Goal: Task Accomplishment & Management: Use online tool/utility

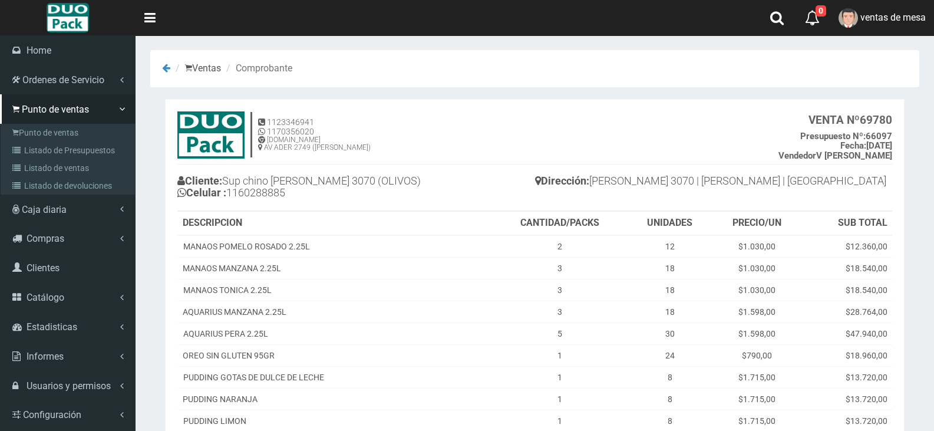
scroll to position [417, 0]
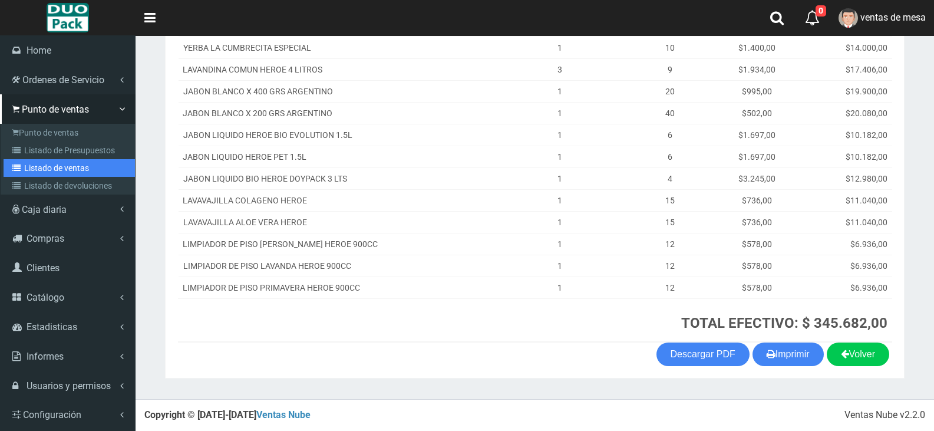
drag, startPoint x: 0, startPoint y: 0, endPoint x: 52, endPoint y: 162, distance: 170.2
click at [51, 162] on link "Listado de ventas" at bounding box center [69, 168] width 131 height 18
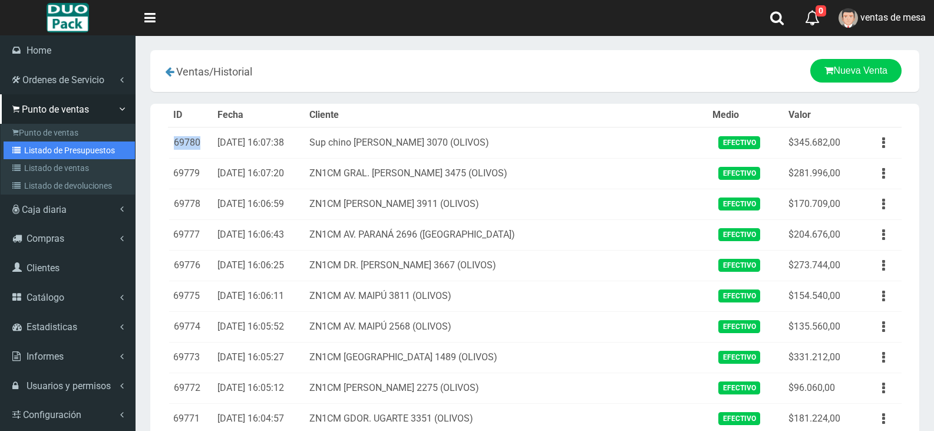
click at [25, 150] on link "Listado de Presupuestos" at bounding box center [69, 150] width 131 height 18
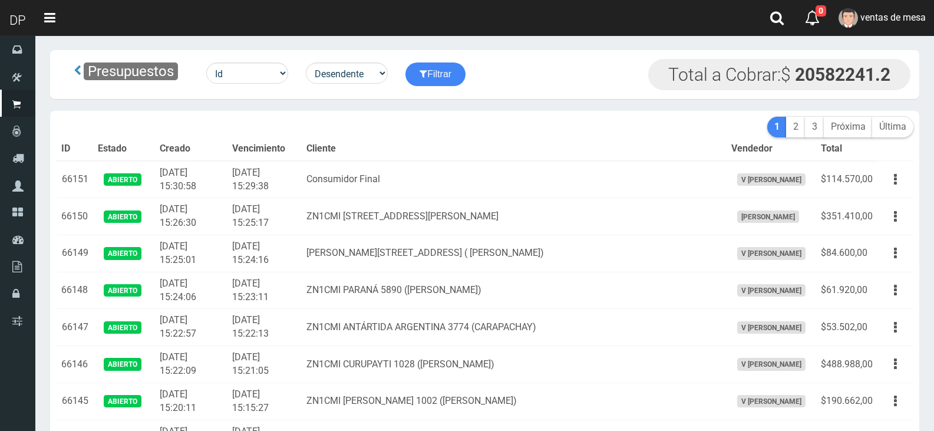
scroll to position [4299, 0]
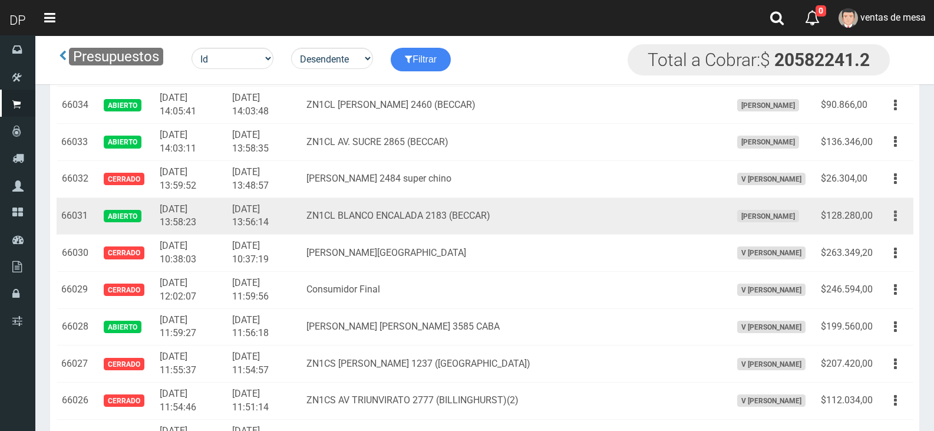
click at [893, 210] on button "button" at bounding box center [895, 216] width 27 height 21
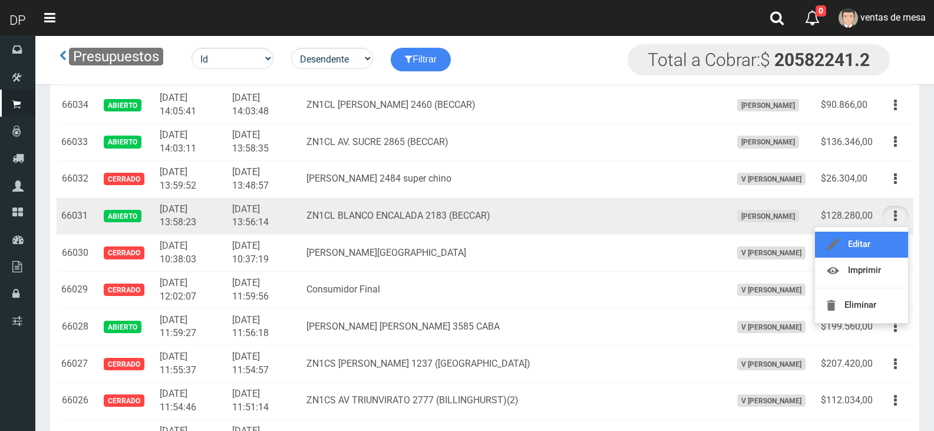
click at [889, 238] on link "Editar" at bounding box center [861, 245] width 93 height 26
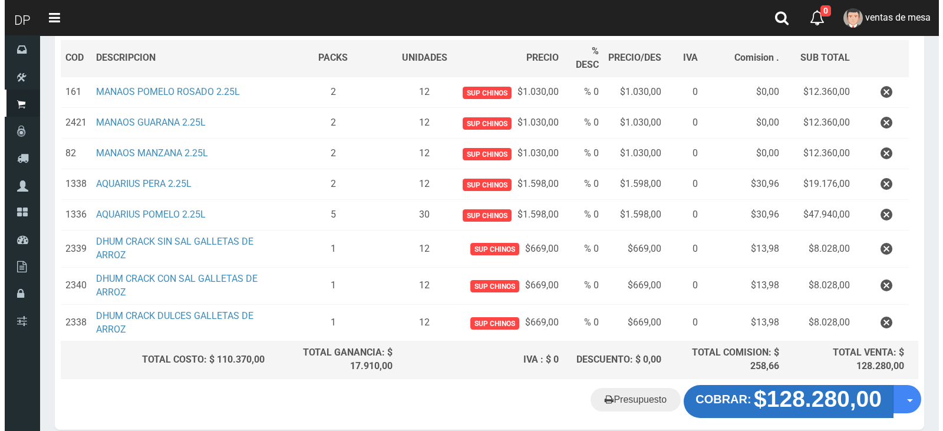
scroll to position [229, 0]
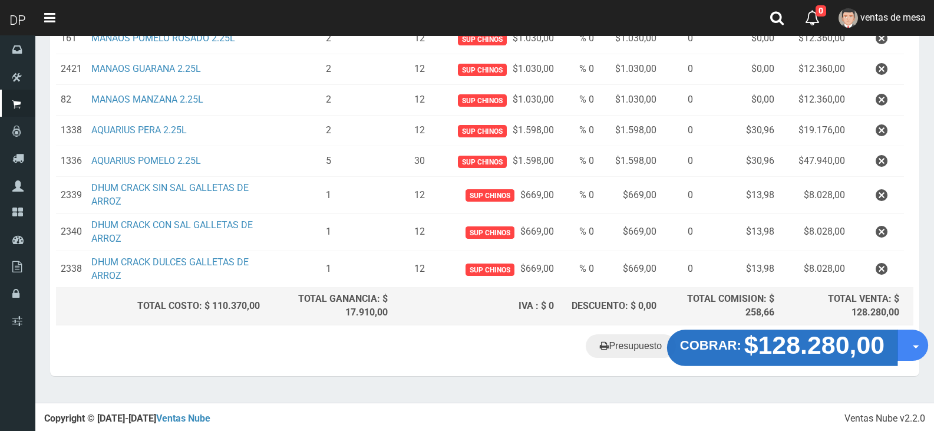
click at [714, 349] on strong "COBRAR:" at bounding box center [710, 345] width 61 height 14
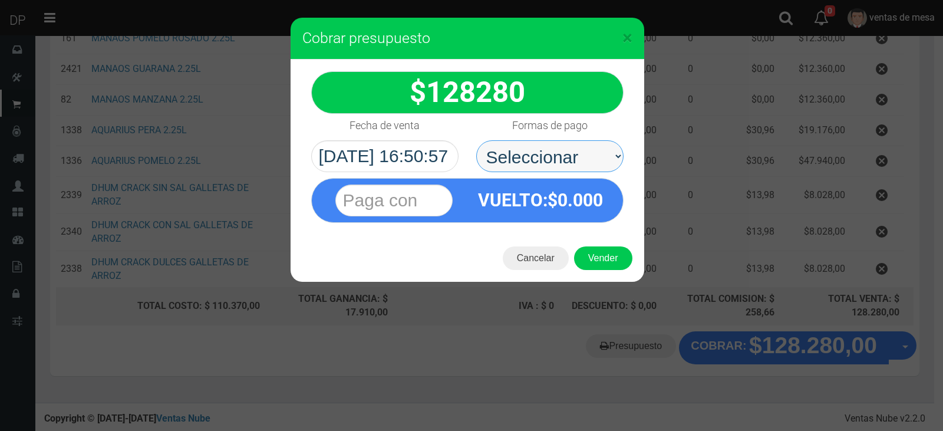
click at [554, 163] on select "Seleccionar Efectivo Tarjeta de Crédito Depósito Débito" at bounding box center [549, 156] width 147 height 32
select select "Efectivo"
click at [476, 140] on select "Seleccionar Efectivo Tarjeta de Crédito Depósito Débito" at bounding box center [549, 156] width 147 height 32
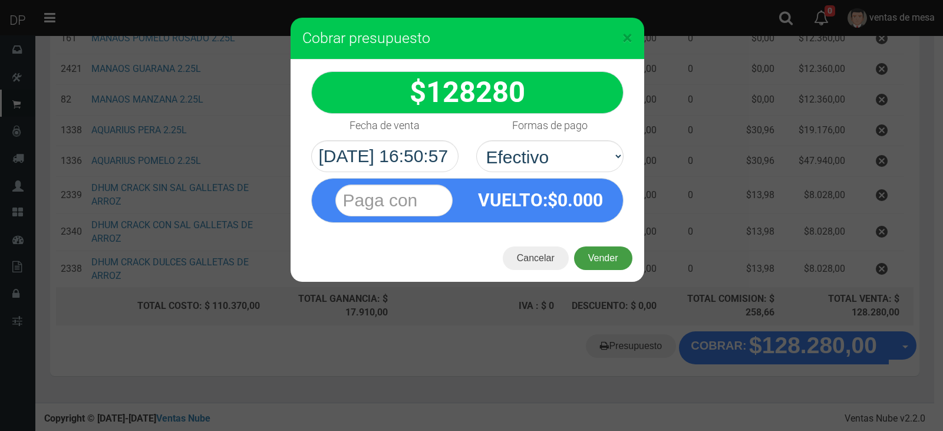
click at [598, 256] on button "Vender" at bounding box center [603, 258] width 58 height 24
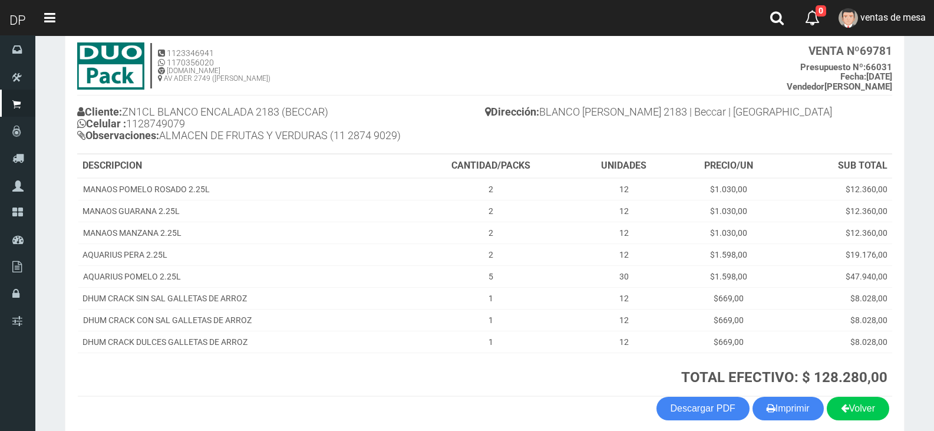
scroll to position [123, 0]
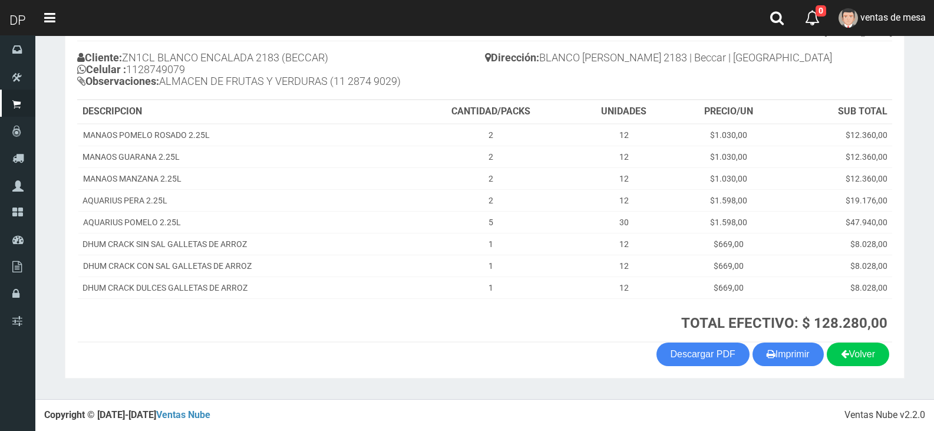
click at [792, 372] on section "1123346941 1170356020 [DOMAIN_NAME] AV ADER 2749 ([PERSON_NAME]) VENTA Nº 69781…" at bounding box center [485, 177] width 840 height 403
click at [792, 360] on button "Imprimir" at bounding box center [788, 354] width 71 height 24
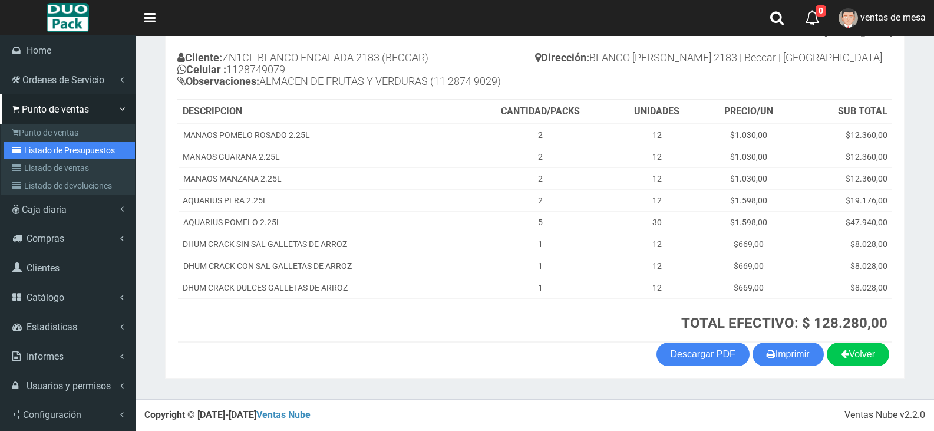
click at [42, 154] on link "Listado de Presupuestos" at bounding box center [69, 150] width 131 height 18
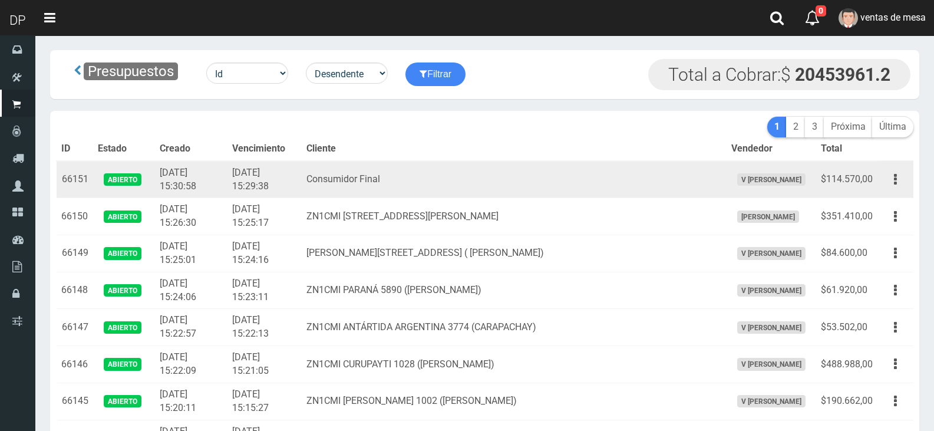
click at [430, 253] on td "Av de mayo 934 ( Villa Adelina)" at bounding box center [514, 253] width 425 height 37
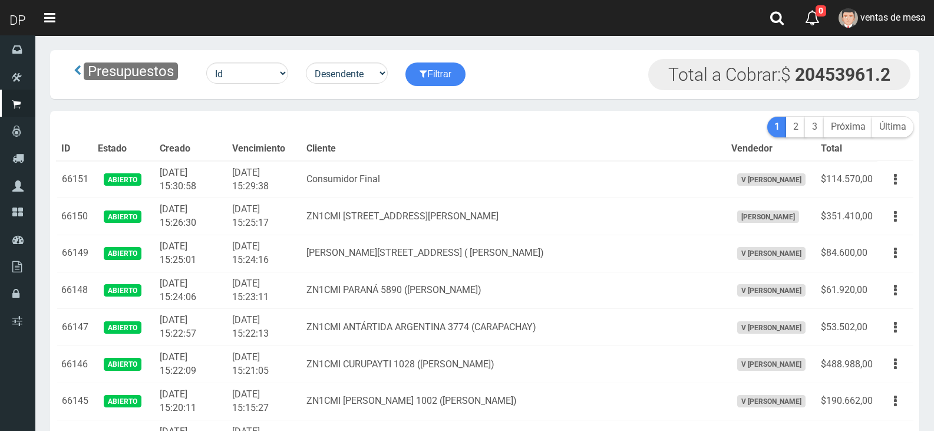
scroll to position [4065, 0]
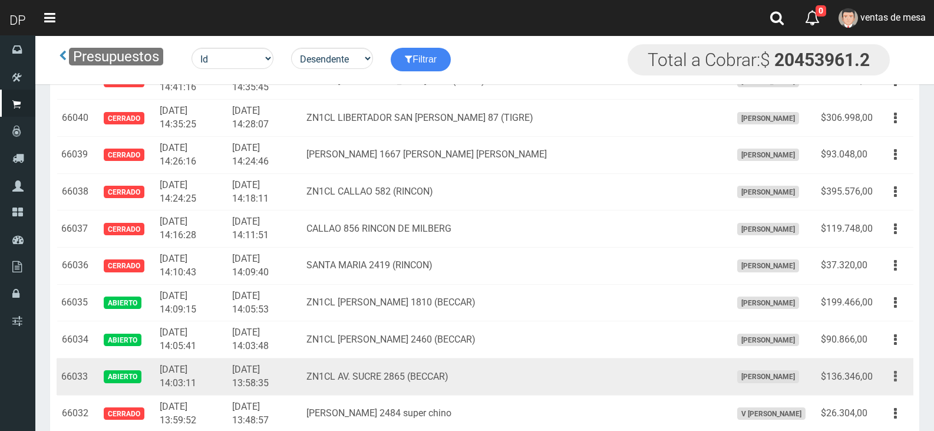
click at [899, 375] on button "button" at bounding box center [895, 376] width 27 height 21
click at [886, 400] on link "Editar" at bounding box center [861, 405] width 93 height 26
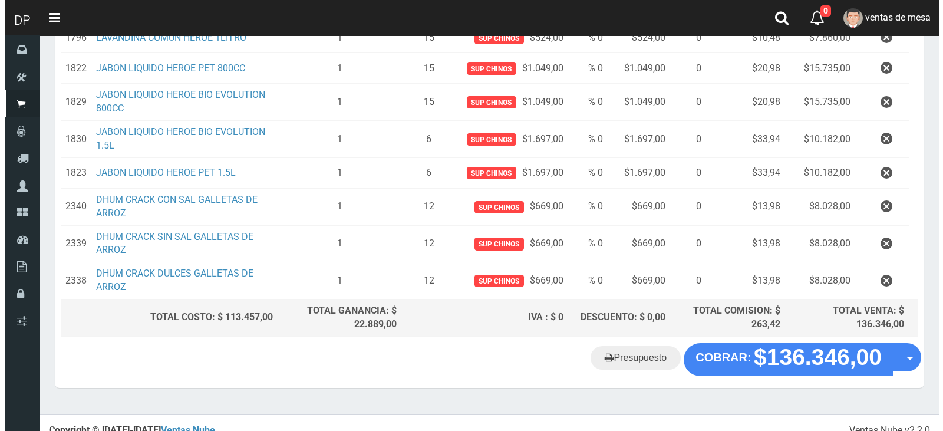
scroll to position [444, 0]
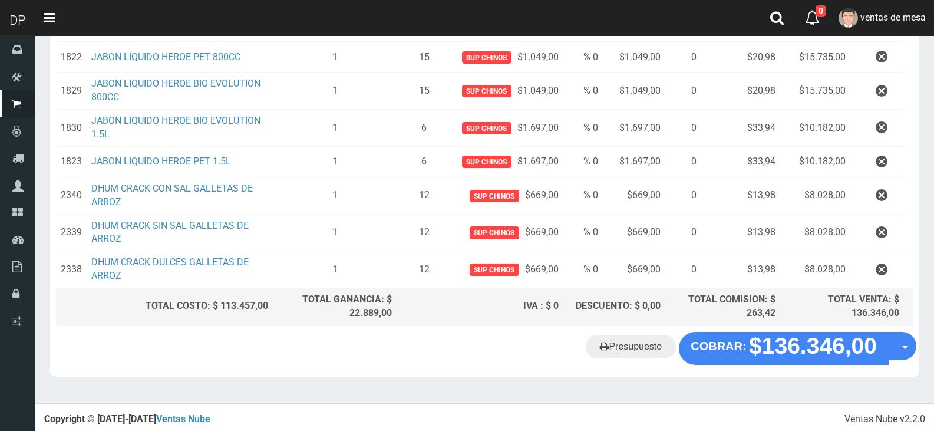
click at [825, 366] on div "Presupuesto COBRAR: $136.346,00 Opciones" at bounding box center [484, 354] width 869 height 45
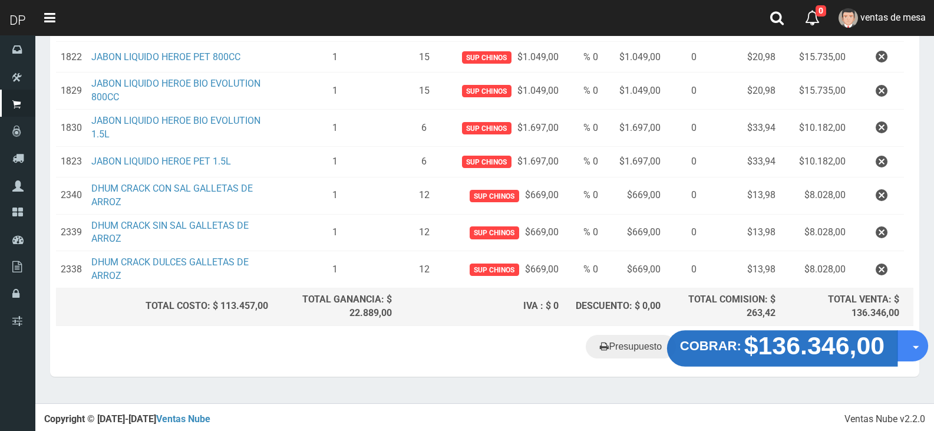
click at [809, 345] on strong "$136.346,00" at bounding box center [814, 345] width 141 height 28
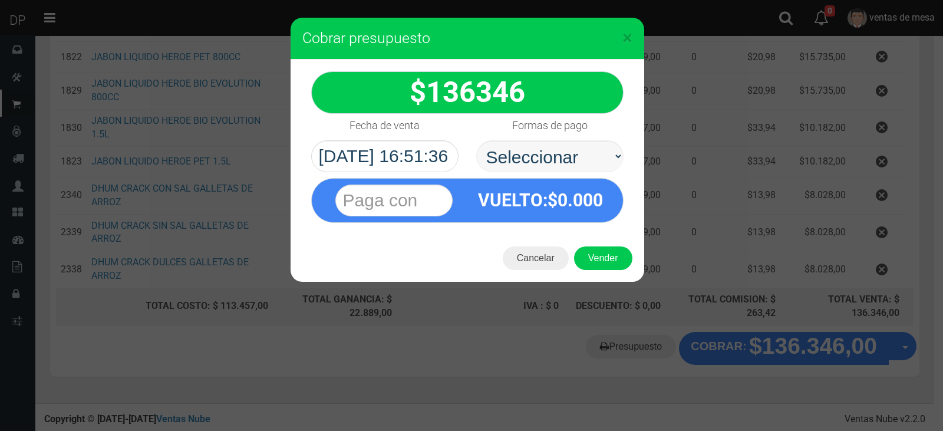
click at [562, 156] on select "Seleccionar Efectivo Tarjeta de Crédito Depósito Débito" at bounding box center [549, 156] width 147 height 32
select select "Efectivo"
click at [476, 140] on select "Seleccionar Efectivo Tarjeta de Crédito Depósito Débito" at bounding box center [549, 156] width 147 height 32
click at [594, 266] on button "Vender" at bounding box center [603, 258] width 58 height 24
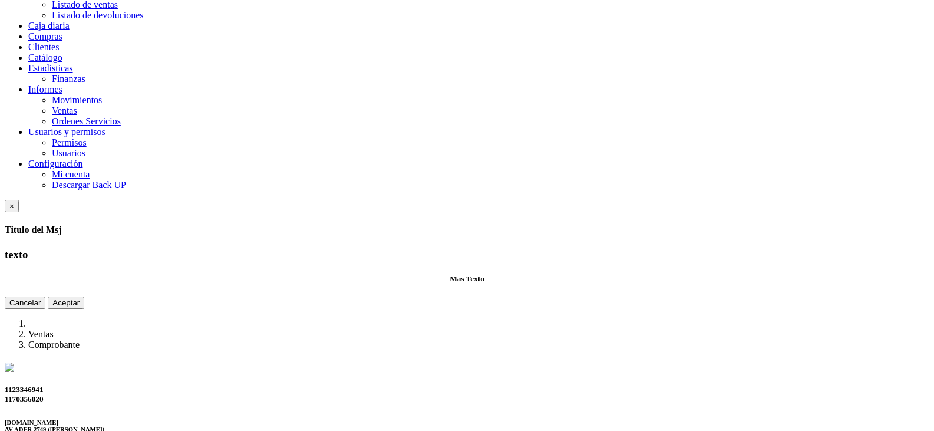
scroll to position [242, 0]
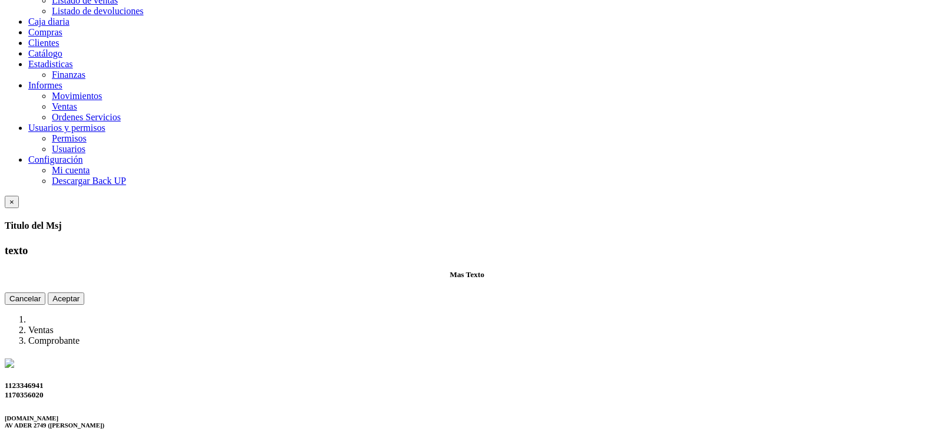
drag, startPoint x: 37, startPoint y: 148, endPoint x: 393, endPoint y: 15, distance: 379.9
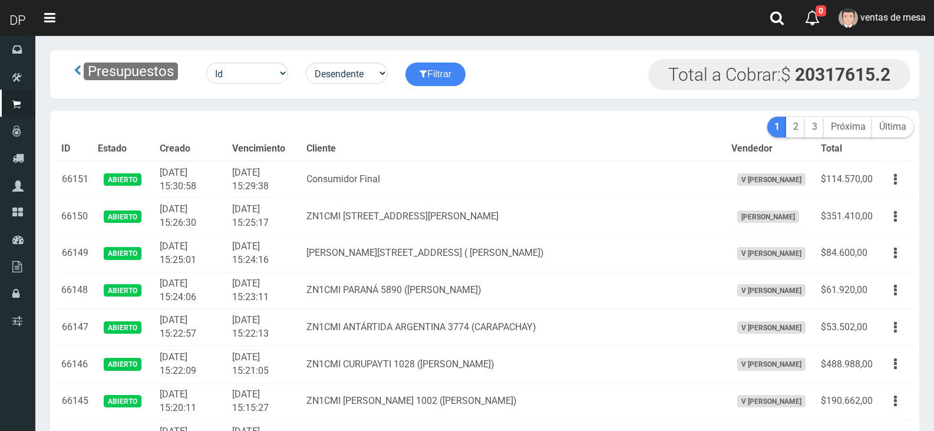
scroll to position [4065, 0]
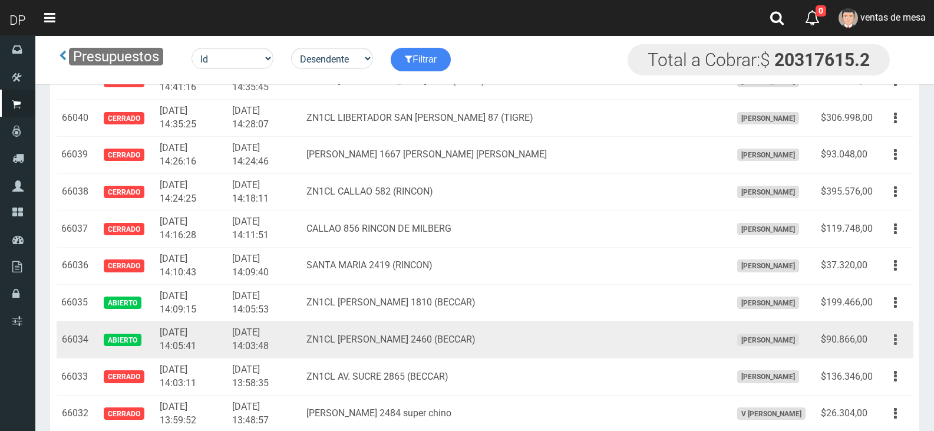
drag, startPoint x: 885, startPoint y: 360, endPoint x: 888, endPoint y: 343, distance: 17.3
click at [885, 358] on td "Editar Imprimir Eliminar" at bounding box center [896, 376] width 36 height 37
click at [889, 342] on button "button" at bounding box center [895, 339] width 27 height 21
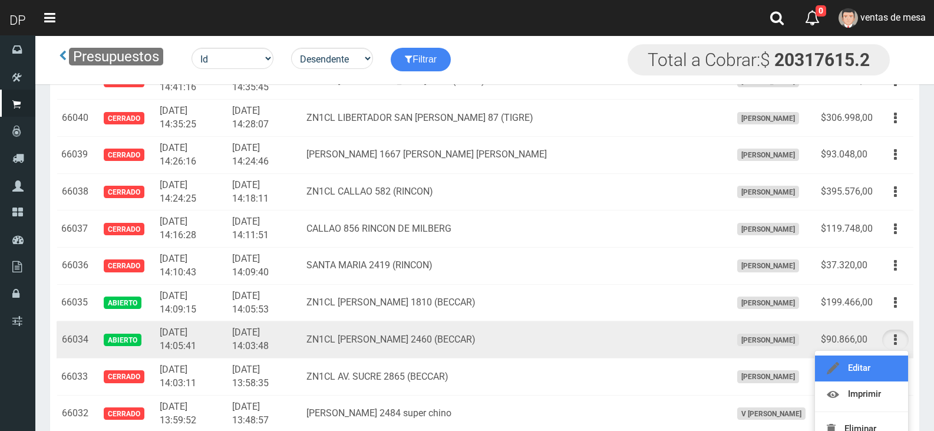
click at [886, 365] on link "Editar" at bounding box center [861, 368] width 93 height 26
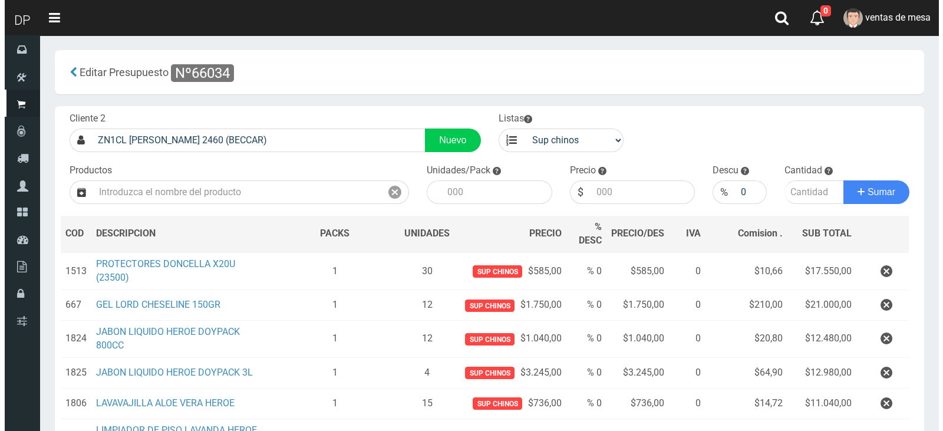
scroll to position [199, 0]
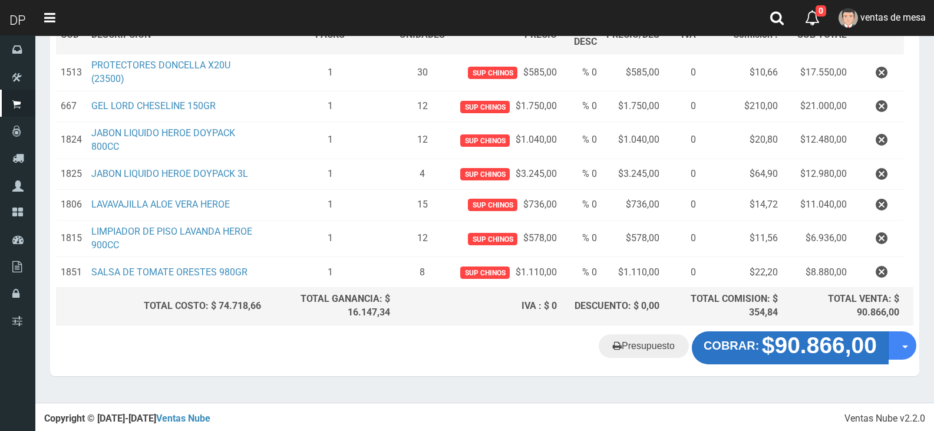
click at [770, 346] on strong "$90.866,00" at bounding box center [819, 344] width 115 height 25
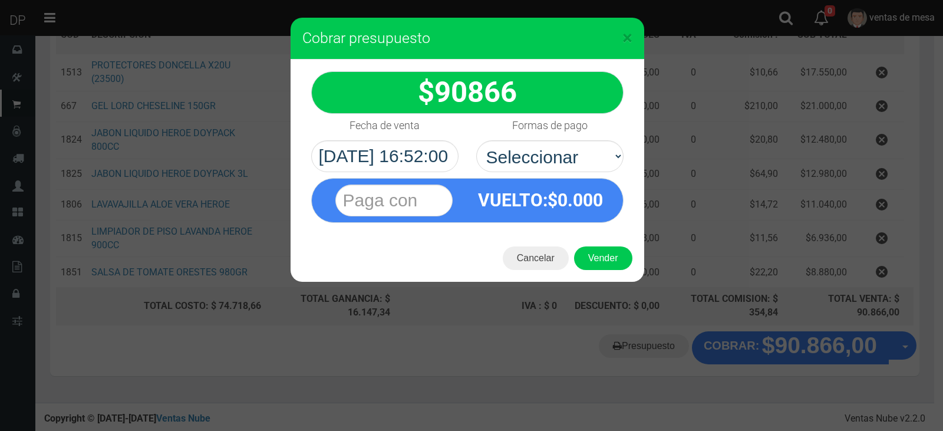
click at [520, 156] on select "Seleccionar Efectivo Tarjeta de Crédito Depósito Débito" at bounding box center [549, 156] width 147 height 32
drag, startPoint x: 560, startPoint y: 163, endPoint x: 560, endPoint y: 170, distance: 7.7
click at [560, 163] on select "Seleccionar Efectivo Tarjeta de Crédito Depósito Débito" at bounding box center [549, 156] width 147 height 32
select select "Efectivo"
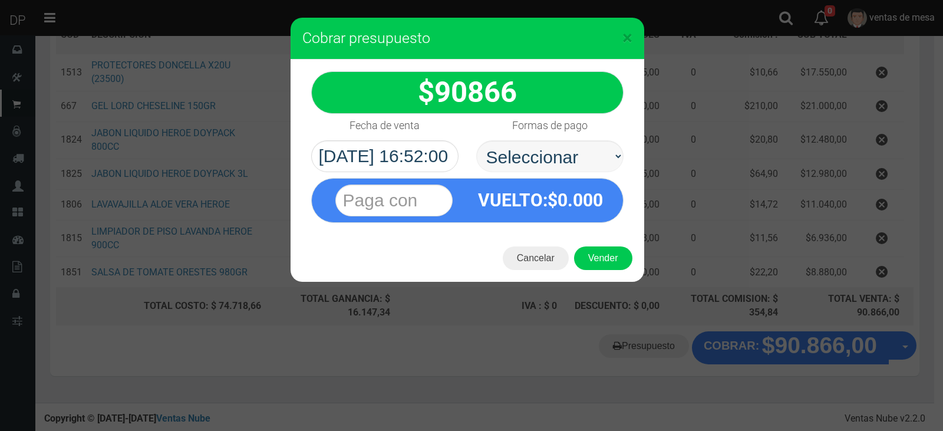
click at [476, 140] on select "Seleccionar Efectivo Tarjeta de Crédito Depósito Débito" at bounding box center [549, 156] width 147 height 32
click at [600, 268] on button "Vender" at bounding box center [603, 258] width 58 height 24
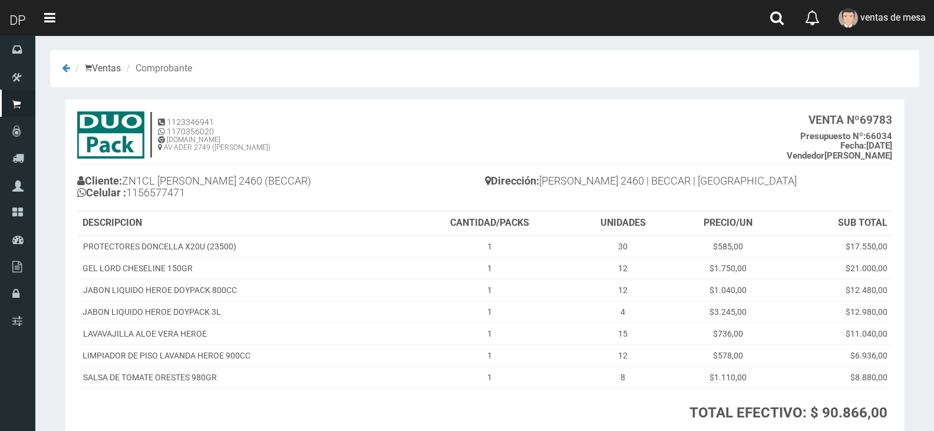
scroll to position [90, 0]
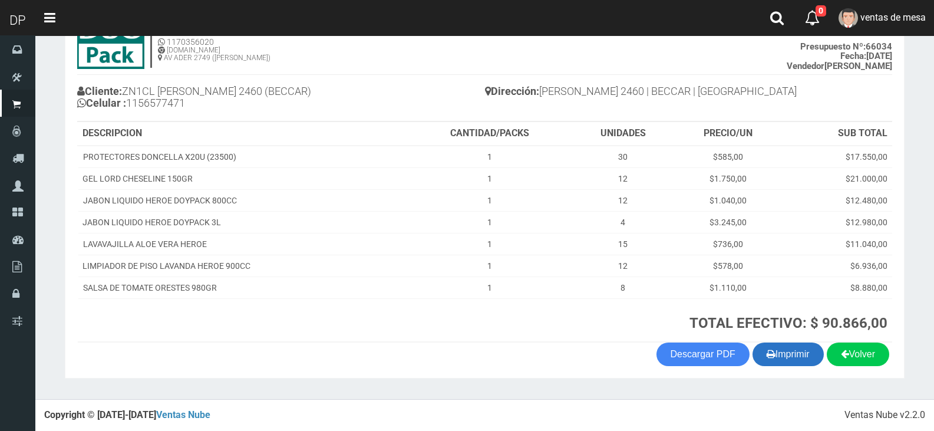
click at [782, 364] on button "Imprimir" at bounding box center [788, 354] width 71 height 24
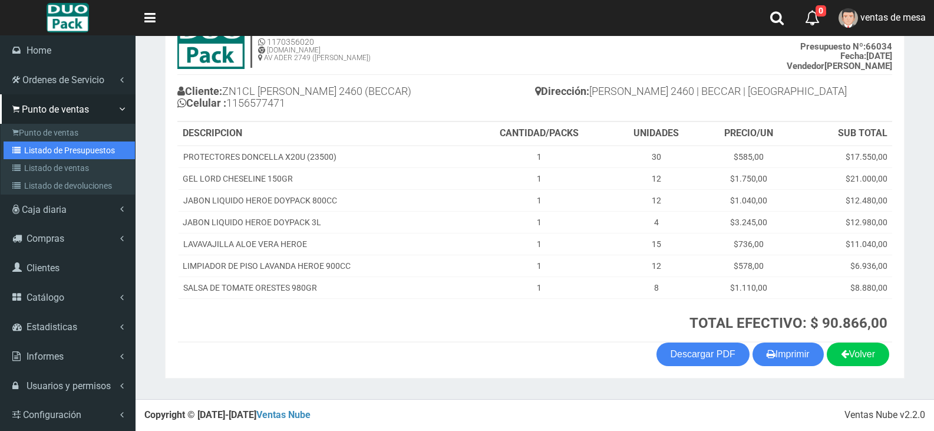
drag, startPoint x: 35, startPoint y: 154, endPoint x: 45, endPoint y: 146, distance: 13.0
click at [35, 154] on link "Listado de Presupuestos" at bounding box center [69, 150] width 131 height 18
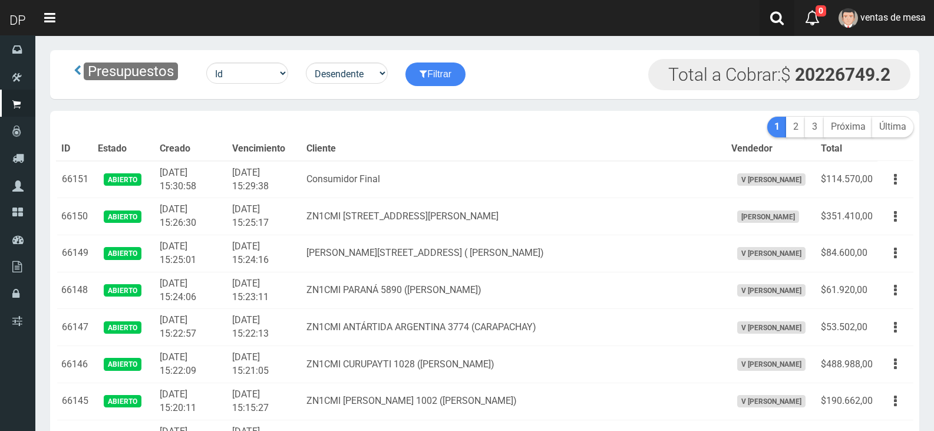
scroll to position [4065, 0]
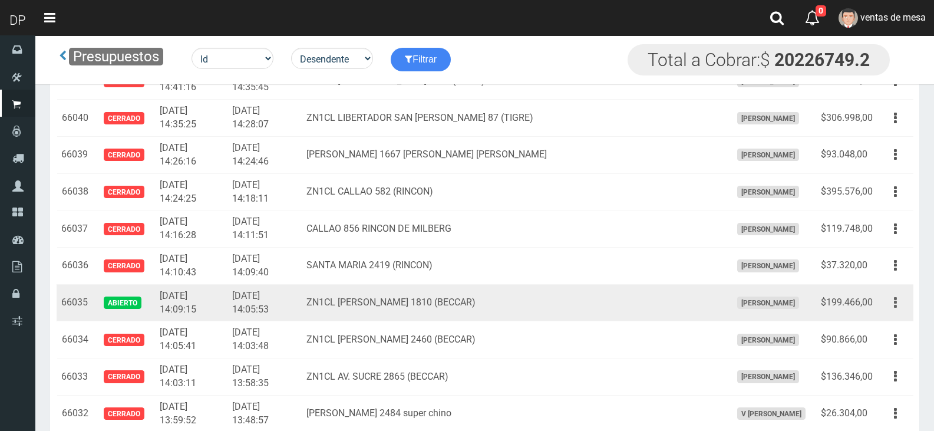
drag, startPoint x: 907, startPoint y: 299, endPoint x: 901, endPoint y: 305, distance: 8.3
click at [906, 299] on button "button" at bounding box center [895, 302] width 27 height 21
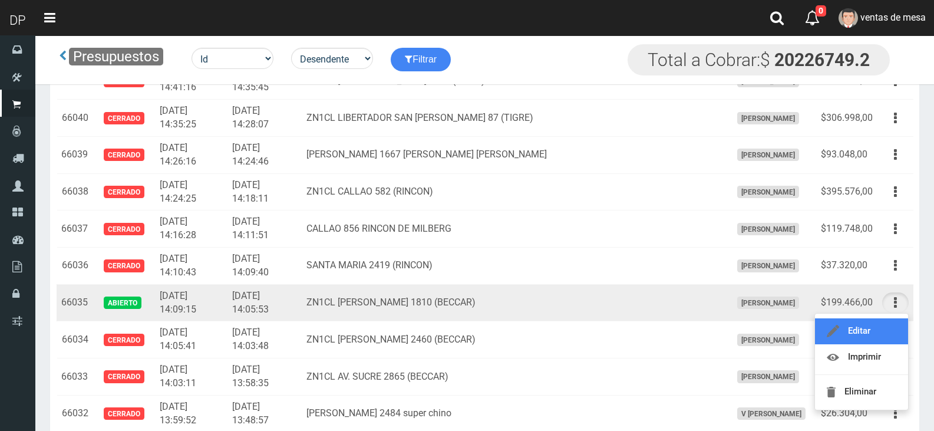
click at [893, 320] on link "Editar" at bounding box center [861, 331] width 93 height 26
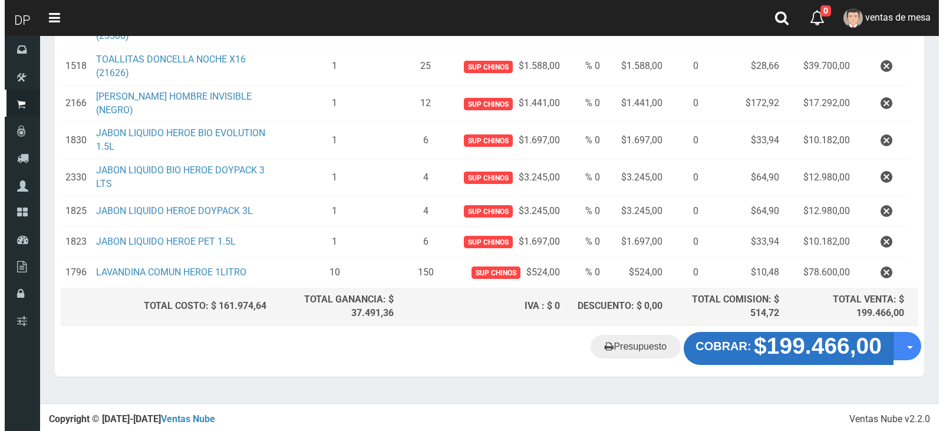
scroll to position [242, 0]
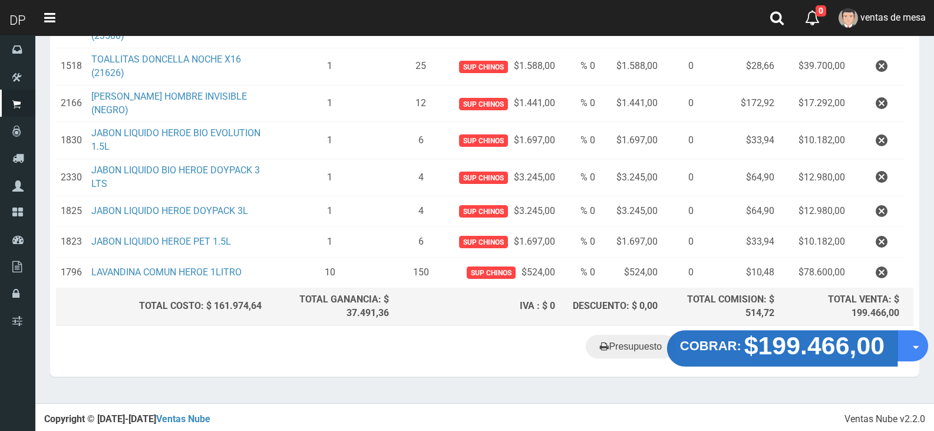
click at [807, 361] on button "COBRAR: $199.466,00" at bounding box center [782, 348] width 230 height 37
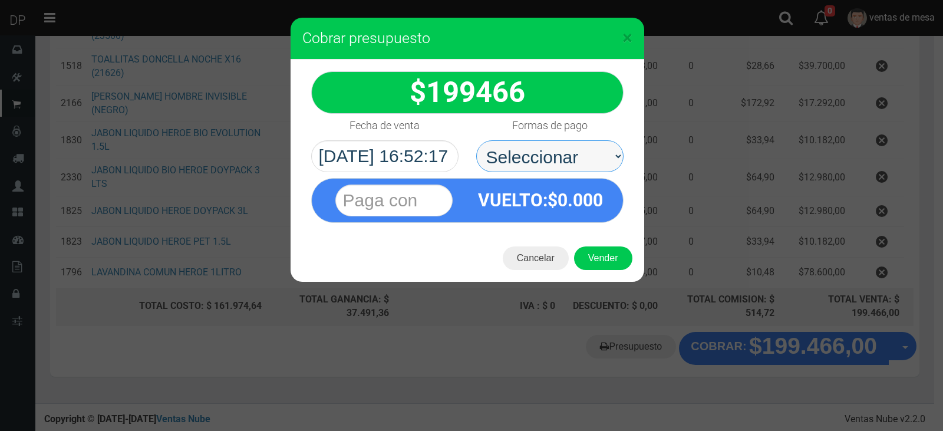
click at [592, 168] on select "Seleccionar Efectivo Tarjeta de Crédito Depósito Débito" at bounding box center [549, 156] width 147 height 32
click at [589, 163] on select "Seleccionar Efectivo Tarjeta de Crédito Depósito Débito" at bounding box center [549, 156] width 147 height 32
click at [476, 140] on select "Seleccionar Efectivo Tarjeta de Crédito Depósito Débito" at bounding box center [549, 156] width 147 height 32
drag, startPoint x: 589, startPoint y: 167, endPoint x: 587, endPoint y: 177, distance: 10.8
click at [587, 177] on div "199466 :$" at bounding box center [468, 147] width 354 height 175
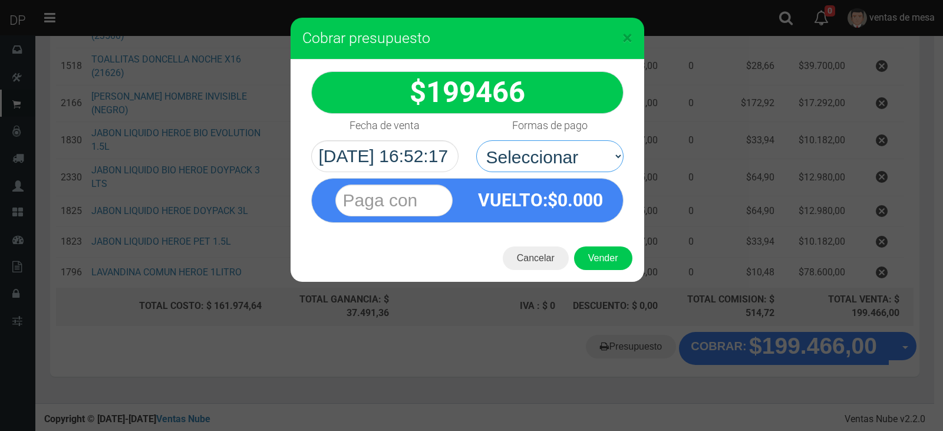
select select "Efectivo"
click at [476, 140] on select "Seleccionar Efectivo Tarjeta de Crédito Depósito Débito" at bounding box center [549, 156] width 147 height 32
click at [589, 255] on button "Vender" at bounding box center [603, 258] width 58 height 24
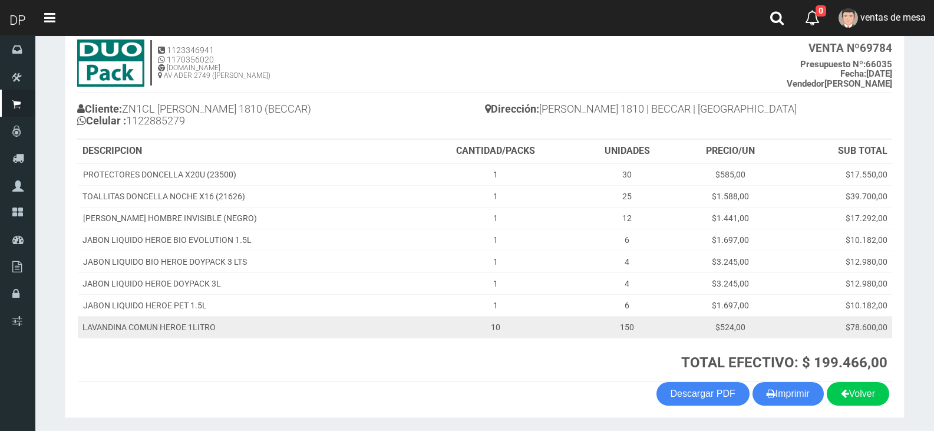
scroll to position [111, 0]
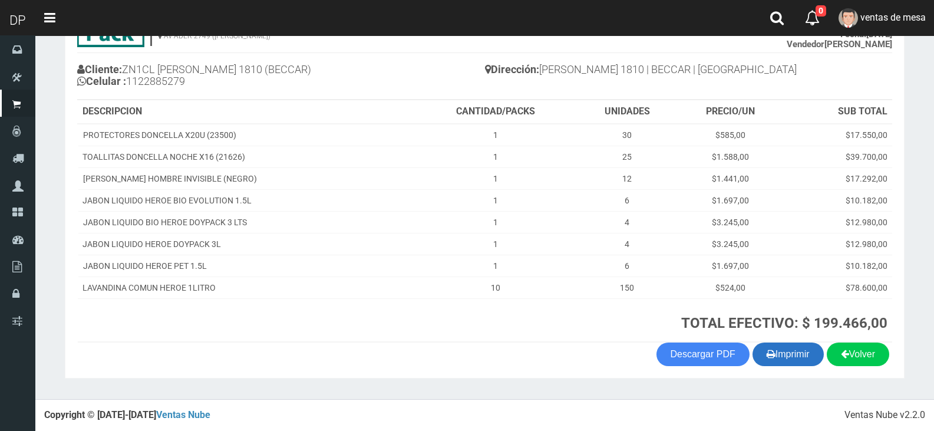
click at [793, 361] on button "Imprimir" at bounding box center [788, 354] width 71 height 24
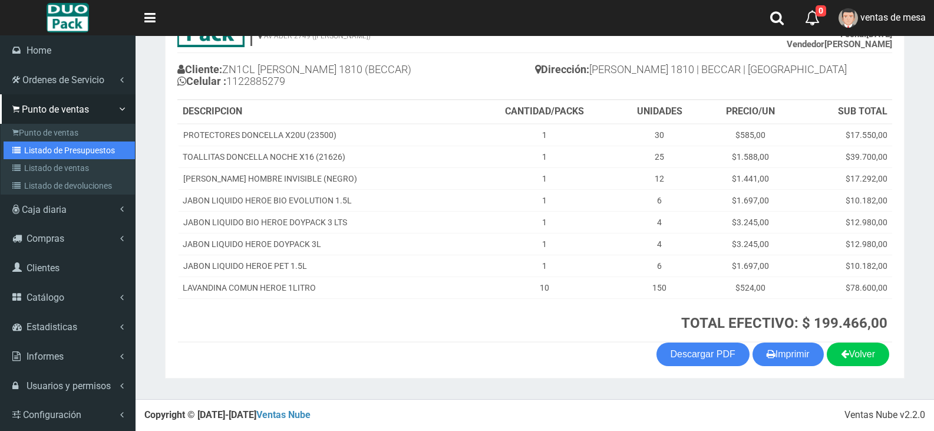
click at [50, 153] on link "Listado de Presupuestos" at bounding box center [69, 150] width 131 height 18
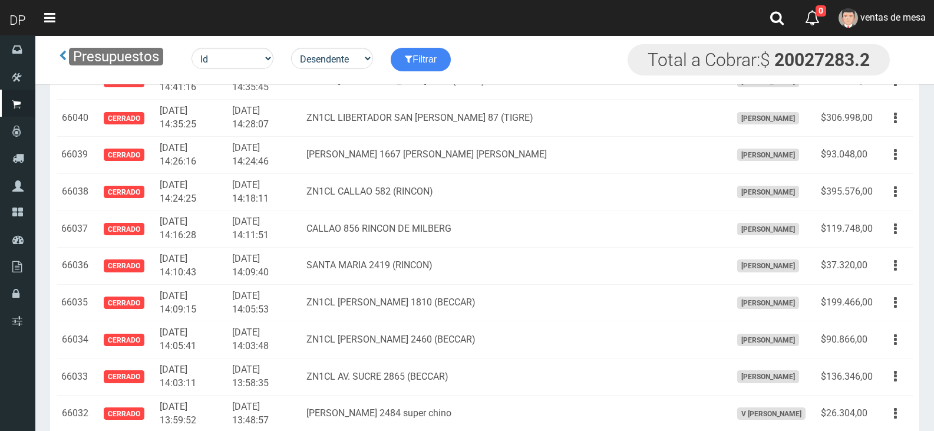
scroll to position [3117, 0]
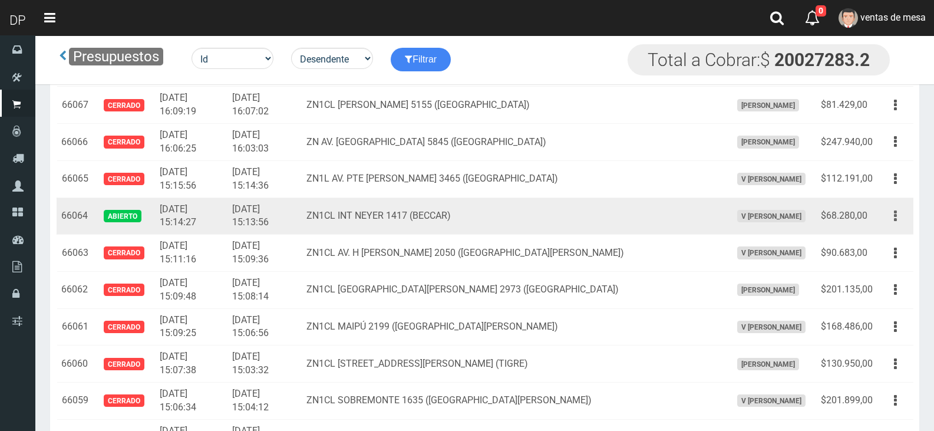
click at [894, 217] on icon "button" at bounding box center [895, 216] width 3 height 21
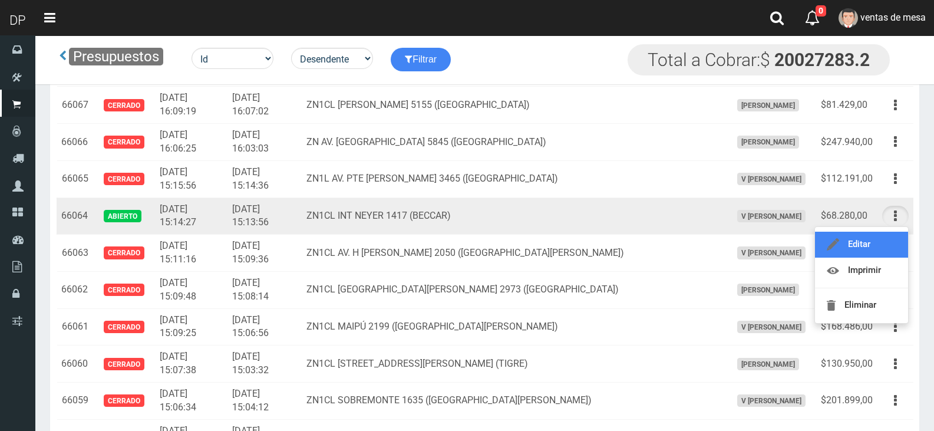
click at [883, 238] on link "Editar" at bounding box center [861, 245] width 93 height 26
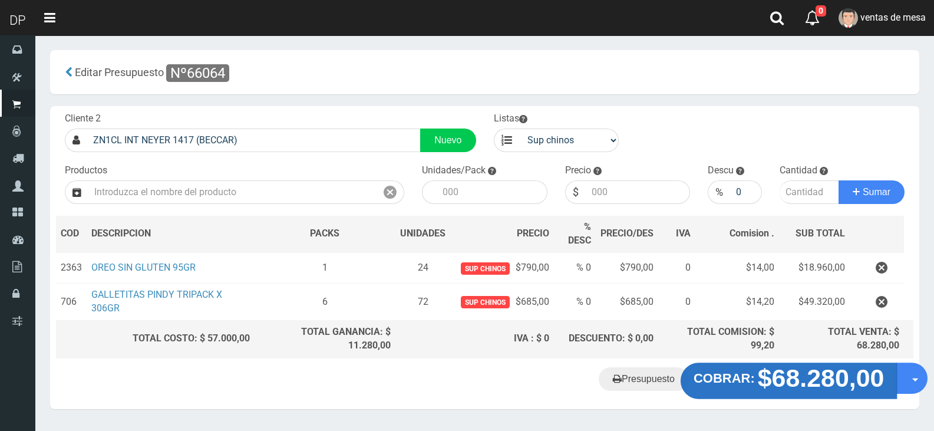
click at [770, 370] on strong "$68.280,00" at bounding box center [821, 378] width 127 height 28
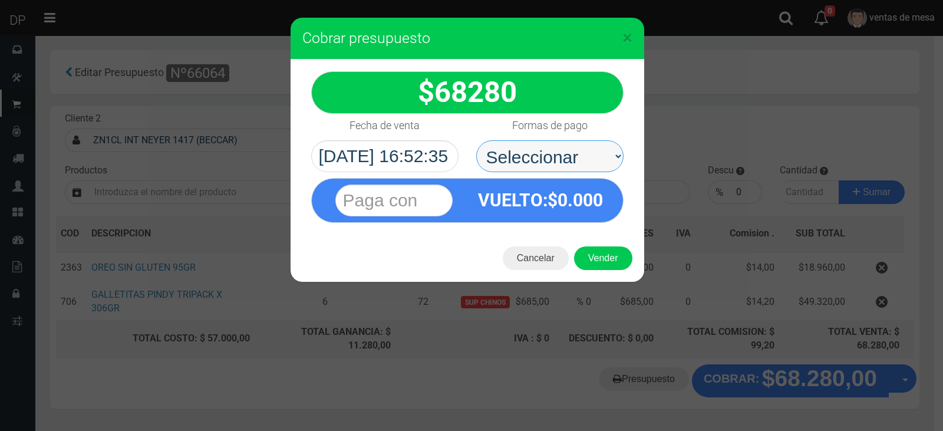
click at [563, 166] on select "Seleccionar Efectivo Tarjeta de Crédito Depósito Débito" at bounding box center [549, 156] width 147 height 32
select select "Efectivo"
click at [476, 140] on select "Seleccionar Efectivo Tarjeta de Crédito Depósito Débito" at bounding box center [549, 156] width 147 height 32
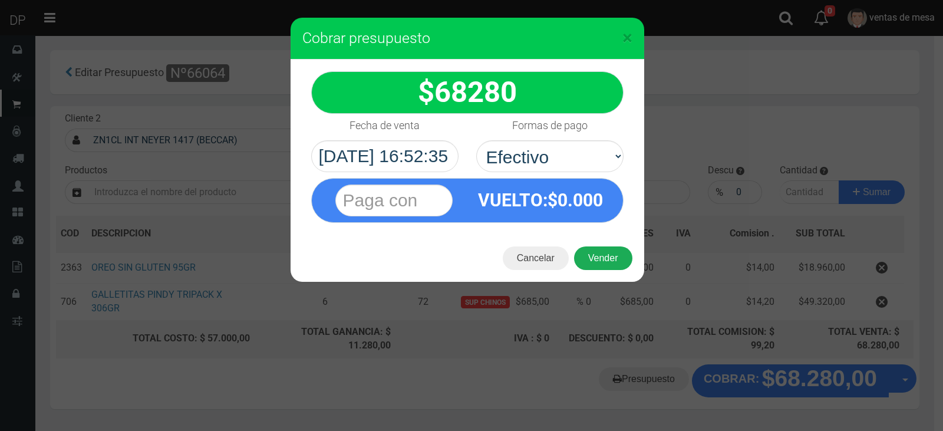
click at [594, 253] on button "Vender" at bounding box center [603, 258] width 58 height 24
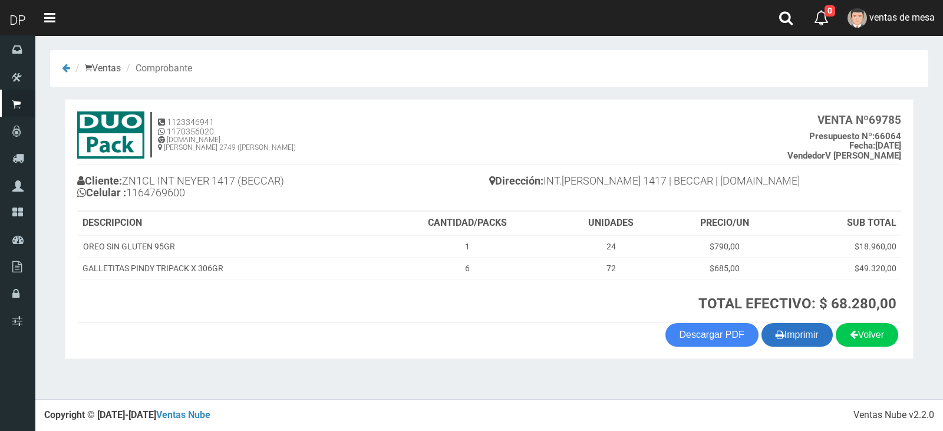
click at [802, 339] on button "Imprimir" at bounding box center [796, 335] width 71 height 24
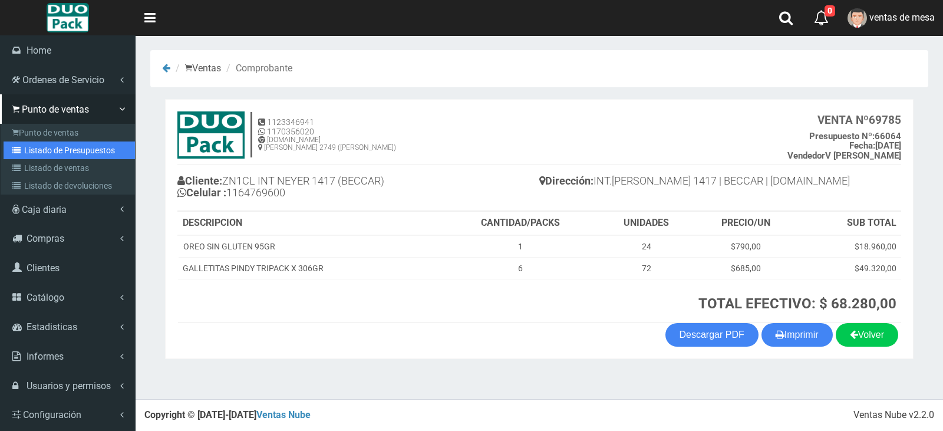
drag, startPoint x: 17, startPoint y: 149, endPoint x: 251, endPoint y: 47, distance: 255.0
click at [17, 149] on icon at bounding box center [18, 150] width 12 height 8
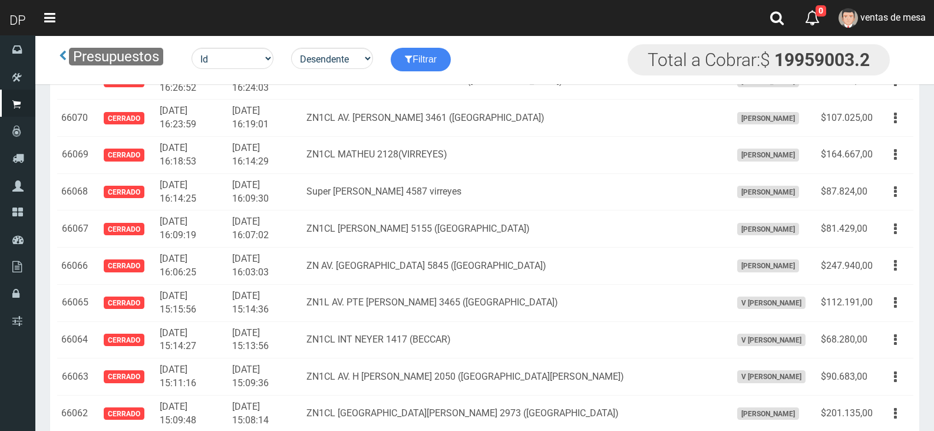
scroll to position [8364, 0]
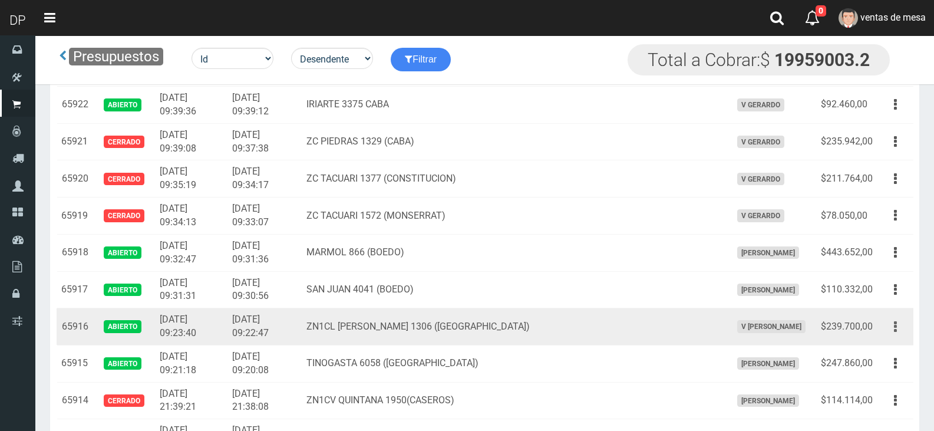
click at [893, 328] on button "button" at bounding box center [895, 326] width 27 height 21
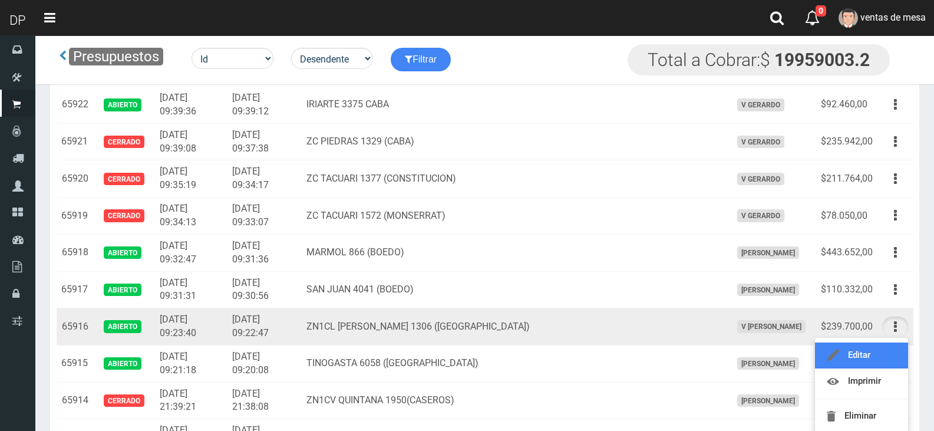
click at [882, 359] on link "Editar" at bounding box center [861, 355] width 93 height 26
click at [882, 359] on td "Editar Imprimir Eliminar" at bounding box center [896, 363] width 36 height 37
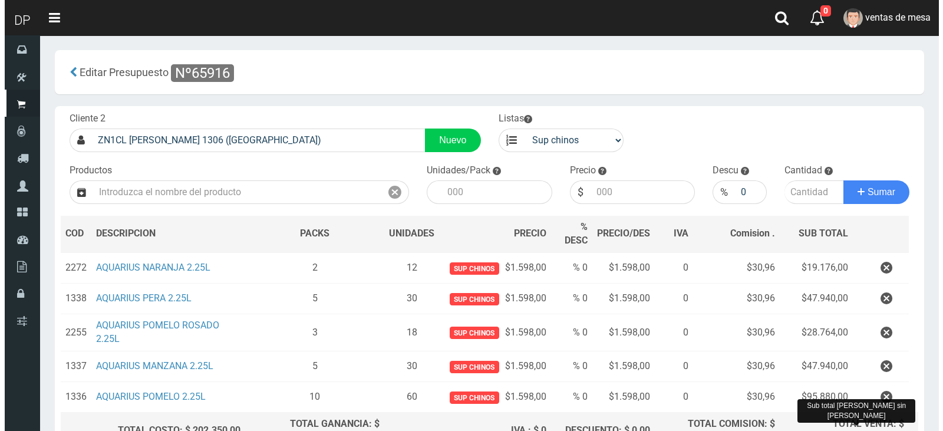
scroll to position [125, 0]
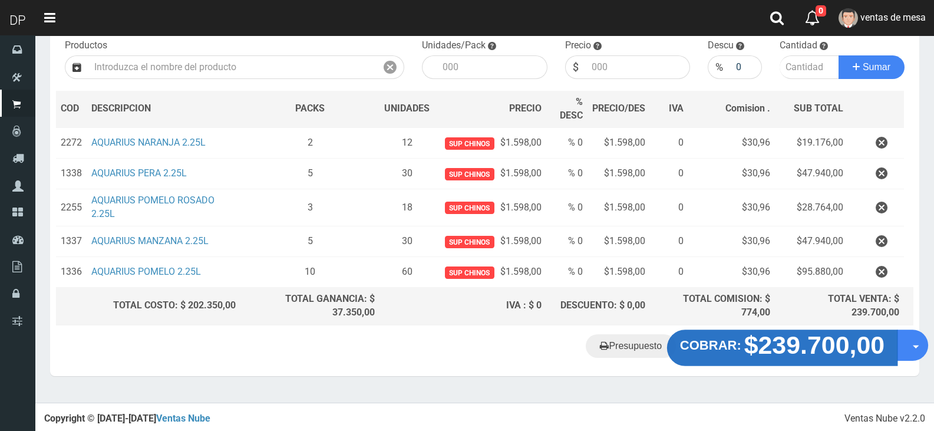
click at [819, 345] on strong "$239.700,00" at bounding box center [814, 345] width 141 height 28
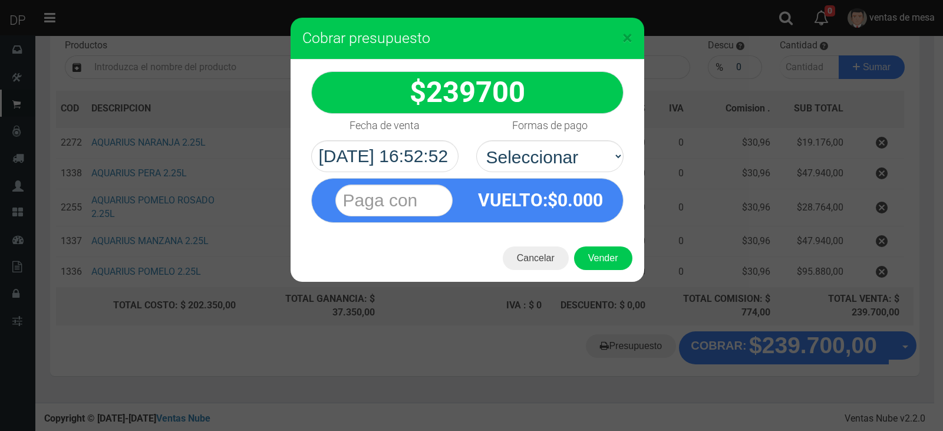
click at [573, 162] on select "Seleccionar Efectivo Tarjeta de Crédito Depósito Débito" at bounding box center [549, 156] width 147 height 32
select select "Efectivo"
click at [476, 140] on select "Seleccionar Efectivo Tarjeta de Crédito Depósito Débito" at bounding box center [549, 156] width 147 height 32
click at [580, 248] on div "Cancelar Vender" at bounding box center [468, 258] width 354 height 47
click at [583, 252] on button "Vender" at bounding box center [603, 258] width 58 height 24
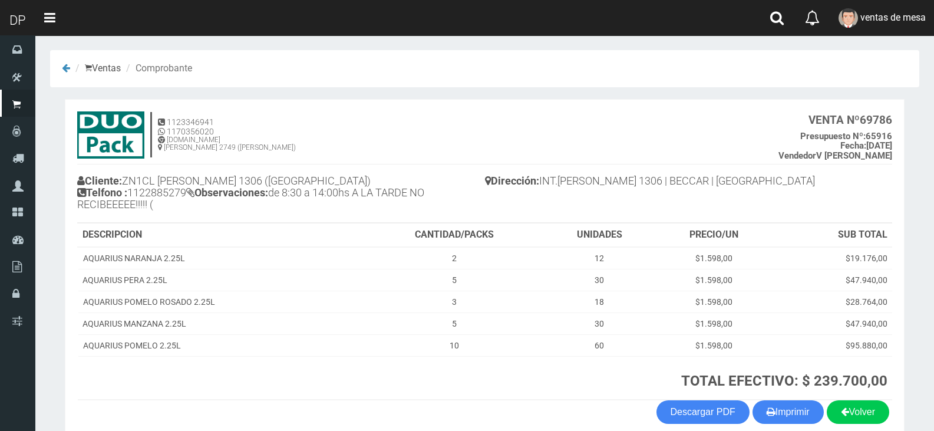
scroll to position [58, 0]
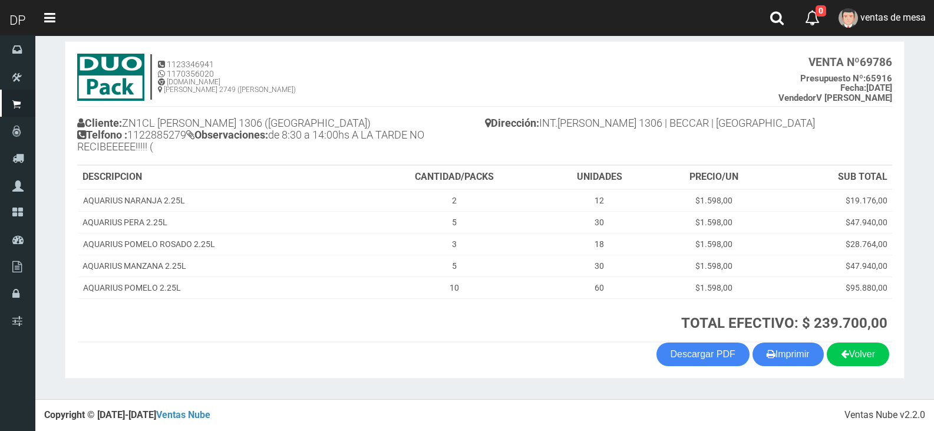
click at [773, 338] on th "TOTAL EFECTIVO: $ 239.700,00" at bounding box center [628, 320] width 527 height 44
click at [777, 352] on button "Imprimir" at bounding box center [788, 354] width 71 height 24
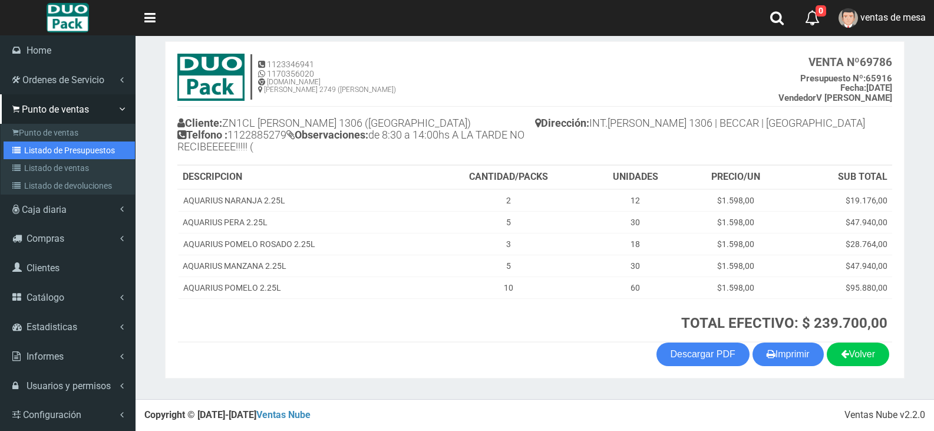
click at [23, 146] on icon at bounding box center [18, 150] width 12 height 8
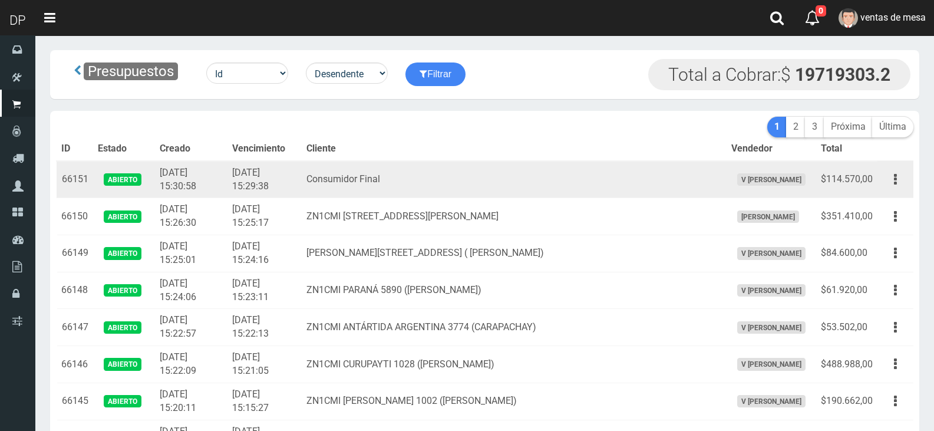
click at [464, 164] on td "Consumidor Final" at bounding box center [514, 179] width 425 height 37
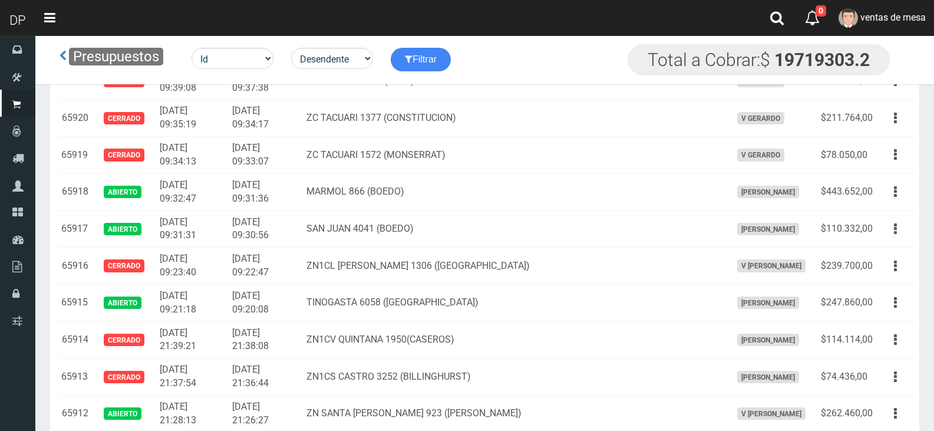
scroll to position [1788, 0]
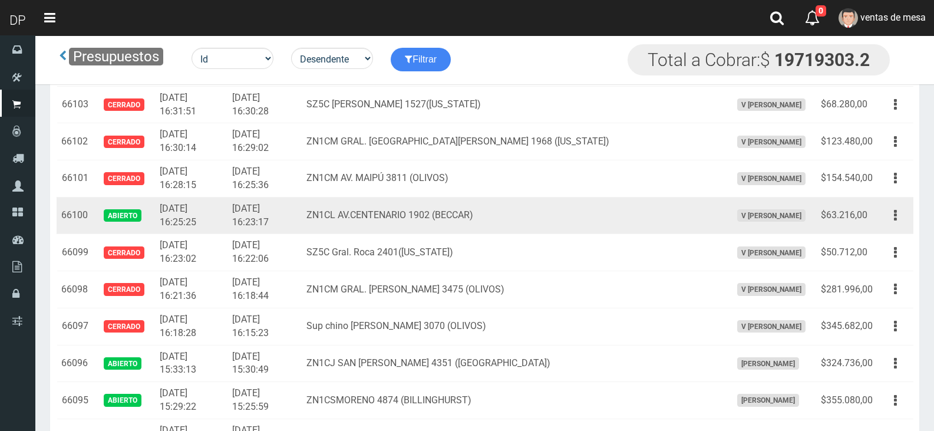
click at [896, 220] on icon "button" at bounding box center [895, 215] width 3 height 21
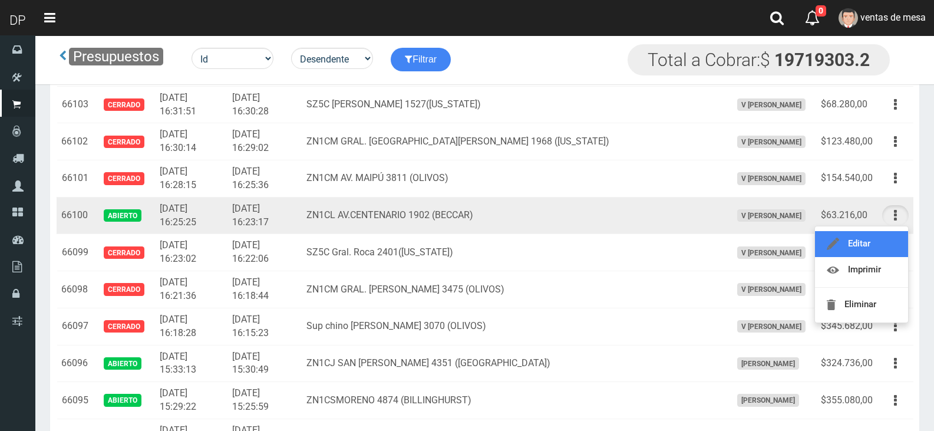
click at [881, 243] on link "Editar" at bounding box center [861, 244] width 93 height 26
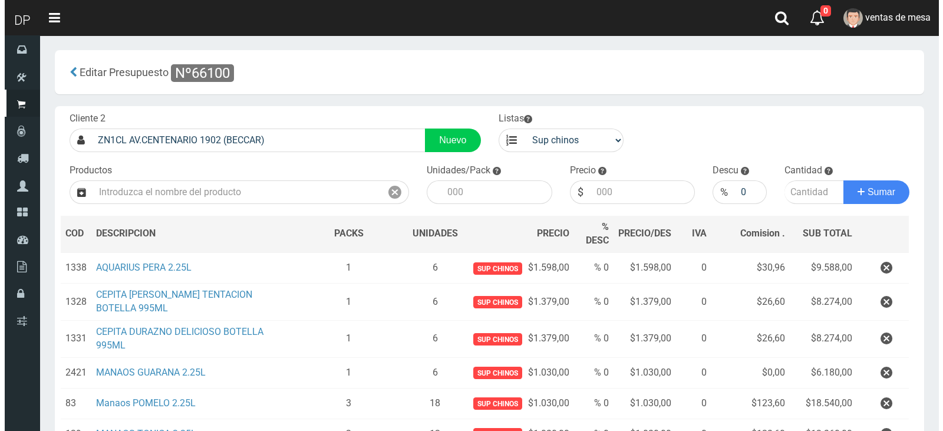
scroll to position [161, 0]
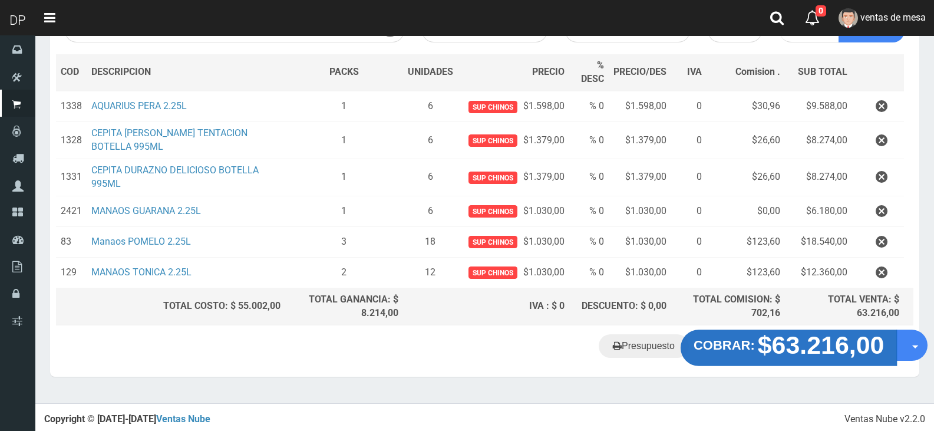
click at [774, 331] on strong "$63.216,00" at bounding box center [821, 345] width 127 height 28
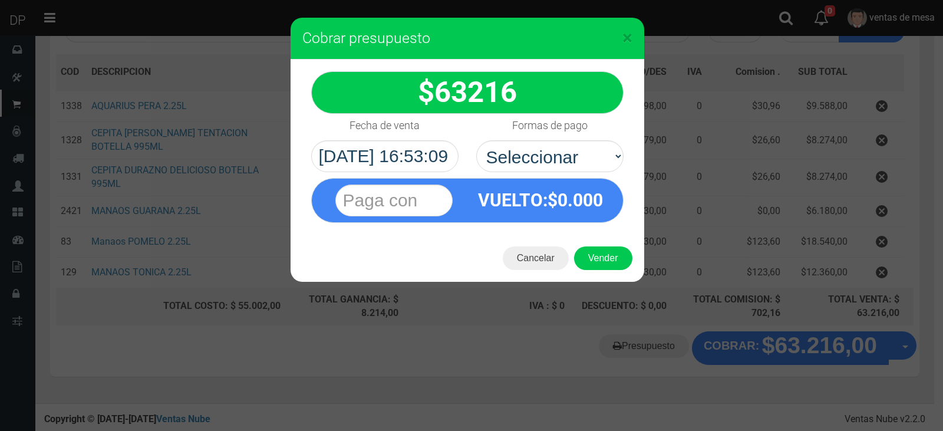
click at [569, 172] on div "VUELTO :$ 0.000" at bounding box center [467, 197] width 330 height 51
click at [571, 159] on select "Seleccionar Efectivo Tarjeta de Crédito Depósito Débito" at bounding box center [549, 156] width 147 height 32
select select "Efectivo"
click at [476, 140] on select "Seleccionar Efectivo Tarjeta de Crédito Depósito Débito" at bounding box center [549, 156] width 147 height 32
click at [596, 262] on button "Vender" at bounding box center [603, 258] width 58 height 24
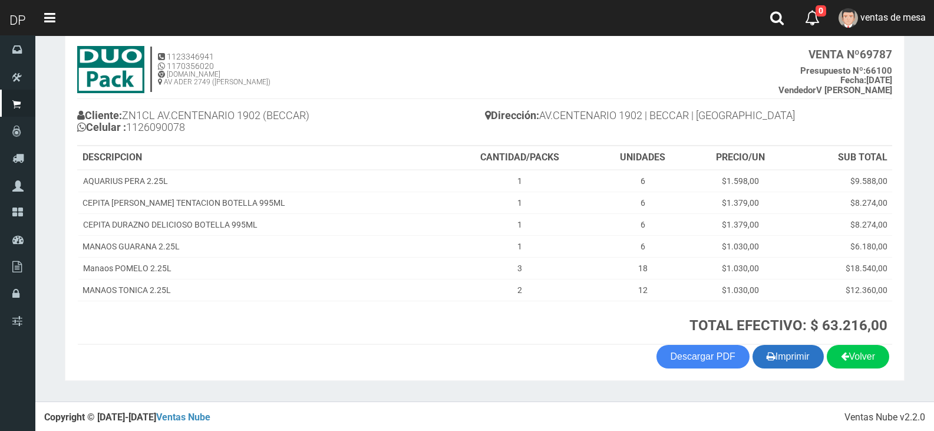
scroll to position [68, 0]
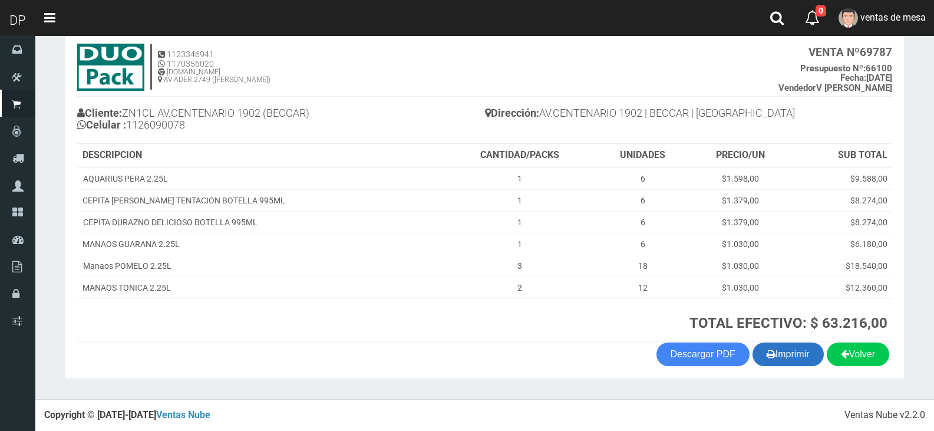
click at [782, 344] on button "Imprimir" at bounding box center [788, 354] width 71 height 24
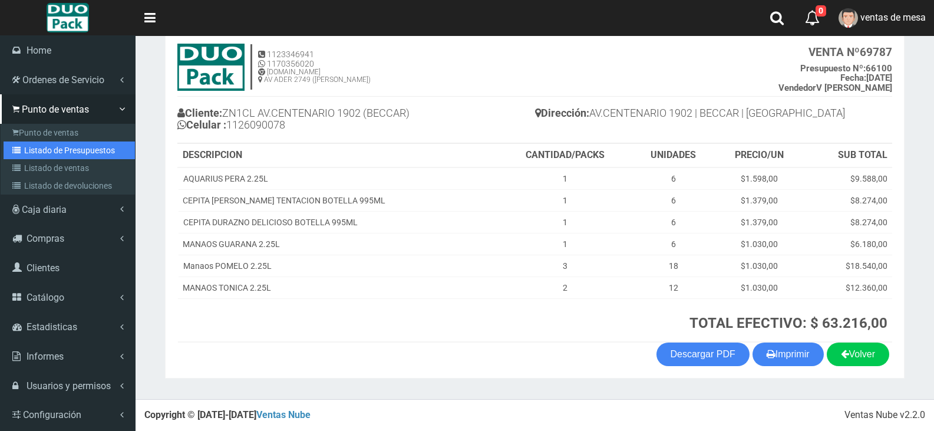
click at [37, 151] on link "Listado de Presupuestos" at bounding box center [69, 150] width 131 height 18
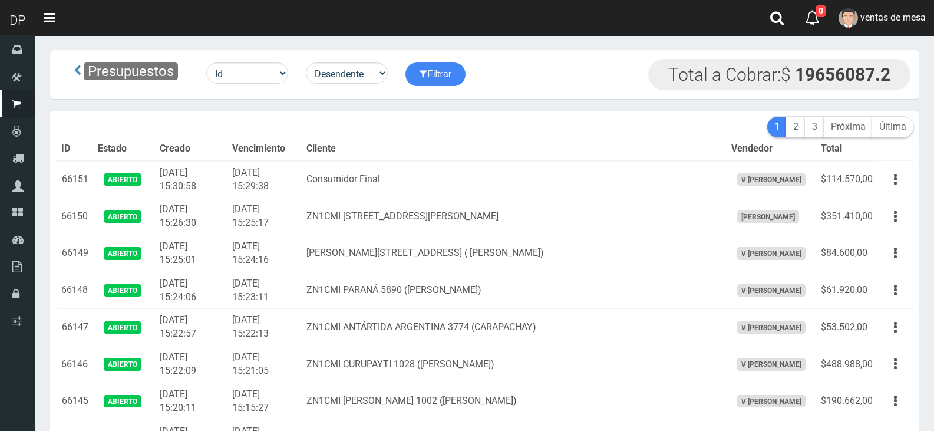
drag, startPoint x: 0, startPoint y: 0, endPoint x: 477, endPoint y: 121, distance: 491.9
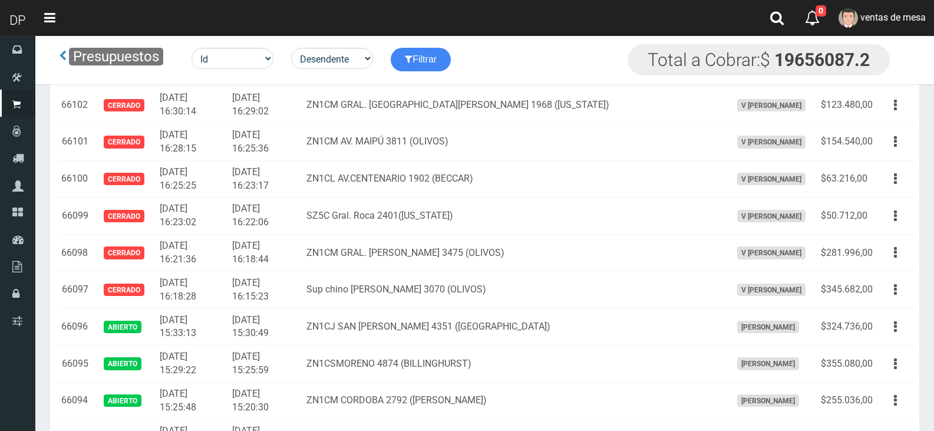
scroll to position [2046, 0]
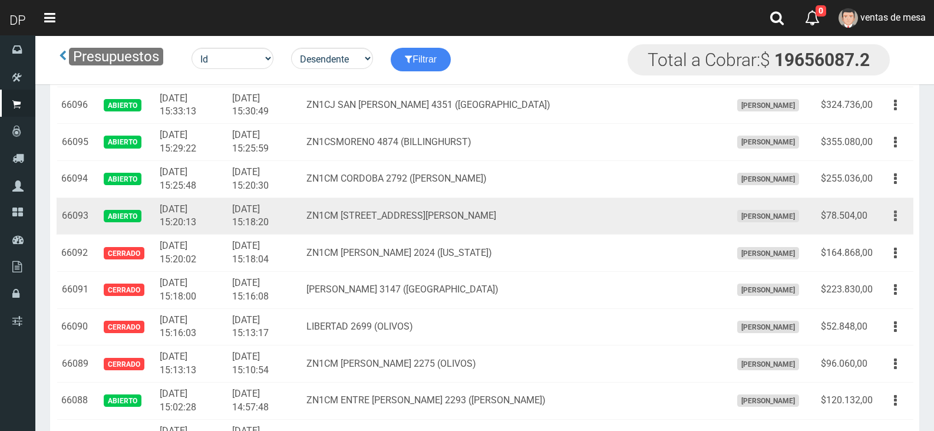
click at [889, 220] on button "button" at bounding box center [895, 216] width 27 height 21
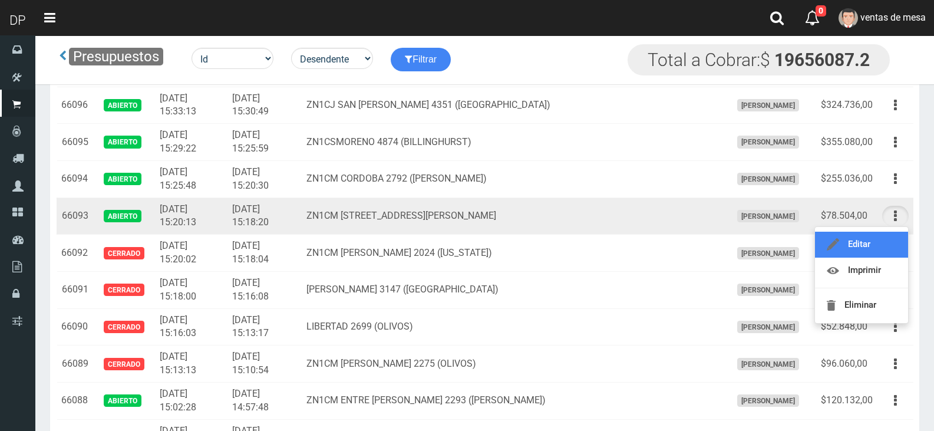
click at [880, 240] on link "Editar" at bounding box center [861, 245] width 93 height 26
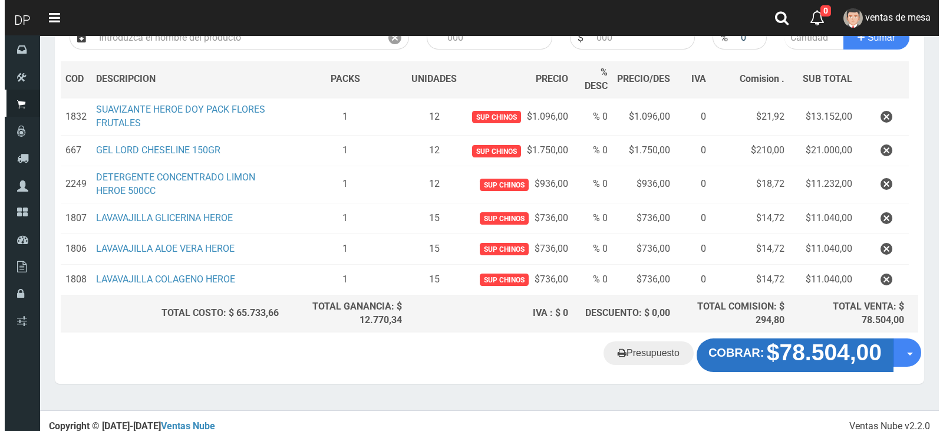
scroll to position [161, 0]
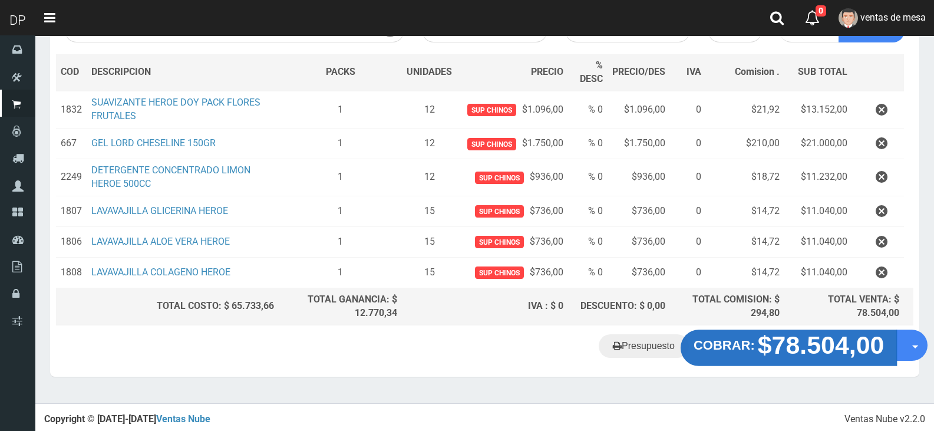
click at [815, 343] on strong "$78.504,00" at bounding box center [821, 345] width 127 height 28
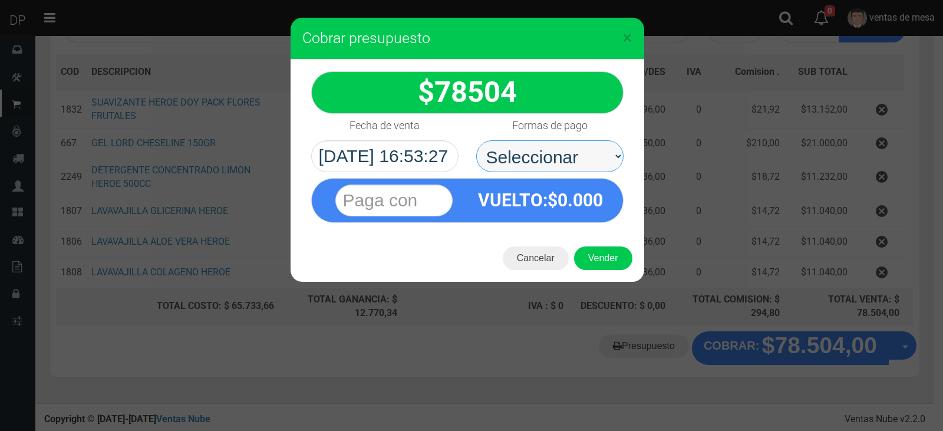
drag, startPoint x: 577, startPoint y: 151, endPoint x: 577, endPoint y: 169, distance: 17.1
click at [577, 151] on select "Seleccionar Efectivo Tarjeta de Crédito Depósito Débito" at bounding box center [549, 156] width 147 height 32
select select "Efectivo"
click at [476, 140] on select "Seleccionar Efectivo Tarjeta de Crédito Depósito Débito" at bounding box center [549, 156] width 147 height 32
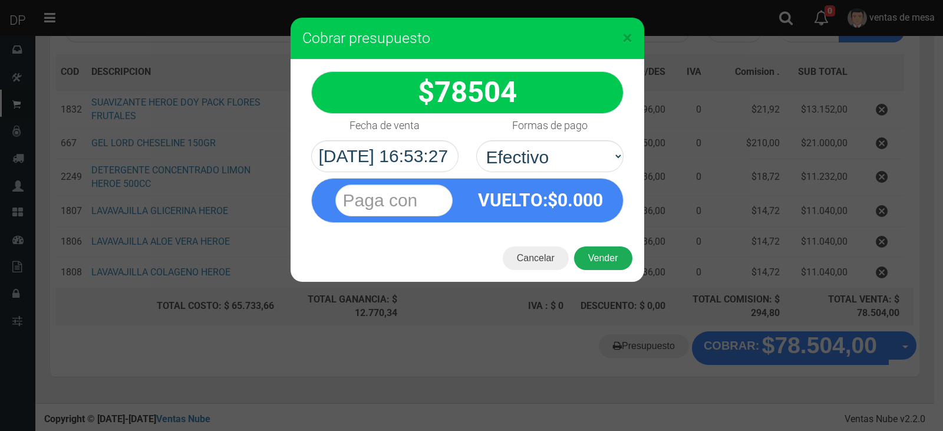
click at [591, 258] on button "Vender" at bounding box center [603, 258] width 58 height 24
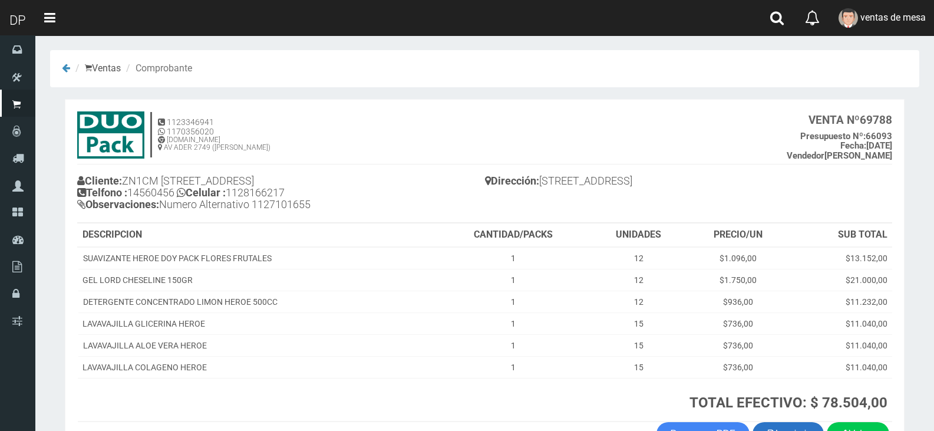
scroll to position [80, 0]
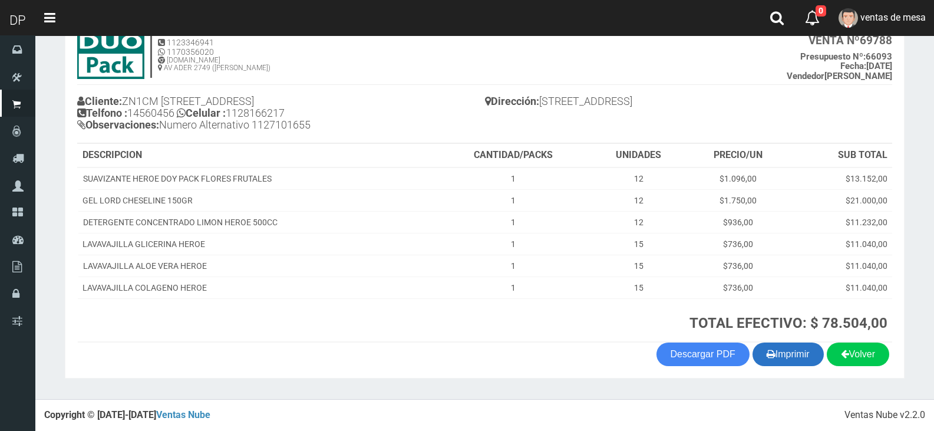
click at [764, 342] on button "Imprimir" at bounding box center [788, 354] width 71 height 24
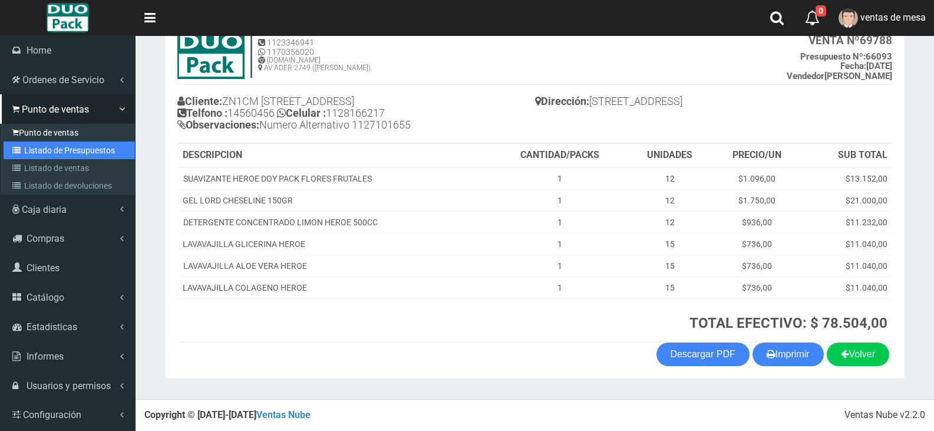
drag, startPoint x: 24, startPoint y: 147, endPoint x: 42, endPoint y: 126, distance: 27.6
click at [24, 147] on icon at bounding box center [18, 150] width 12 height 8
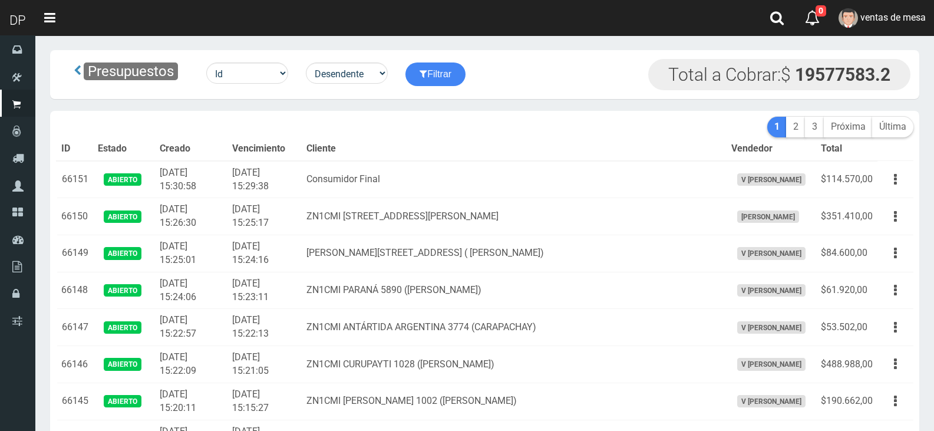
drag, startPoint x: 0, startPoint y: 0, endPoint x: 510, endPoint y: 143, distance: 530.1
click at [510, 143] on th "Cliente" at bounding box center [514, 149] width 425 height 24
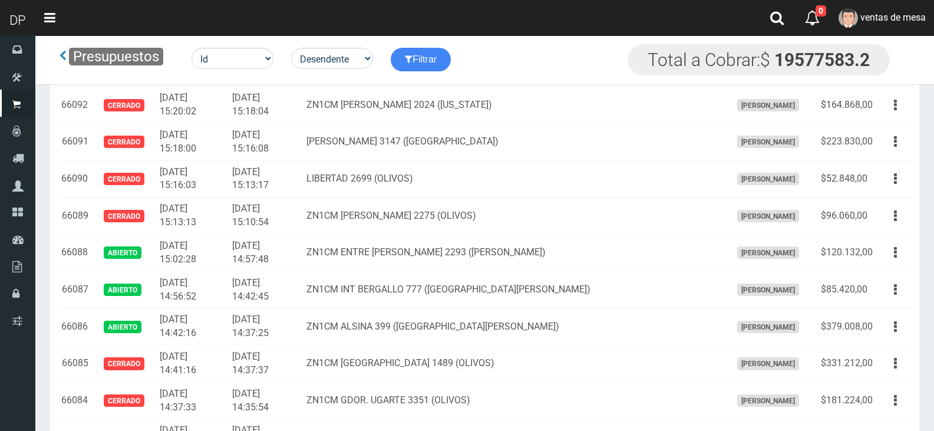
scroll to position [2489, 0]
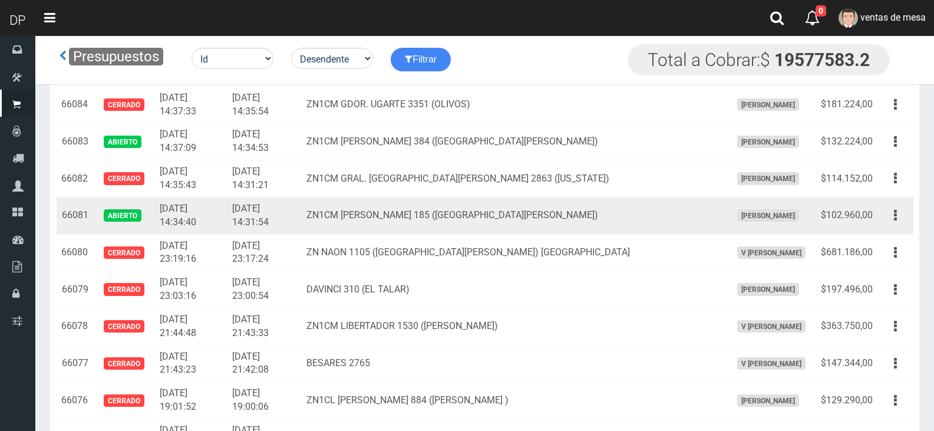
click at [880, 220] on td "Editar Imprimir Eliminar" at bounding box center [896, 215] width 36 height 37
click at [891, 216] on button "button" at bounding box center [895, 215] width 27 height 21
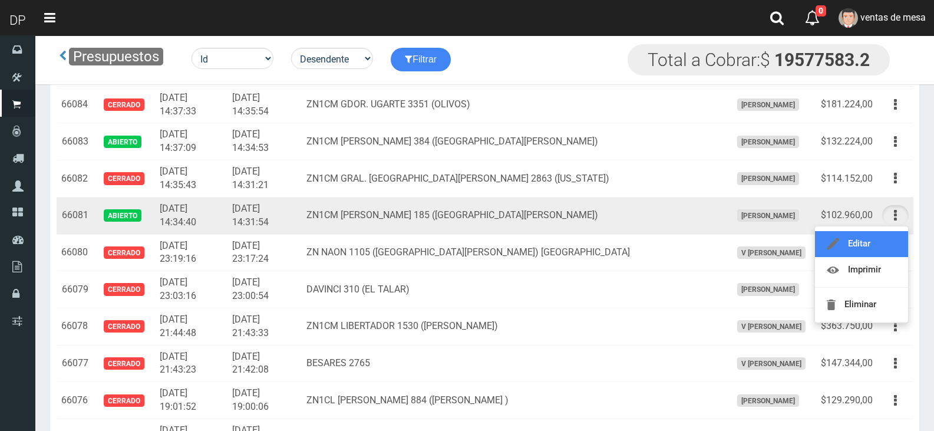
click at [892, 242] on link "Editar" at bounding box center [861, 244] width 93 height 26
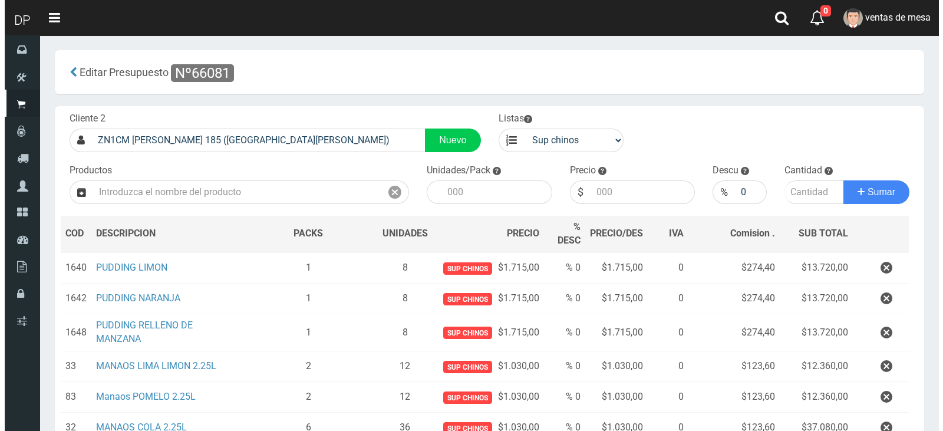
scroll to position [156, 0]
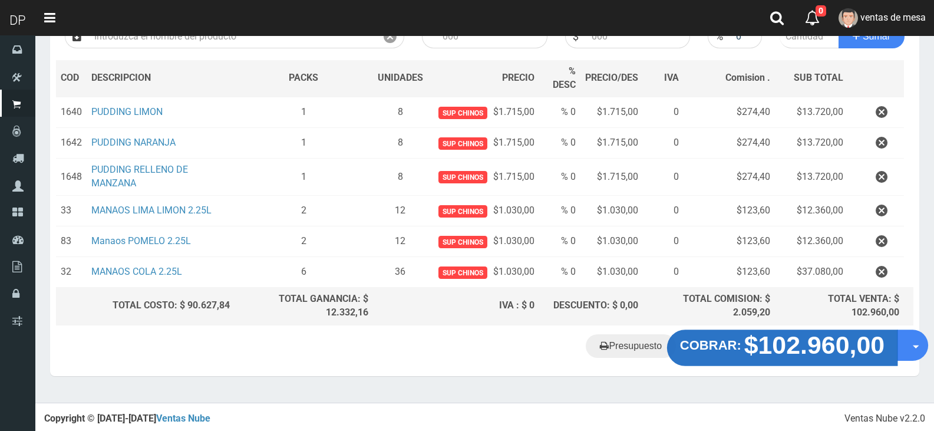
click at [734, 357] on button "COBRAR: $102.960,00" at bounding box center [782, 347] width 230 height 37
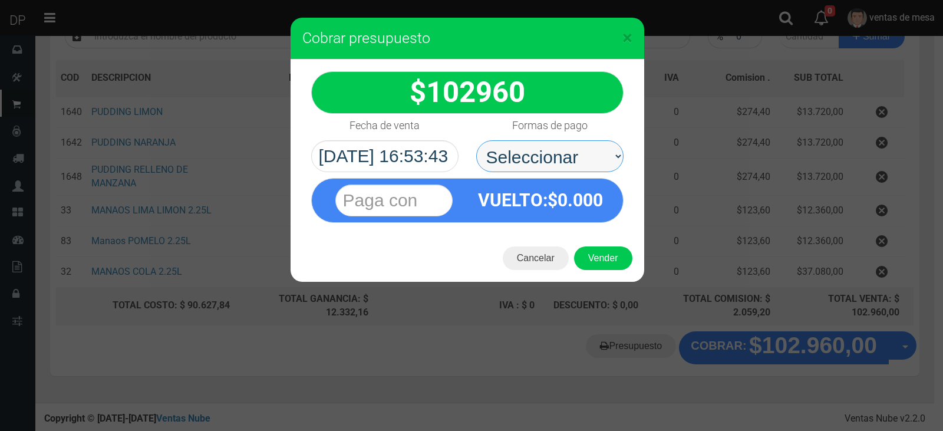
click at [564, 158] on select "Seleccionar Efectivo Tarjeta de Crédito Depósito Débito" at bounding box center [549, 156] width 147 height 32
select select "Efectivo"
click at [476, 140] on select "Seleccionar Efectivo Tarjeta de Crédito Depósito Débito" at bounding box center [549, 156] width 147 height 32
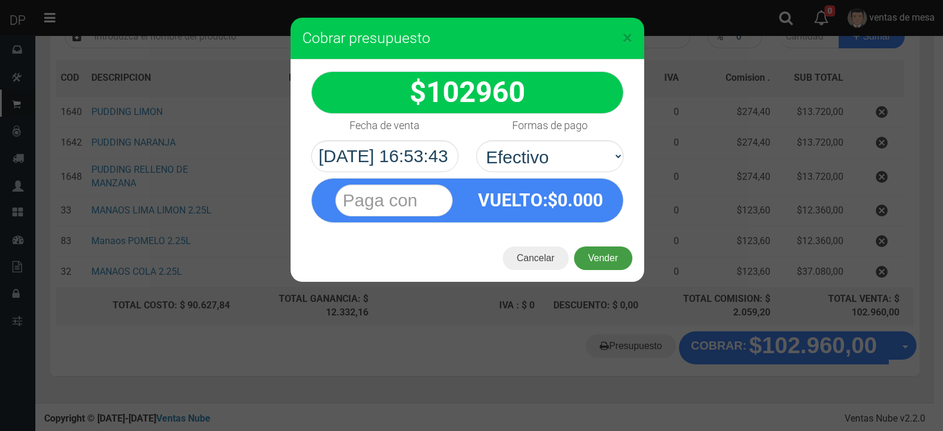
click at [596, 251] on button "Vender" at bounding box center [603, 258] width 58 height 24
click at [0, 0] on div "Cargando..." at bounding box center [0, 0] width 0 height 0
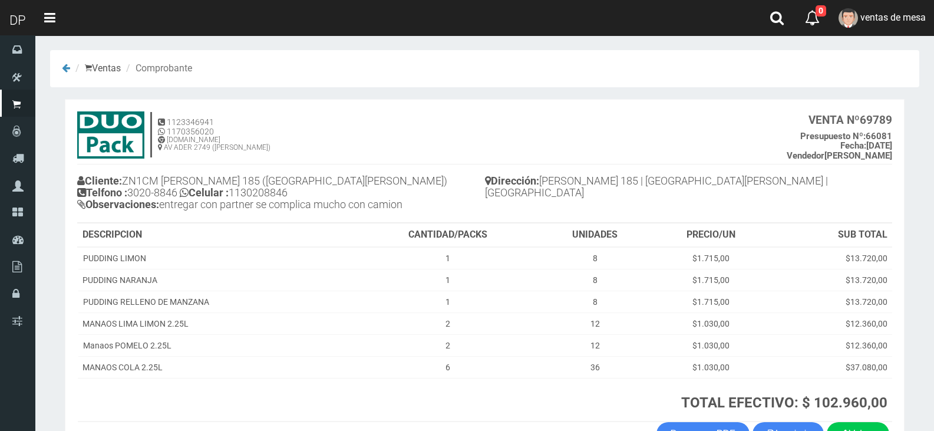
scroll to position [80, 0]
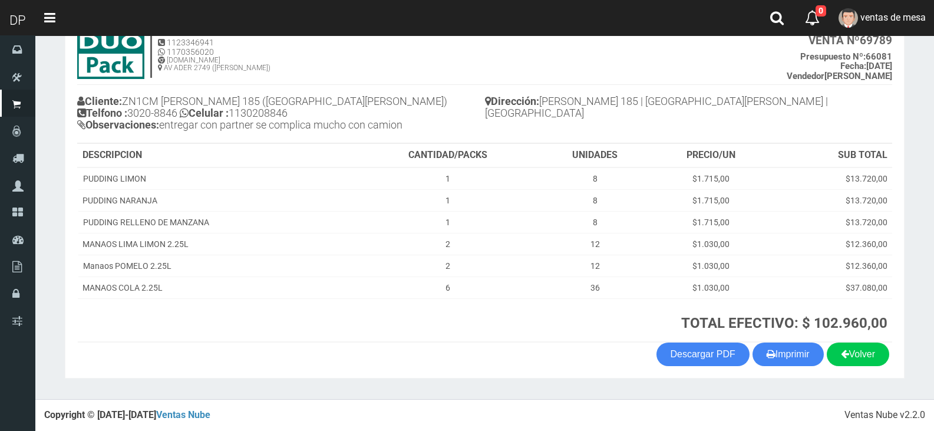
click at [775, 369] on section "1123346941 1170356020 WWW.DUOPACKS.COM.AR AV ADER 2749 (MUNRO) VENTA Nº 69789 P…" at bounding box center [485, 198] width 840 height 359
click at [779, 355] on button "Imprimir" at bounding box center [788, 354] width 71 height 24
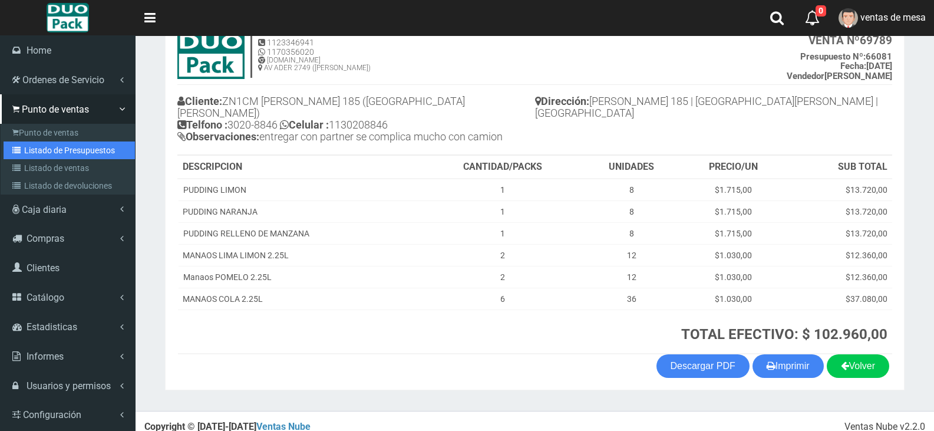
click at [25, 145] on link "Listado de Presupuestos" at bounding box center [69, 150] width 131 height 18
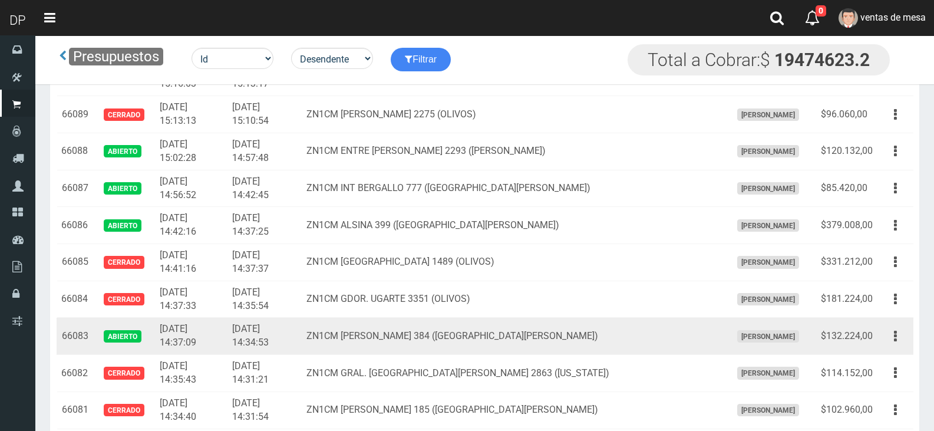
scroll to position [2313, 0]
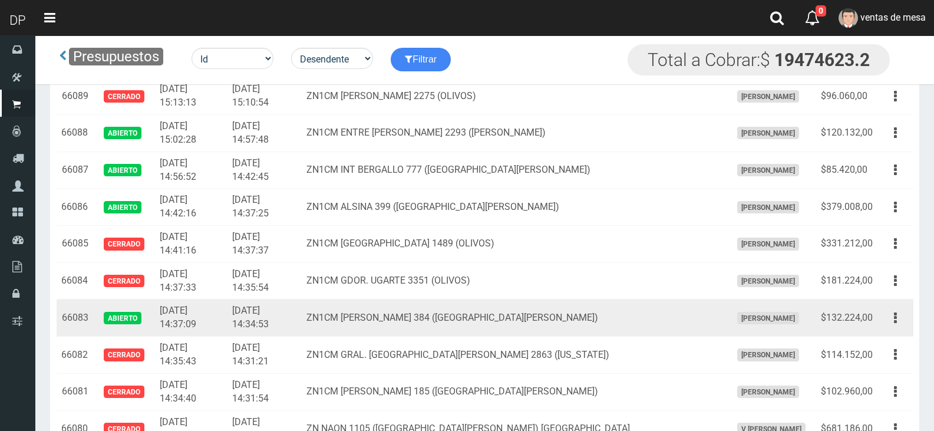
click at [895, 322] on icon "button" at bounding box center [895, 318] width 3 height 21
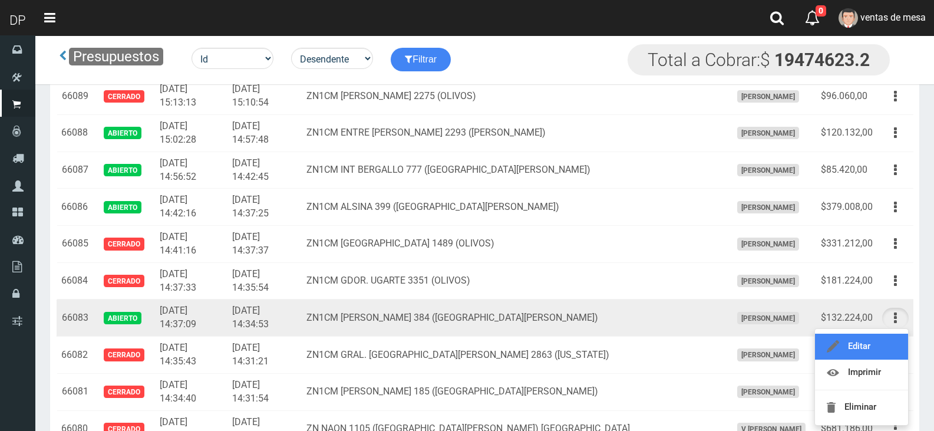
click at [888, 340] on link "Editar" at bounding box center [861, 347] width 93 height 26
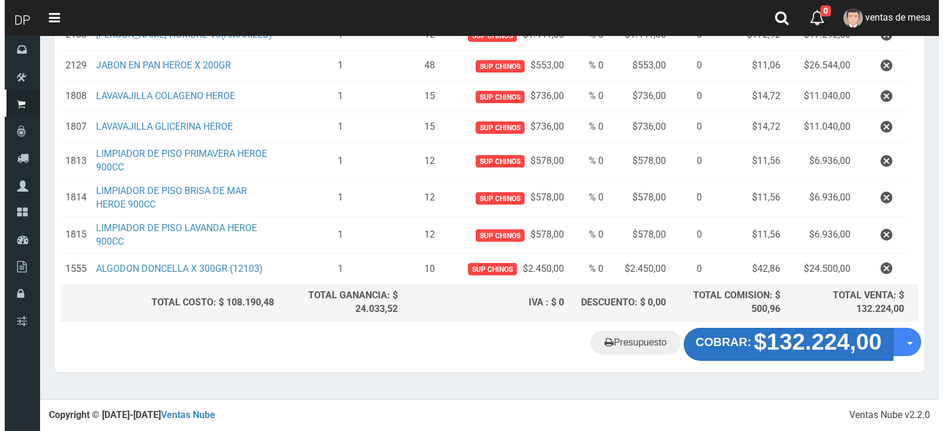
scroll to position [266, 0]
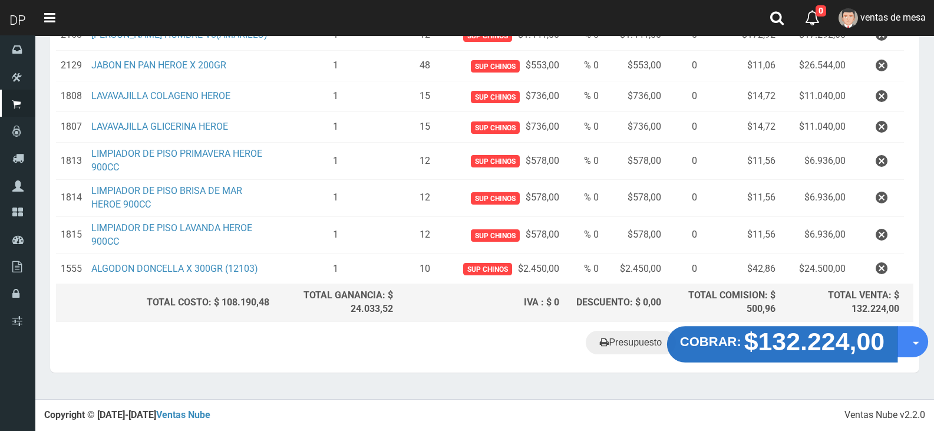
click at [843, 338] on strong "$132.224,00" at bounding box center [814, 342] width 141 height 28
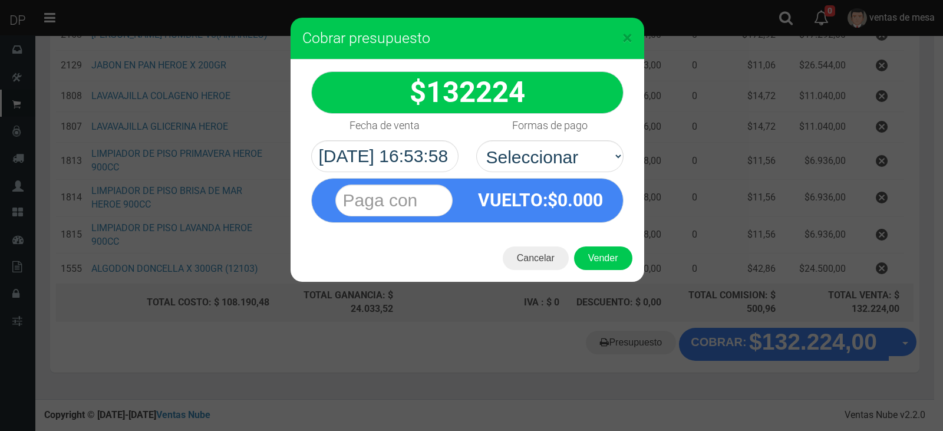
click at [539, 151] on select "Seleccionar Efectivo Tarjeta de Crédito Depósito Débito" at bounding box center [549, 156] width 147 height 32
select select "Efectivo"
click at [476, 140] on select "Seleccionar Efectivo Tarjeta de Crédito Depósito Débito" at bounding box center [549, 156] width 147 height 32
click at [588, 257] on button "Vender" at bounding box center [603, 258] width 58 height 24
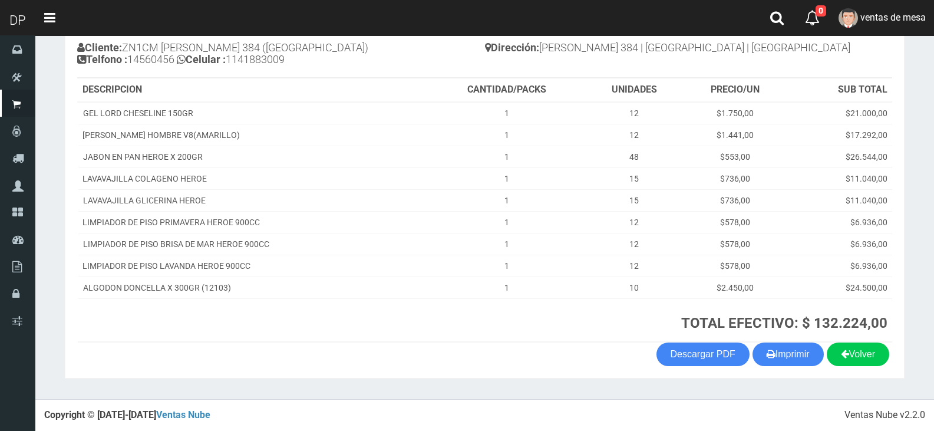
scroll to position [133, 0]
click at [792, 359] on button "Imprimir" at bounding box center [788, 354] width 71 height 24
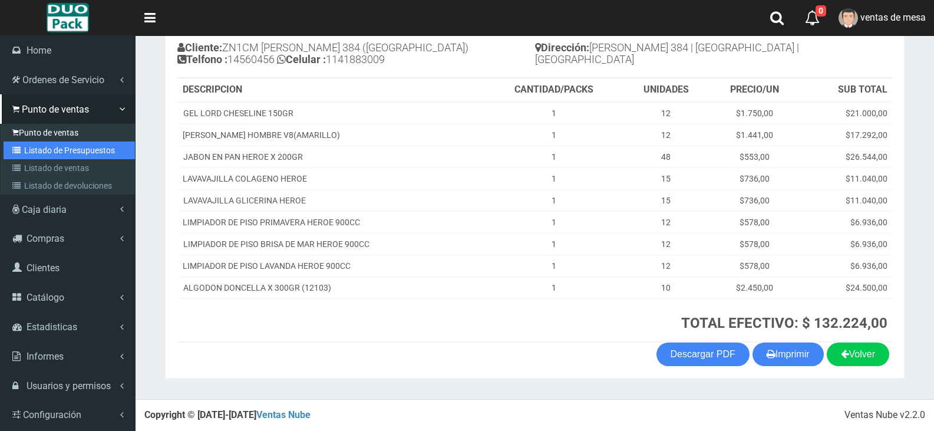
drag, startPoint x: 45, startPoint y: 144, endPoint x: 49, endPoint y: 137, distance: 8.7
click at [45, 146] on link "Listado de Presupuestos" at bounding box center [69, 150] width 131 height 18
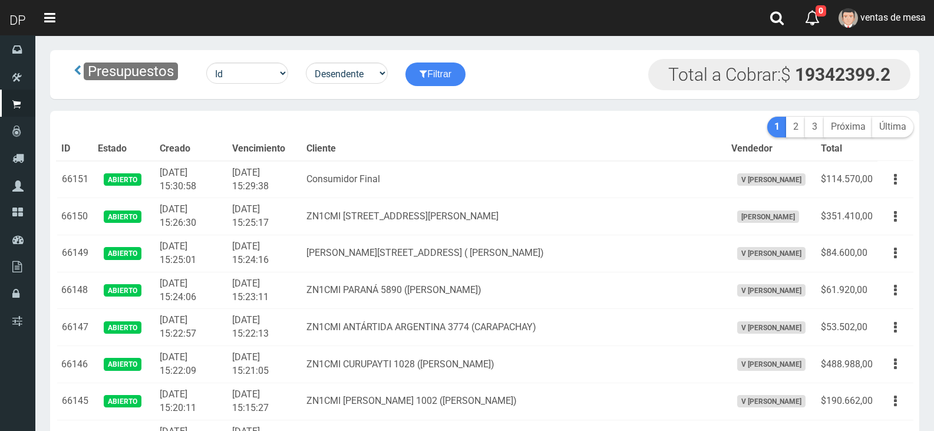
scroll to position [2254, 0]
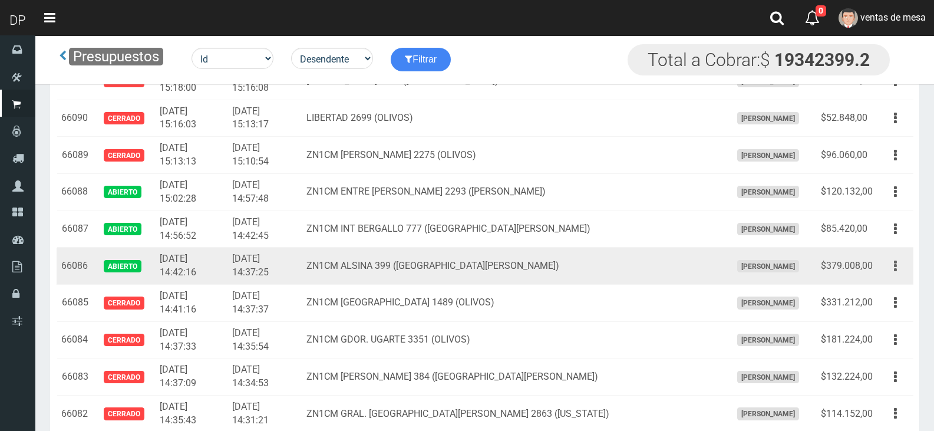
click at [888, 266] on button "button" at bounding box center [895, 266] width 27 height 21
drag, startPoint x: 888, startPoint y: 266, endPoint x: 888, endPoint y: 284, distance: 17.7
click at [888, 266] on button "button" at bounding box center [895, 266] width 27 height 21
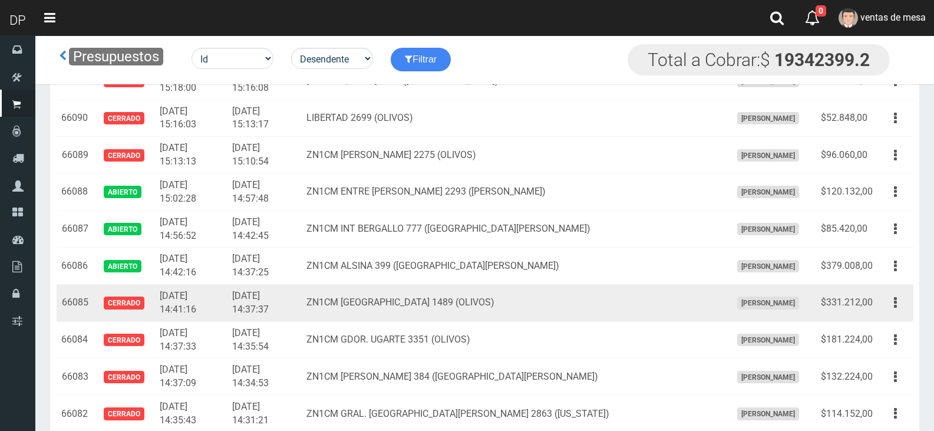
click at [888, 285] on td "Editar Imprimir Eliminar" at bounding box center [896, 303] width 36 height 37
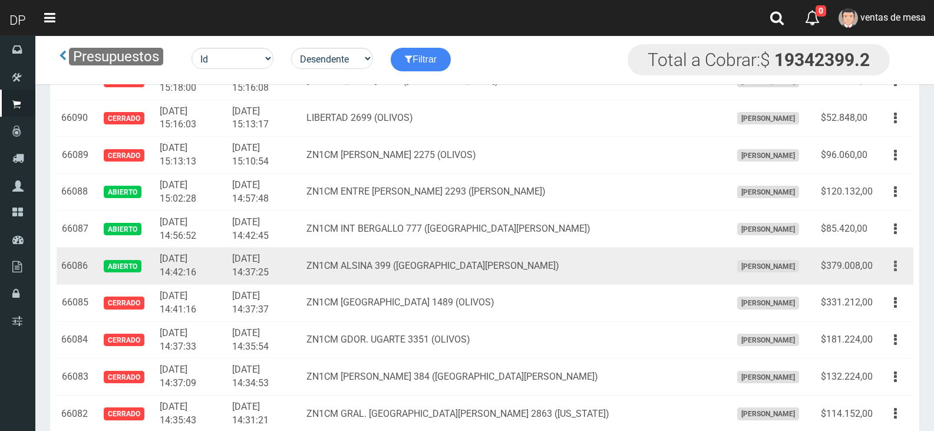
click at [892, 271] on button "button" at bounding box center [895, 266] width 27 height 21
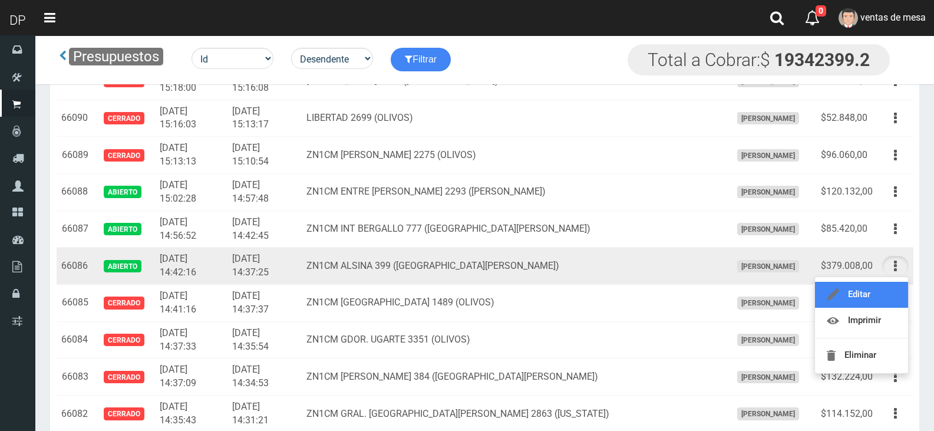
click at [887, 296] on link "Editar" at bounding box center [861, 295] width 93 height 26
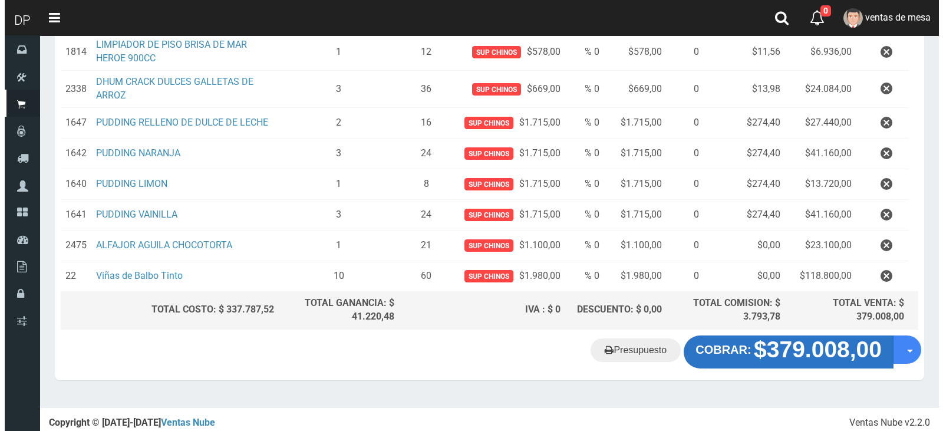
scroll to position [426, 0]
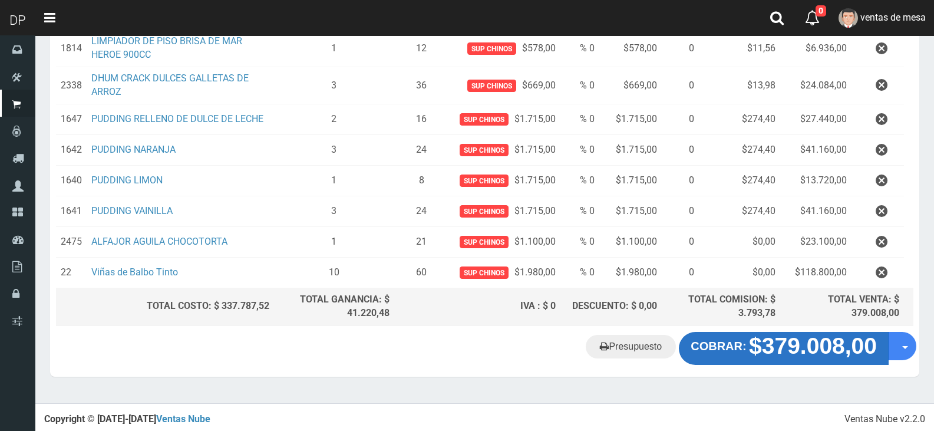
drag, startPoint x: 770, startPoint y: 367, endPoint x: 769, endPoint y: 354, distance: 13.1
click at [770, 366] on div "Presupuesto COBRAR: $379.008,00 Opciones" at bounding box center [484, 354] width 869 height 45
click at [769, 354] on strong "$379.008,00" at bounding box center [813, 345] width 128 height 25
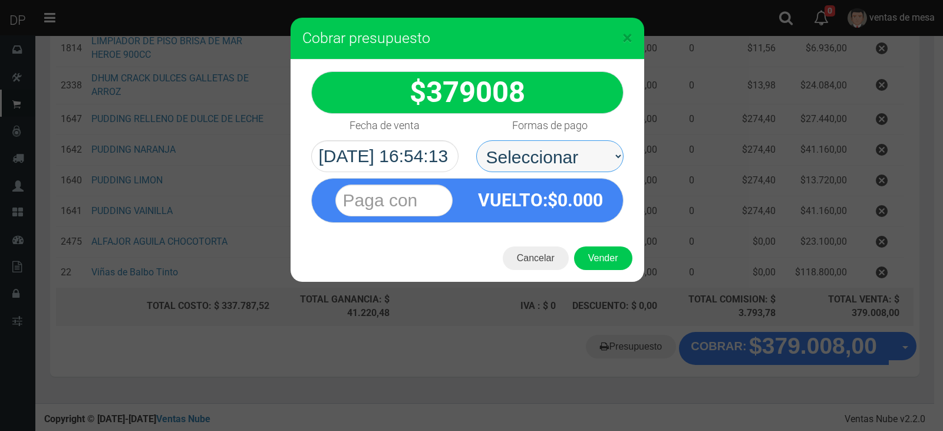
click at [569, 169] on select "Seleccionar Efectivo Tarjeta de Crédito Depósito Débito" at bounding box center [549, 156] width 147 height 32
drag, startPoint x: 571, startPoint y: 156, endPoint x: 571, endPoint y: 171, distance: 15.3
click at [571, 158] on select "Seleccionar Efectivo Tarjeta de Crédito Depósito Débito" at bounding box center [549, 156] width 147 height 32
select select "Efectivo"
click at [476, 140] on select "Seleccionar Efectivo Tarjeta de Crédito Depósito Débito" at bounding box center [549, 156] width 147 height 32
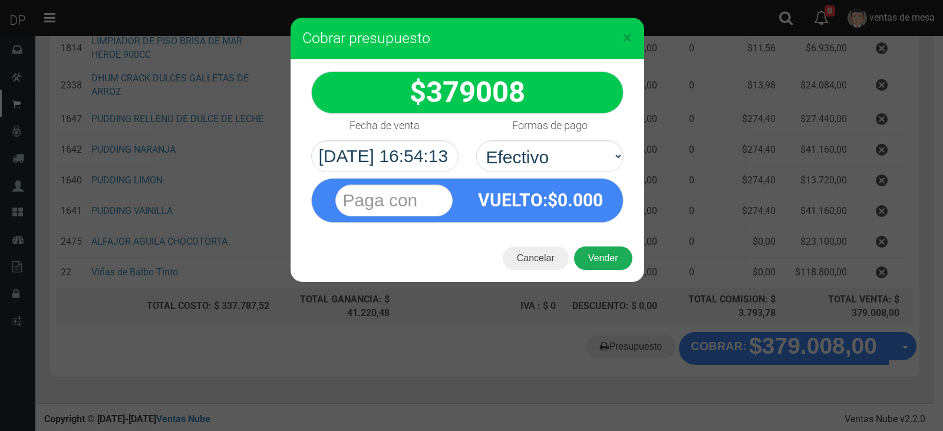
click at [600, 262] on button "Vender" at bounding box center [603, 258] width 58 height 24
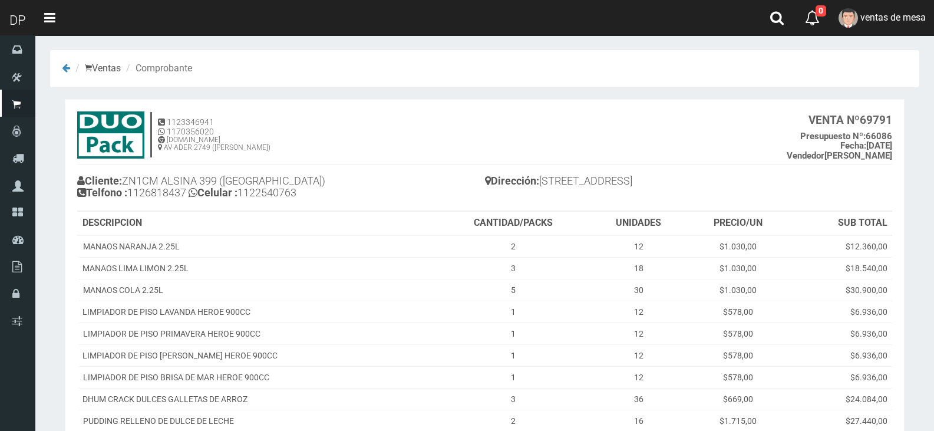
scroll to position [242, 0]
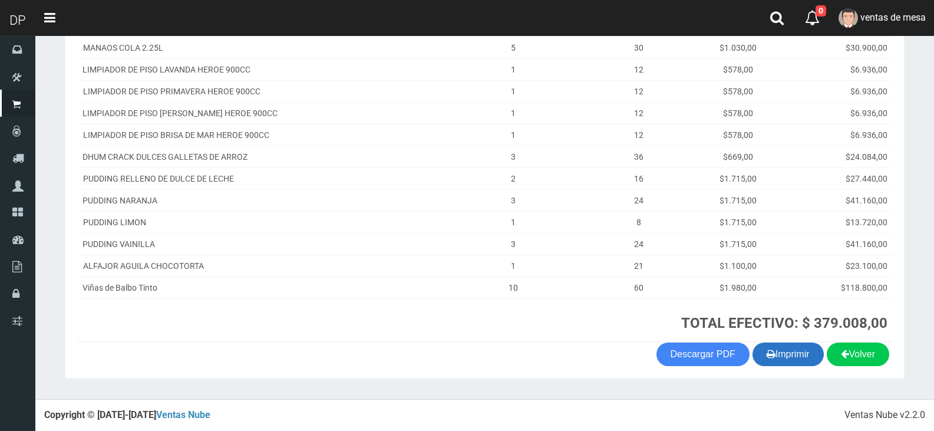
click at [779, 346] on button "Imprimir" at bounding box center [788, 354] width 71 height 24
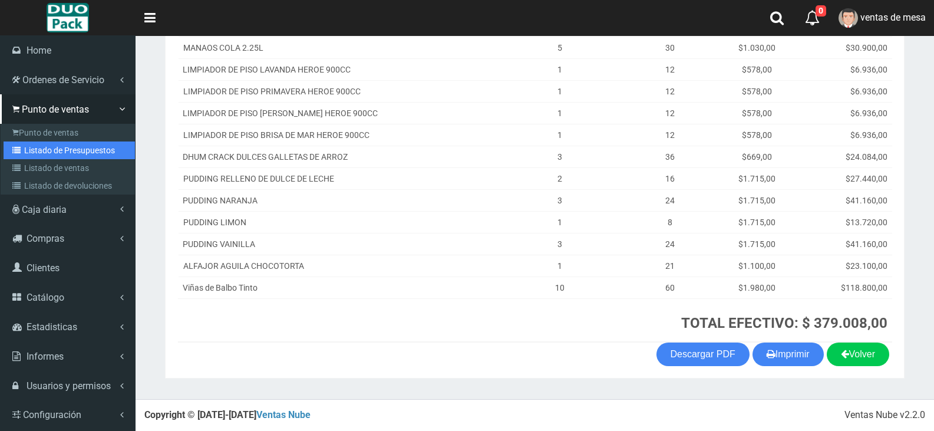
drag, startPoint x: 47, startPoint y: 149, endPoint x: 246, endPoint y: 25, distance: 234.2
click at [47, 149] on link "Listado de Presupuestos" at bounding box center [69, 150] width 131 height 18
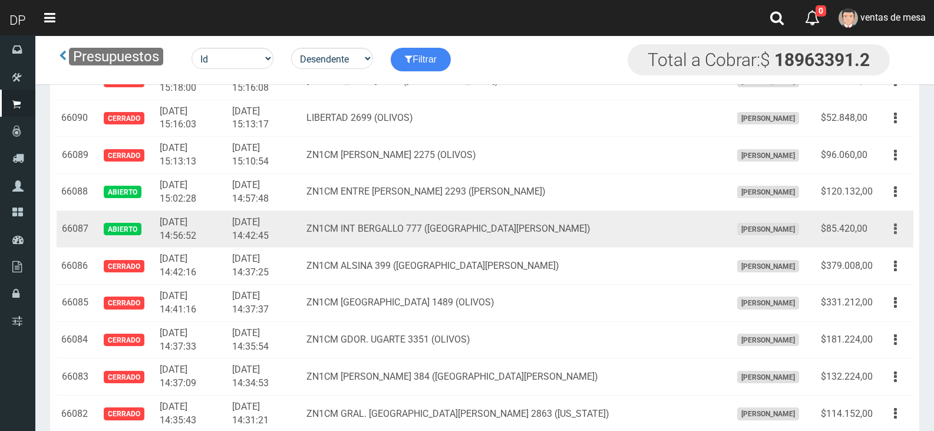
click at [901, 230] on button "button" at bounding box center [895, 229] width 27 height 21
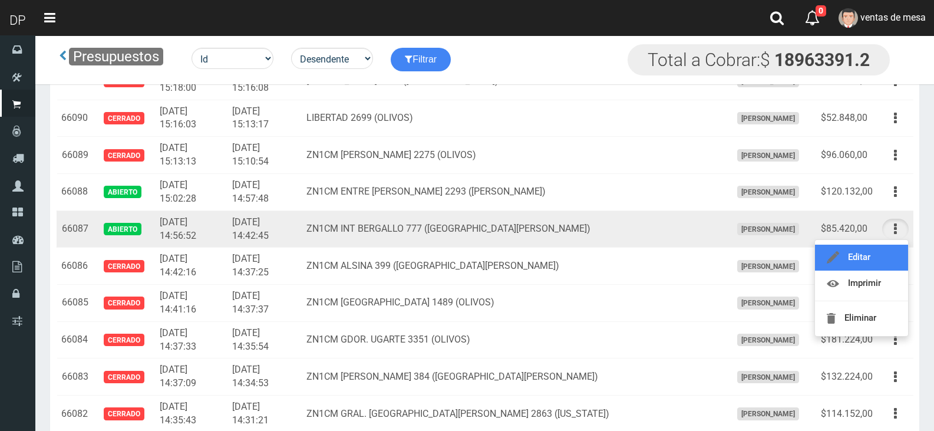
click at [894, 251] on link "Editar" at bounding box center [861, 258] width 93 height 26
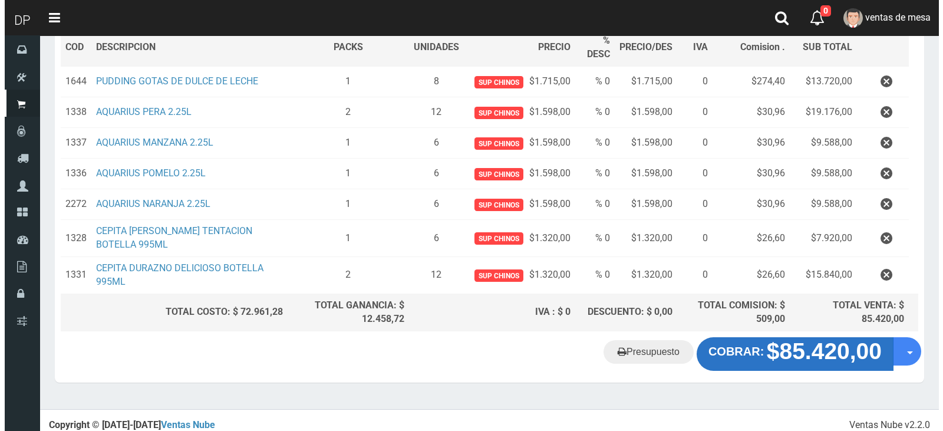
scroll to position [192, 0]
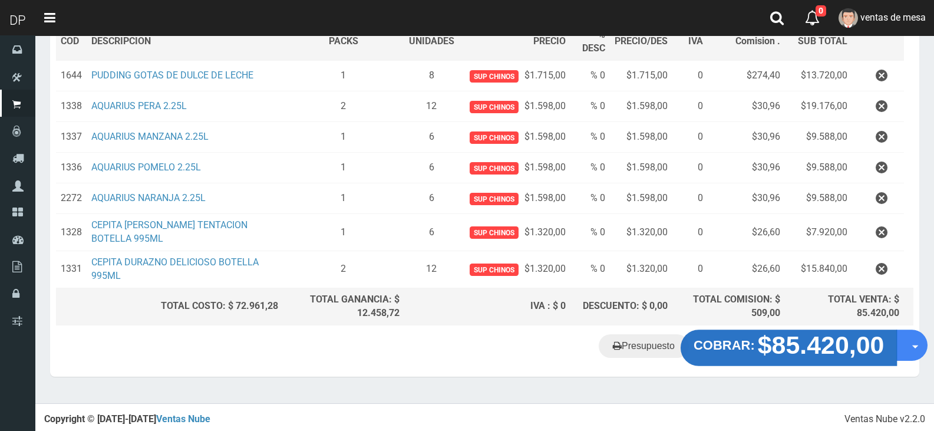
click at [779, 343] on strong "$85.420,00" at bounding box center [821, 345] width 127 height 28
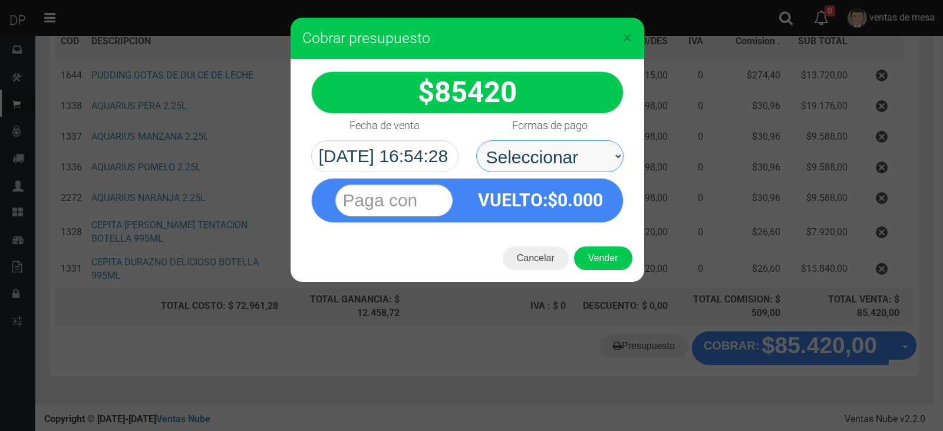
click at [573, 165] on select "Seleccionar Efectivo Tarjeta de Crédito Depósito Débito" at bounding box center [549, 156] width 147 height 32
select select "Efectivo"
click at [476, 140] on select "Seleccionar Efectivo Tarjeta de Crédito Depósito Débito" at bounding box center [549, 156] width 147 height 32
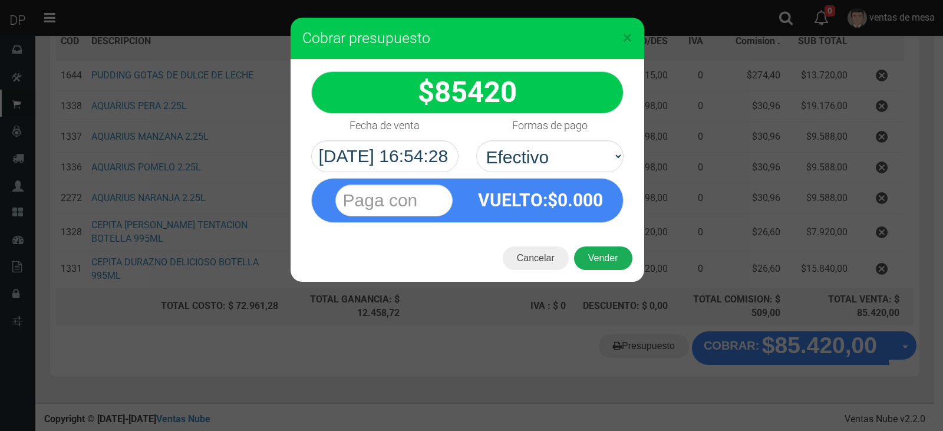
click at [602, 263] on button "Vender" at bounding box center [603, 258] width 58 height 24
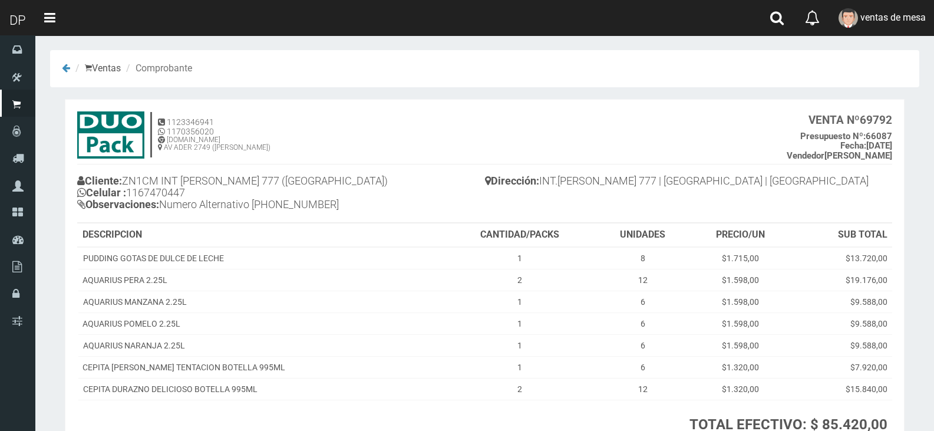
scroll to position [101, 0]
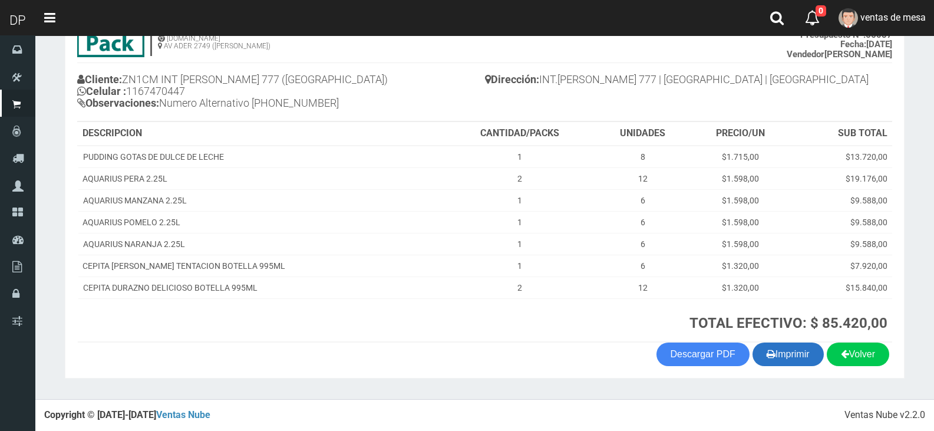
click at [789, 364] on button "Imprimir" at bounding box center [788, 354] width 71 height 24
click at [784, 354] on button "Imprimir" at bounding box center [788, 354] width 71 height 24
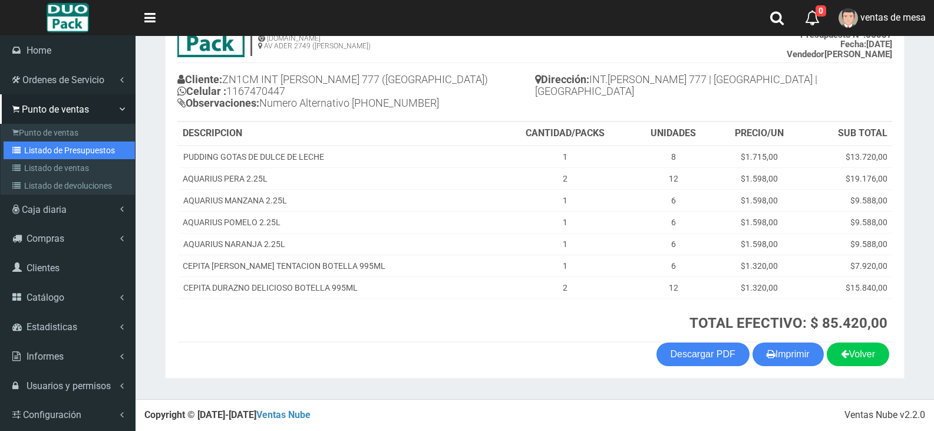
click at [35, 154] on link "Listado de Presupuestos" at bounding box center [69, 150] width 131 height 18
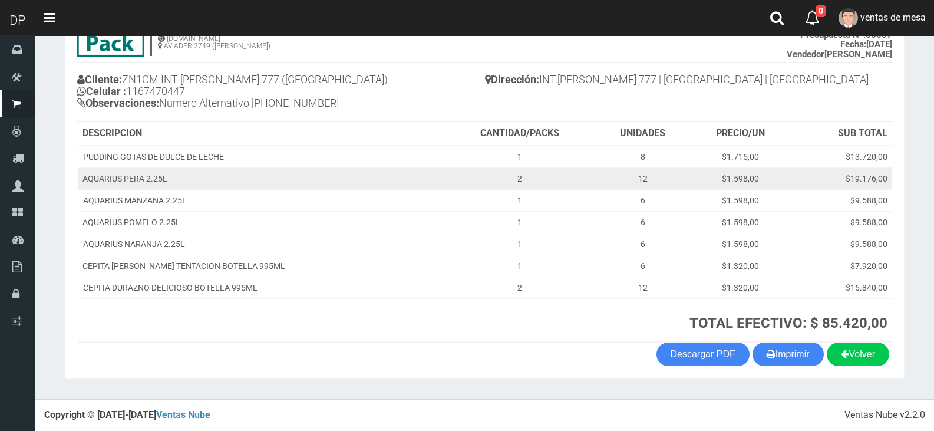
click at [493, 170] on td "2" at bounding box center [519, 178] width 152 height 22
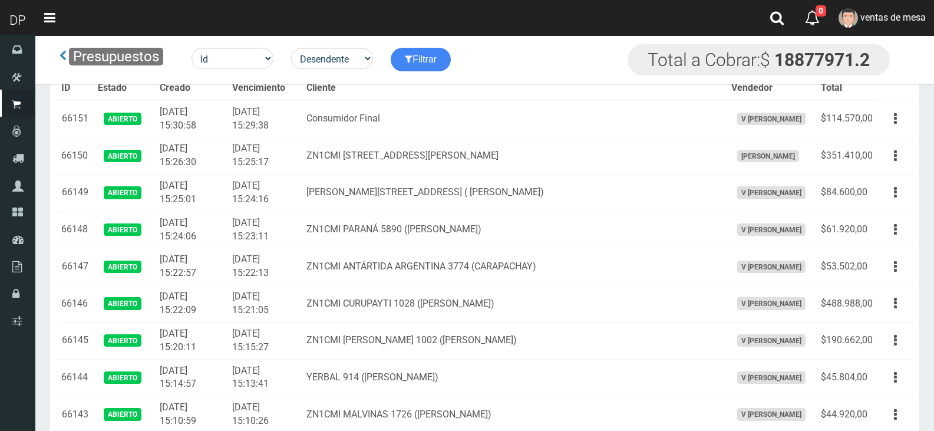
scroll to position [2254, 0]
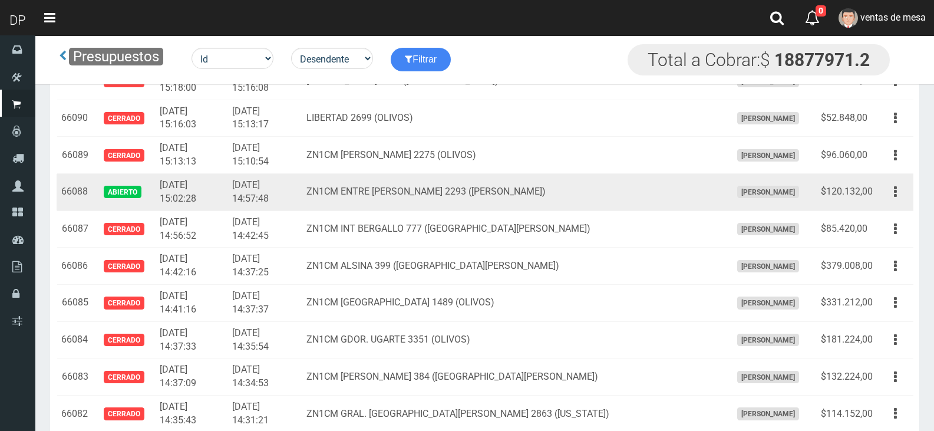
click at [771, 186] on span "[PERSON_NAME]" at bounding box center [768, 192] width 62 height 12
click at [906, 190] on button "button" at bounding box center [895, 192] width 27 height 21
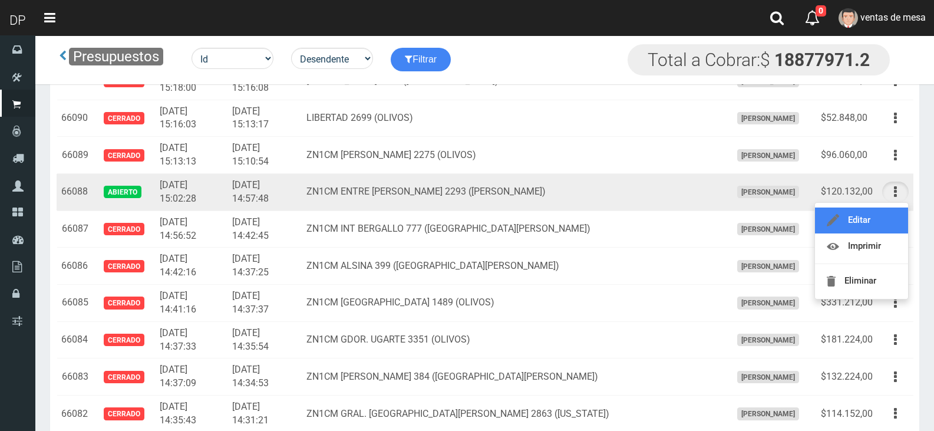
click at [885, 213] on link "Editar" at bounding box center [861, 220] width 93 height 26
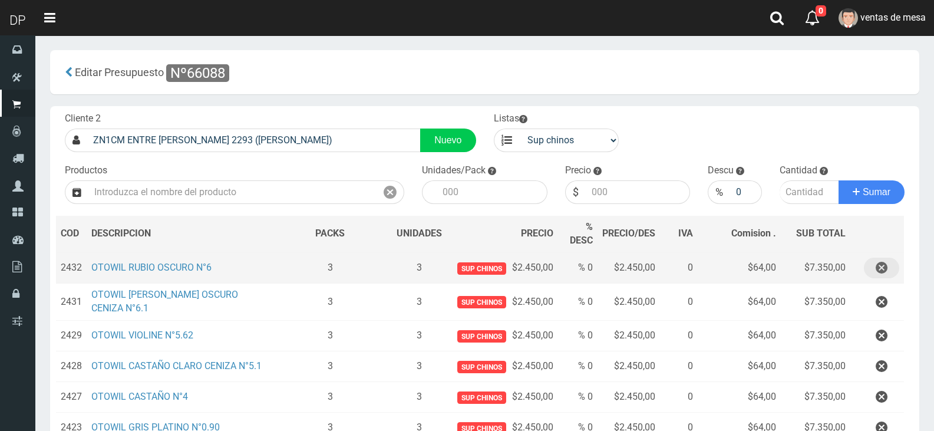
click at [883, 260] on icon "button" at bounding box center [882, 268] width 12 height 21
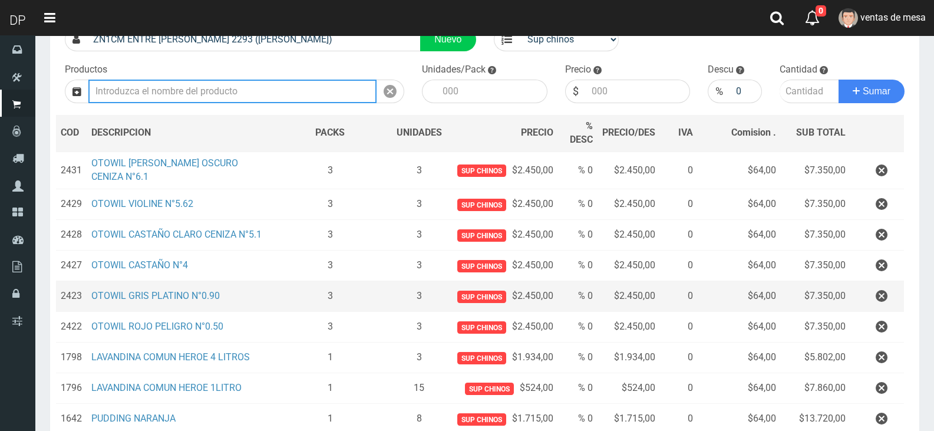
scroll to position [118, 0]
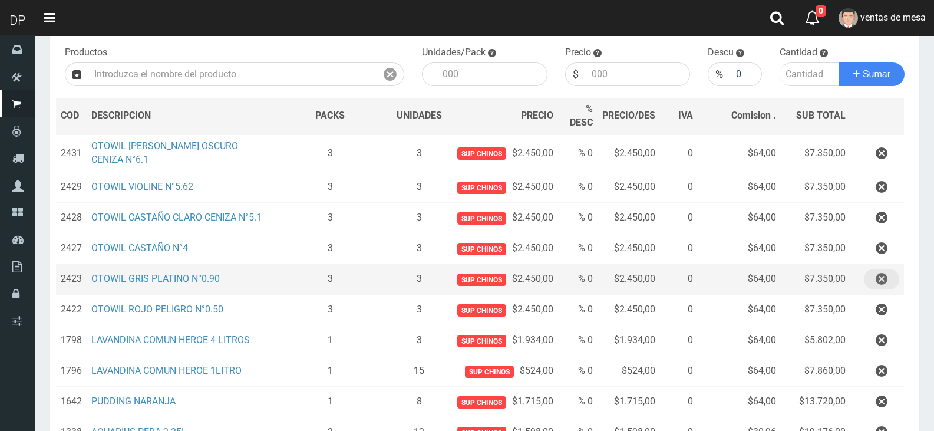
click at [883, 273] on icon "button" at bounding box center [882, 279] width 12 height 21
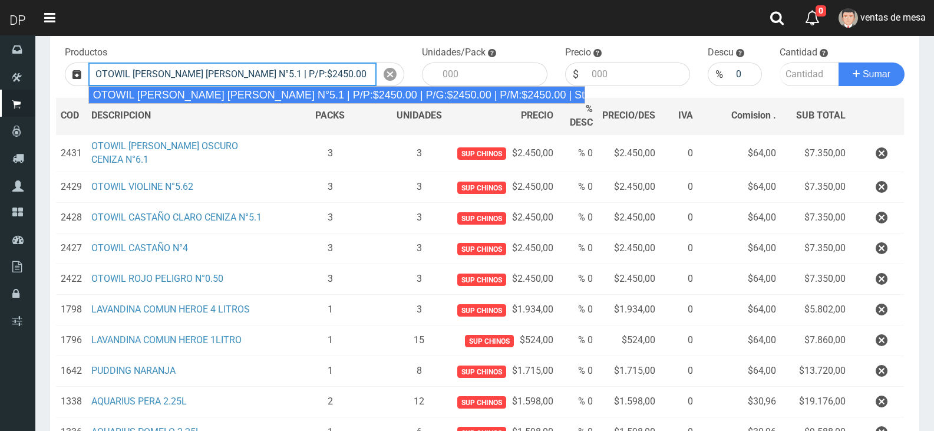
type input "OTOWIL CASTAÑO CLARO CENIZA N°5.1 | P/P:$2450.00 | P/G:$2450.00 | P/M:$2450.00 …"
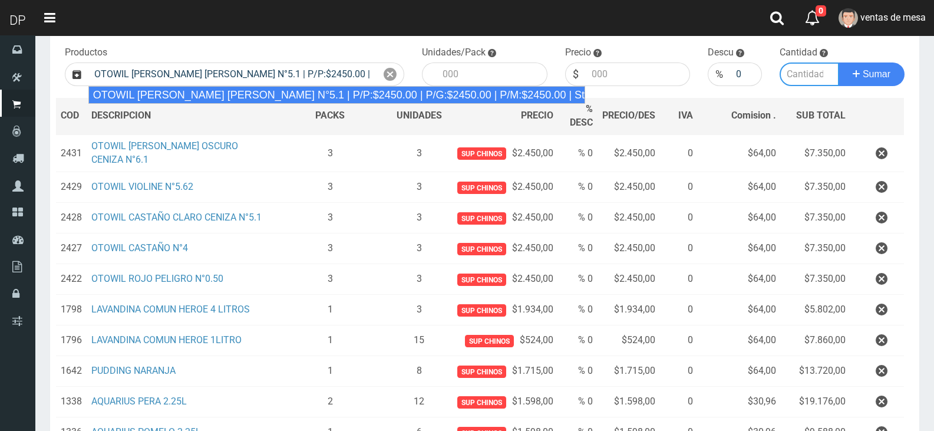
type input "1"
type input "2450.00"
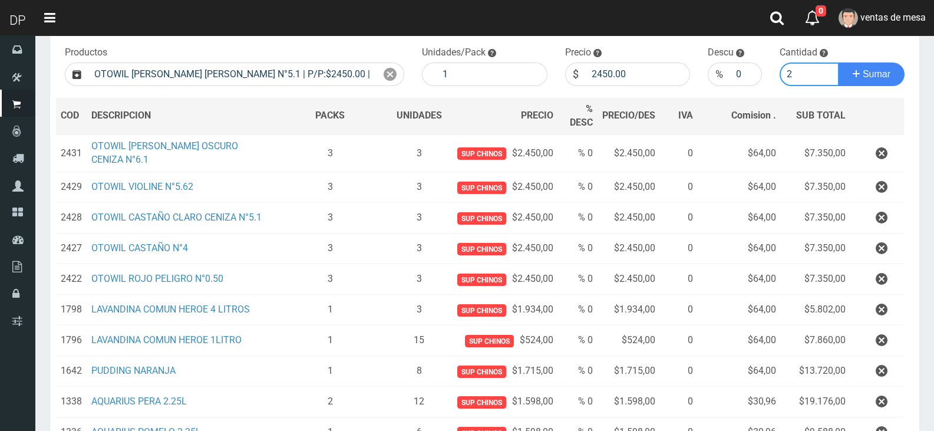
type input "2"
click at [839, 62] on button "Sumar" at bounding box center [872, 74] width 66 height 24
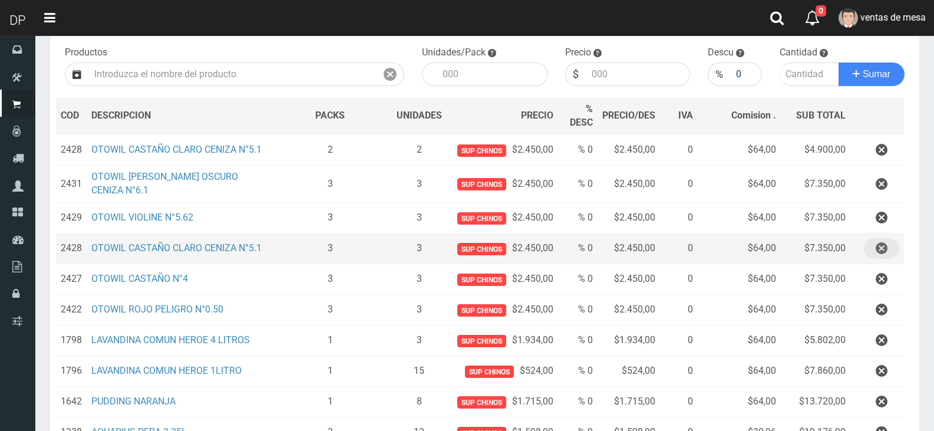
click at [890, 254] on button "button" at bounding box center [881, 248] width 35 height 21
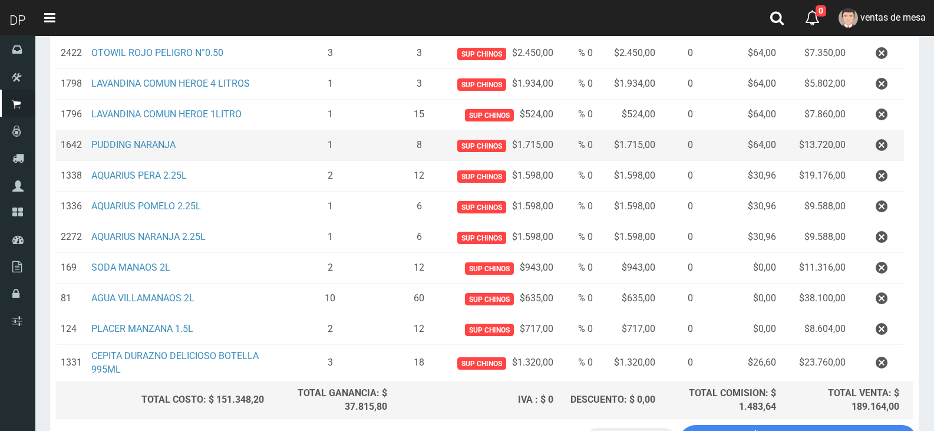
scroll to position [437, 0]
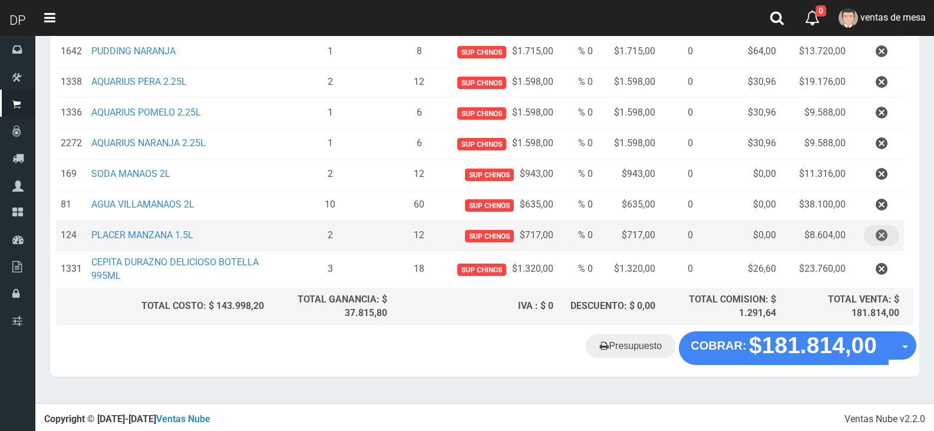
click at [882, 234] on icon "button" at bounding box center [882, 235] width 12 height 21
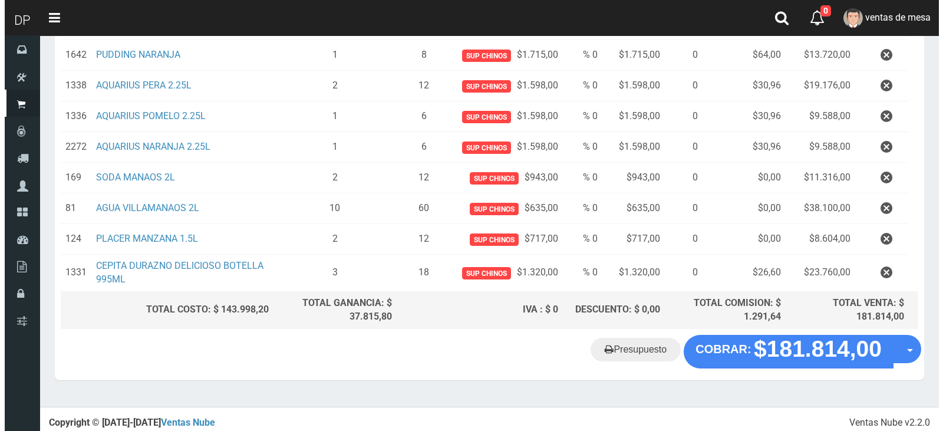
scroll to position [407, 0]
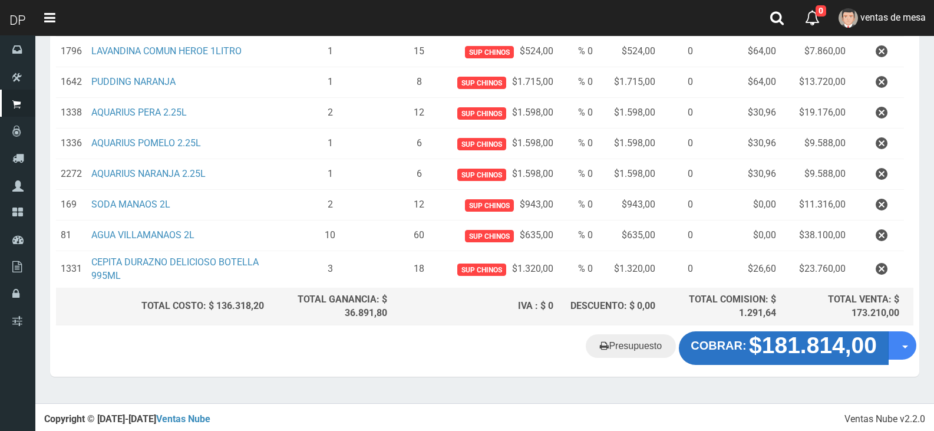
click at [801, 343] on strong "$181.814,00" at bounding box center [813, 345] width 128 height 25
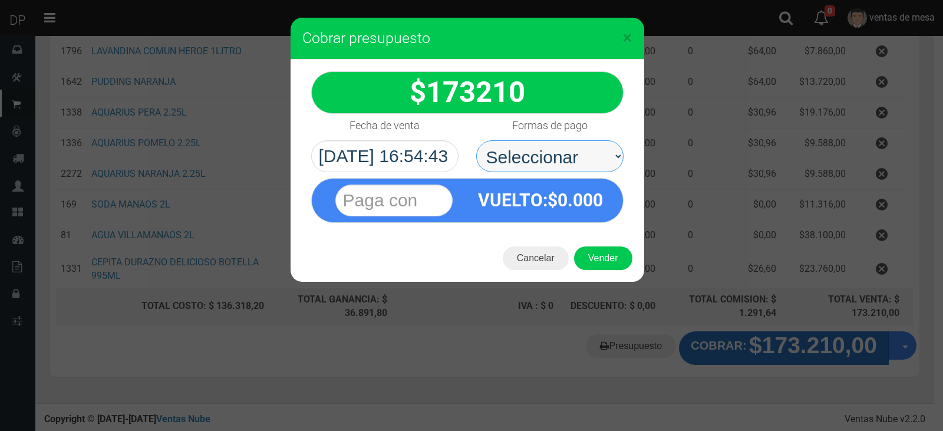
click at [571, 143] on select "Seleccionar Efectivo Tarjeta de Crédito Depósito Débito" at bounding box center [549, 156] width 147 height 32
select select "Efectivo"
click at [476, 140] on select "Seleccionar Efectivo Tarjeta de Crédito Depósito Débito" at bounding box center [549, 156] width 147 height 32
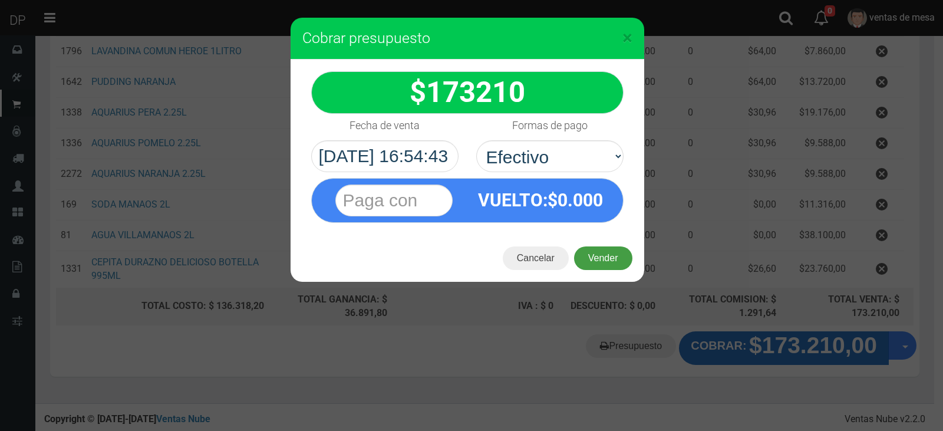
click at [593, 247] on button "Vender" at bounding box center [603, 258] width 58 height 24
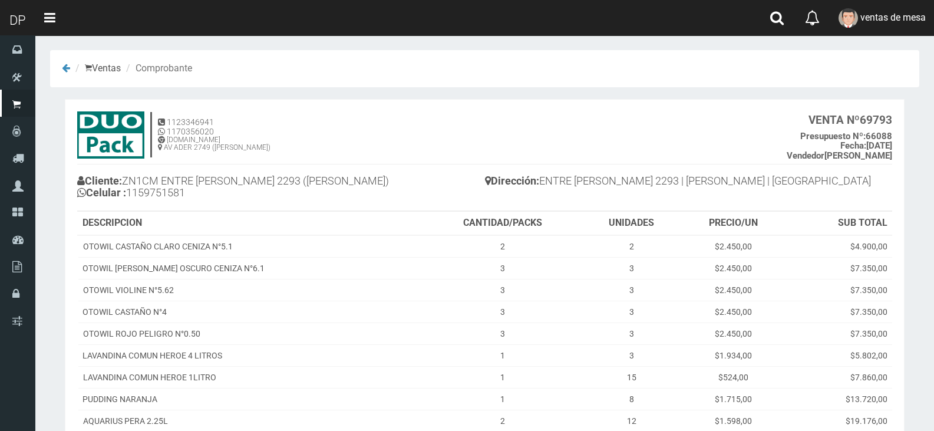
scroll to position [242, 0]
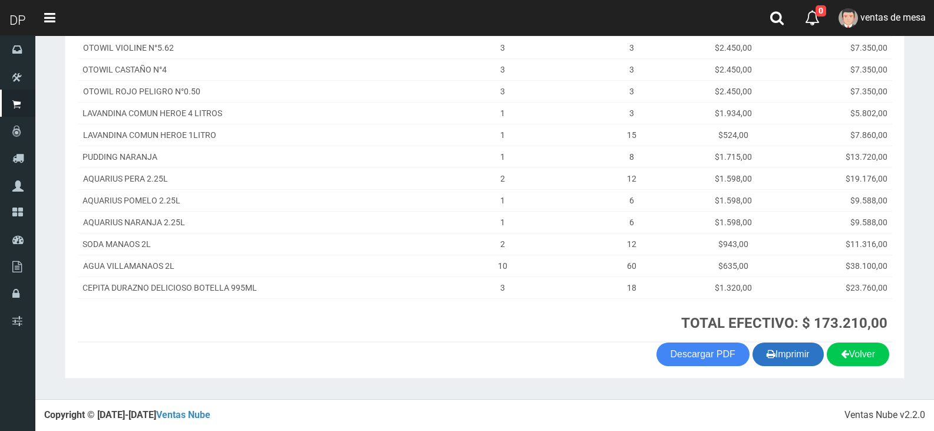
click at [785, 345] on button "Imprimir" at bounding box center [788, 354] width 71 height 24
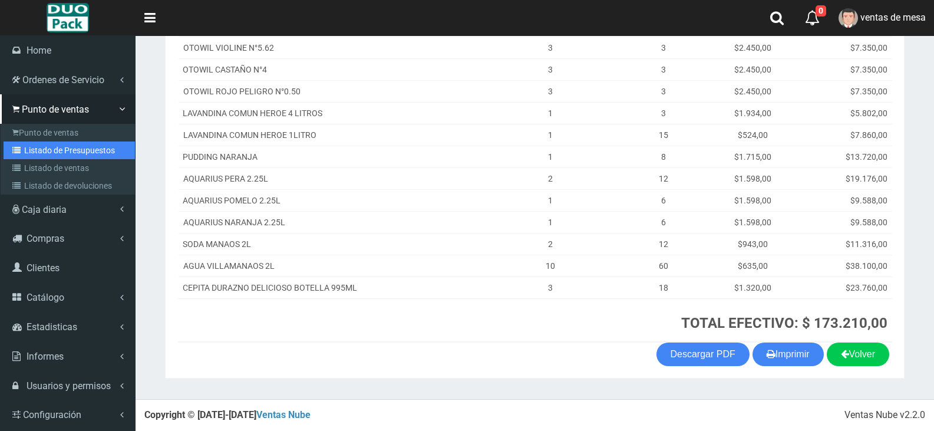
drag, startPoint x: 27, startPoint y: 152, endPoint x: 95, endPoint y: 114, distance: 77.6
click at [28, 152] on link "Listado de Presupuestos" at bounding box center [69, 150] width 131 height 18
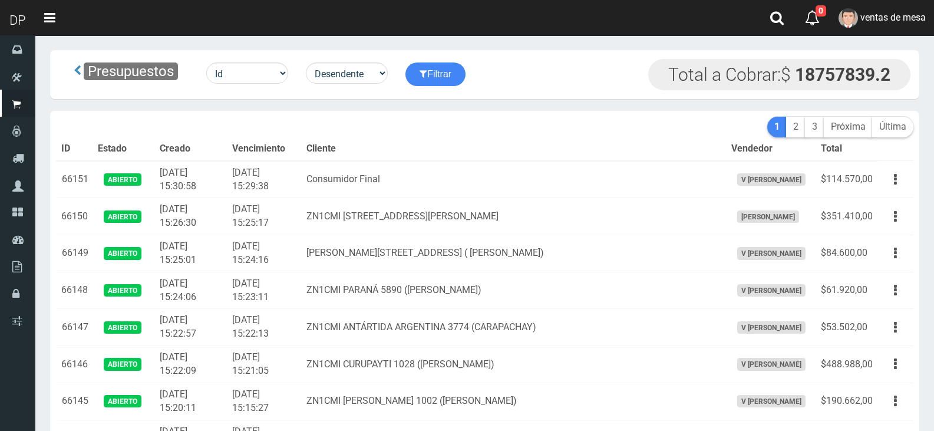
scroll to position [1885, 0]
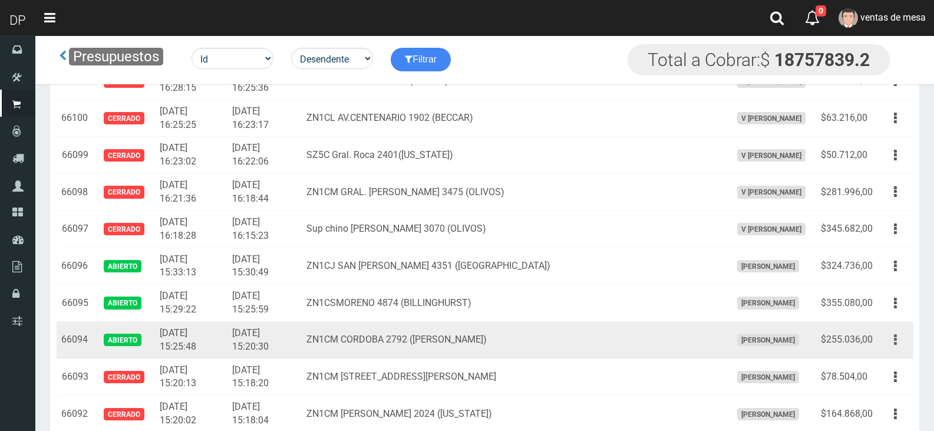
click at [898, 345] on button "button" at bounding box center [895, 339] width 27 height 21
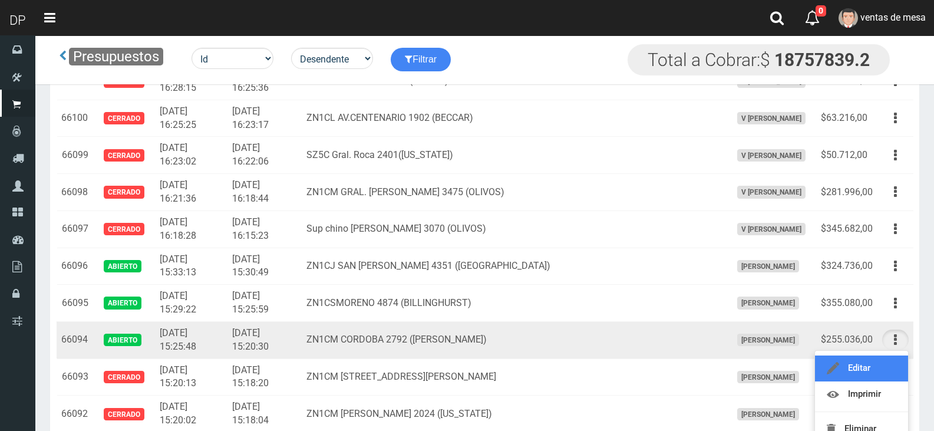
click at [893, 367] on link "Editar" at bounding box center [861, 368] width 93 height 26
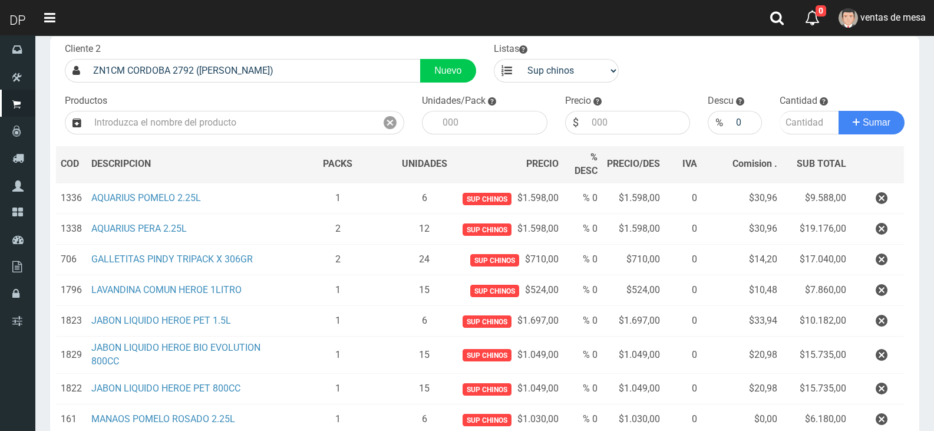
scroll to position [236, 0]
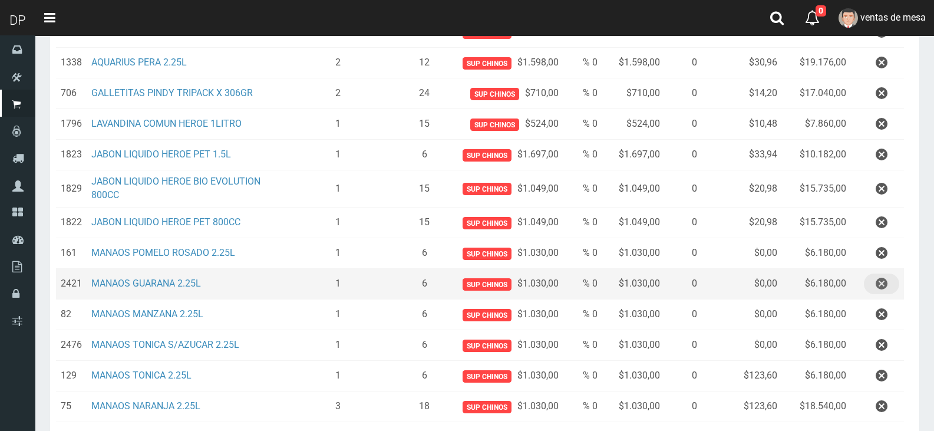
click at [881, 285] on icon "button" at bounding box center [882, 283] width 12 height 21
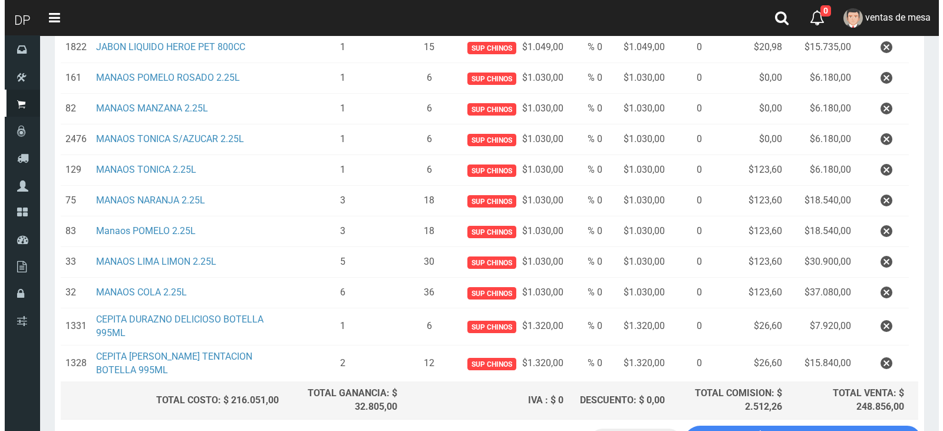
scroll to position [505, 0]
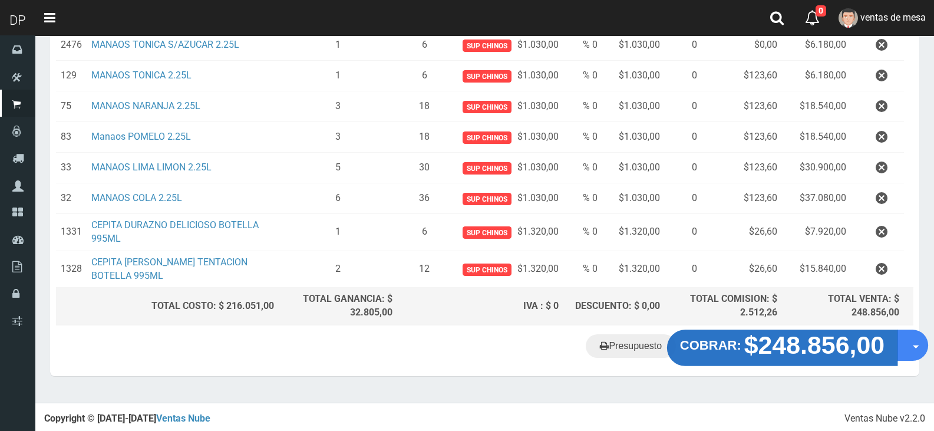
click at [788, 344] on strong "$248.856,00" at bounding box center [814, 345] width 141 height 28
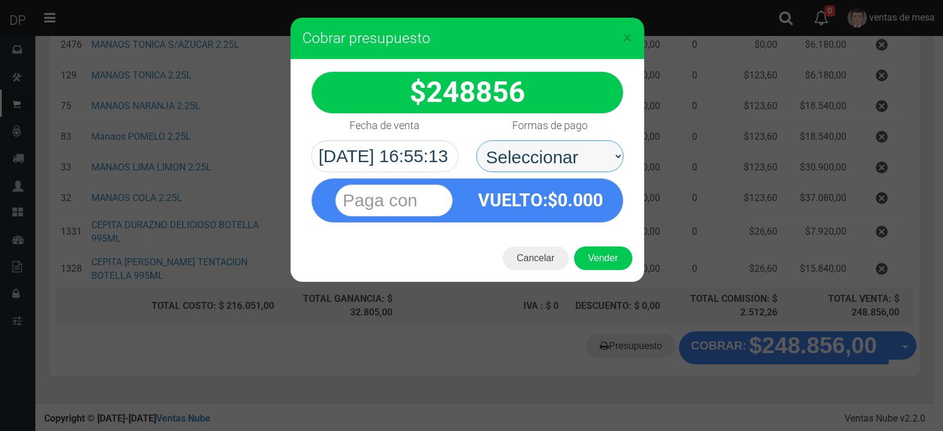
click at [559, 144] on select "Seleccionar Efectivo Tarjeta de Crédito Depósito Débito" at bounding box center [549, 156] width 147 height 32
select select "Efectivo"
click at [476, 140] on select "Seleccionar Efectivo Tarjeta de Crédito Depósito Débito" at bounding box center [549, 156] width 147 height 32
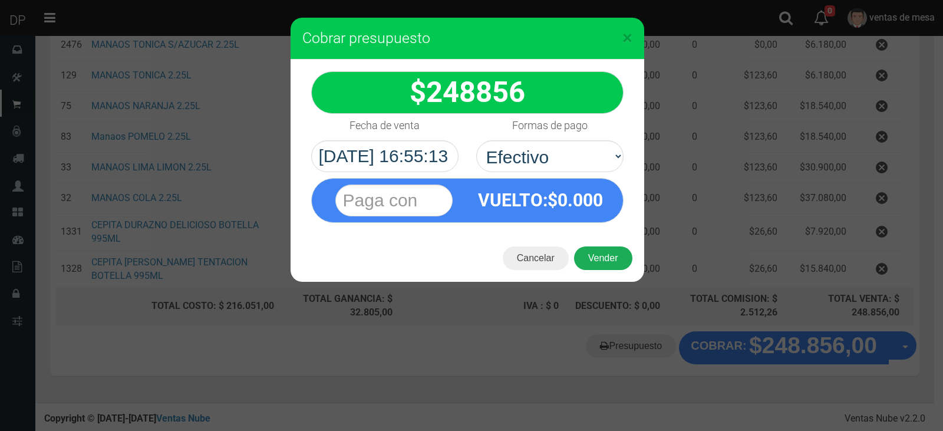
drag, startPoint x: 565, startPoint y: 172, endPoint x: 585, endPoint y: 256, distance: 86.8
click at [573, 219] on div "VUELTO :$ 0.000" at bounding box center [540, 200] width 147 height 43
click at [586, 256] on button "Vender" at bounding box center [603, 258] width 58 height 24
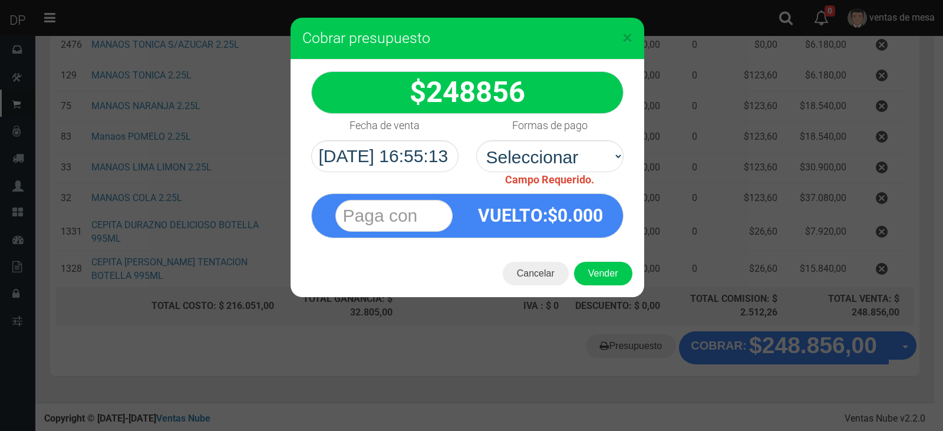
click at [578, 173] on span "Campo Requerido." at bounding box center [549, 179] width 89 height 12
drag, startPoint x: 572, startPoint y: 159, endPoint x: 573, endPoint y: 172, distance: 13.0
click at [572, 159] on select "Seleccionar Efectivo Tarjeta de Crédito Depósito Débito" at bounding box center [549, 156] width 147 height 32
select select "Efectivo"
click at [476, 140] on select "Seleccionar Efectivo Tarjeta de Crédito Depósito Débito" at bounding box center [549, 156] width 147 height 32
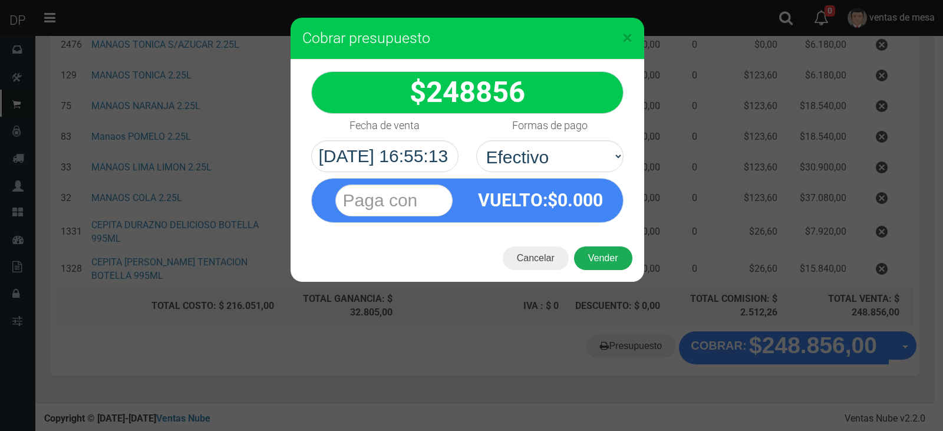
click at [593, 253] on button "Vender" at bounding box center [603, 258] width 58 height 24
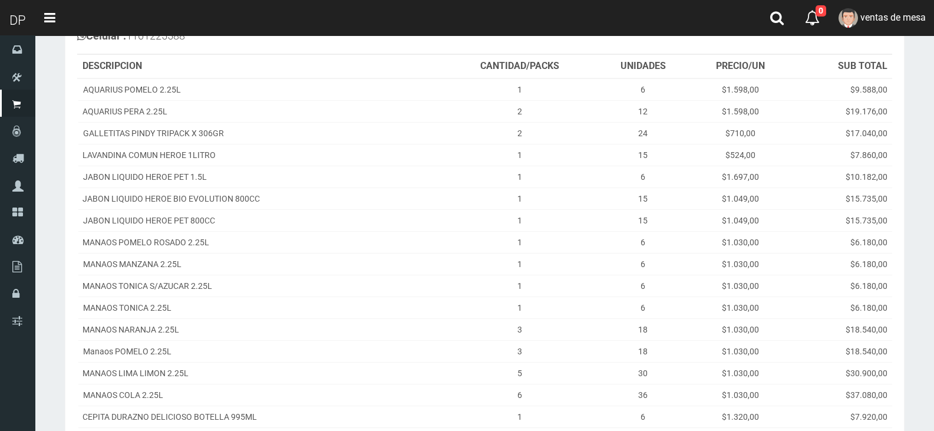
scroll to position [308, 0]
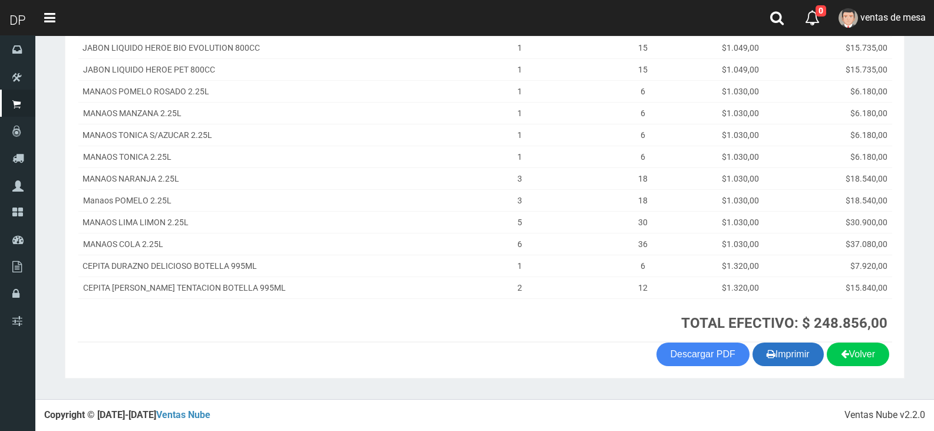
click at [812, 359] on button "Imprimir" at bounding box center [788, 354] width 71 height 24
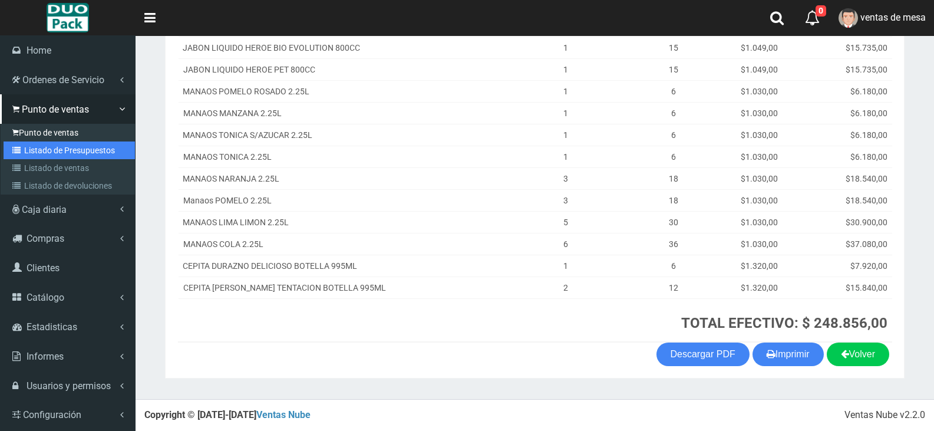
drag, startPoint x: 19, startPoint y: 143, endPoint x: 48, endPoint y: 134, distance: 29.6
click at [20, 143] on link "Listado de Presupuestos" at bounding box center [69, 150] width 131 height 18
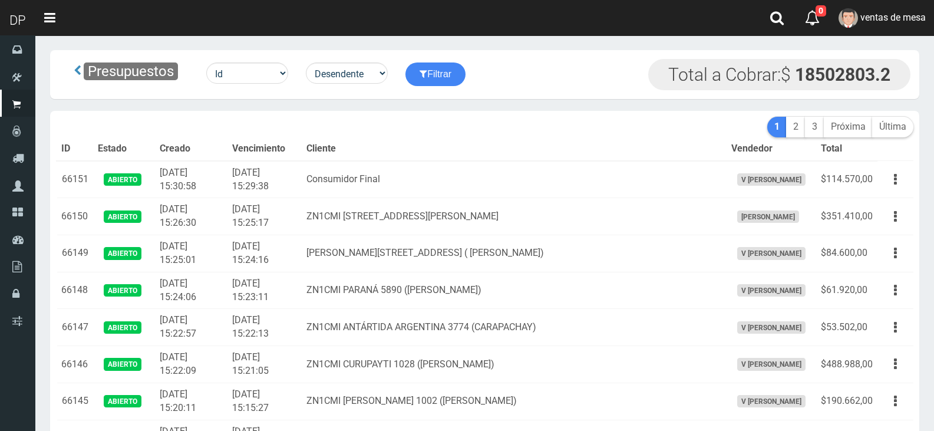
drag, startPoint x: 0, startPoint y: 0, endPoint x: 504, endPoint y: 139, distance: 522.6
click at [504, 139] on th "Cliente" at bounding box center [514, 149] width 425 height 24
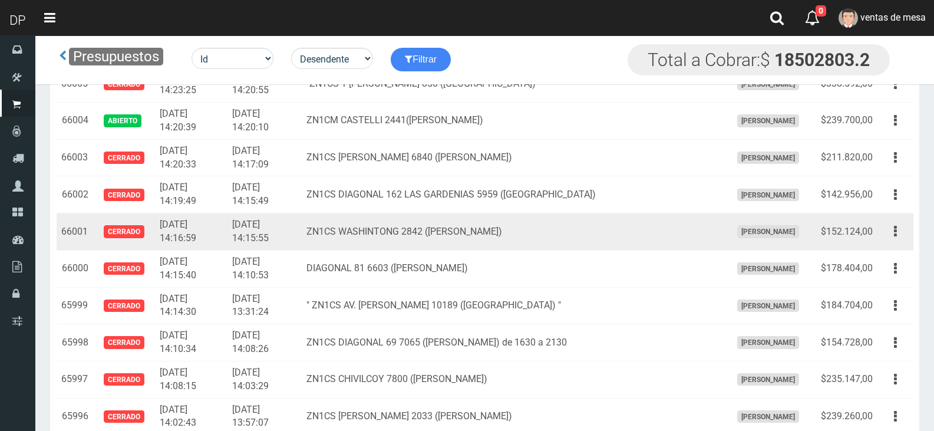
scroll to position [5268, 0]
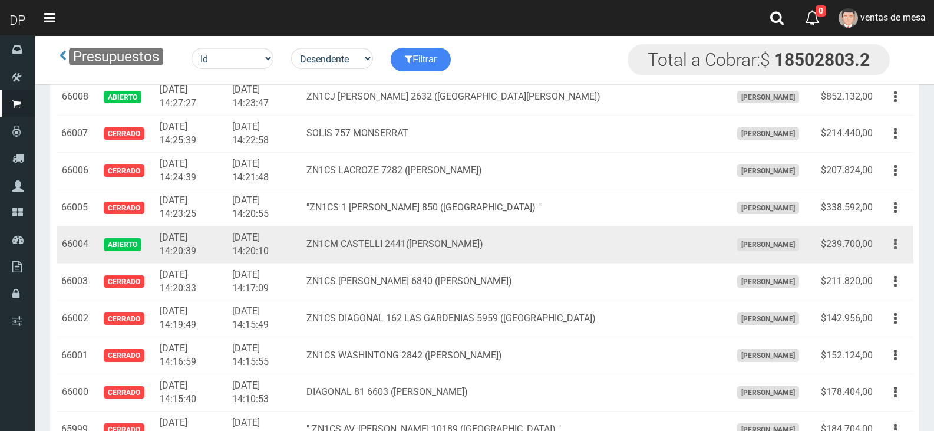
click at [908, 243] on button "button" at bounding box center [895, 244] width 27 height 21
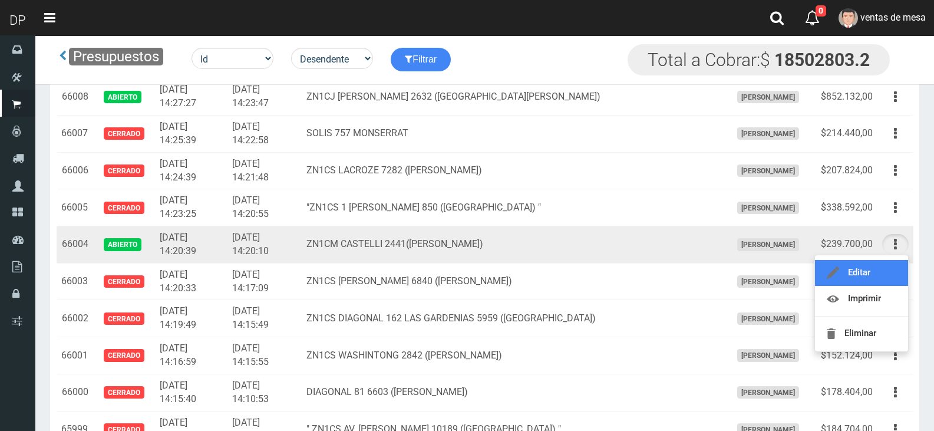
click at [887, 272] on link "Editar" at bounding box center [861, 273] width 93 height 26
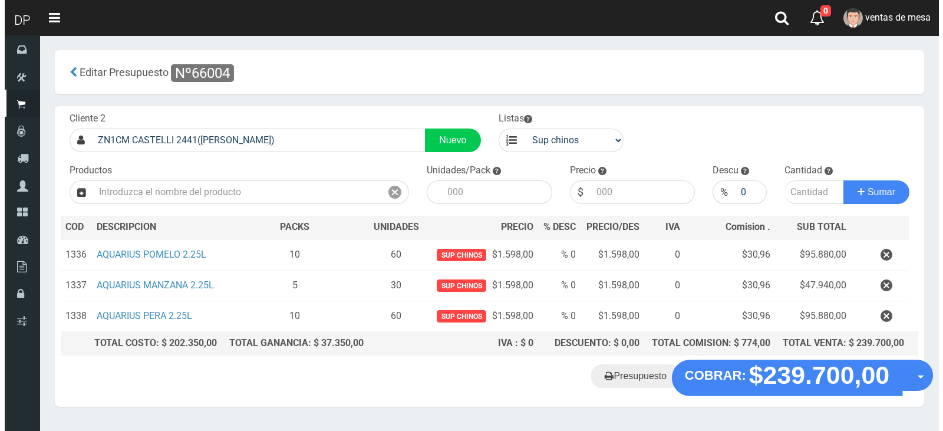
scroll to position [30, 0]
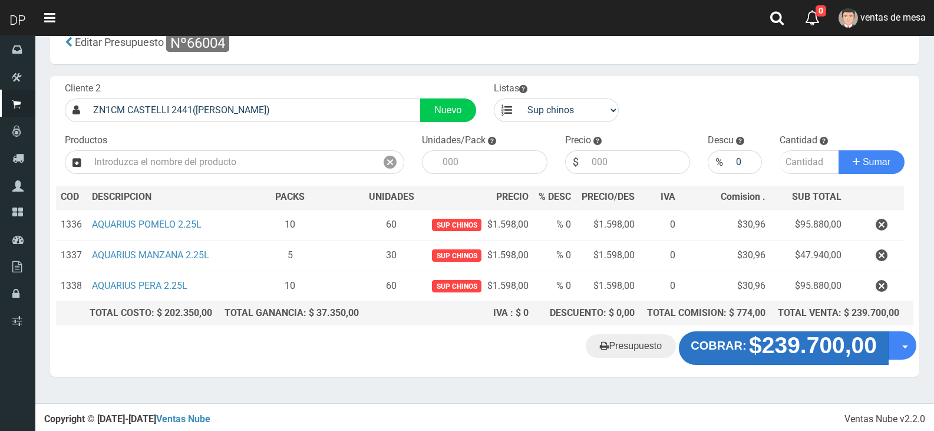
click at [784, 334] on strong "$239.700,00" at bounding box center [813, 345] width 128 height 25
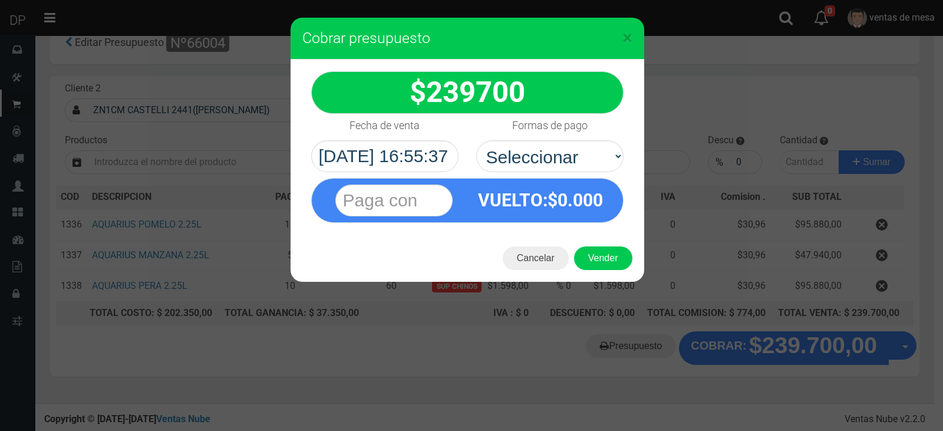
click at [553, 177] on div "VUELTO :$ 0.000" at bounding box center [467, 197] width 330 height 51
drag, startPoint x: 555, startPoint y: 162, endPoint x: 556, endPoint y: 169, distance: 6.6
click at [555, 162] on select "Seleccionar Efectivo Tarjeta de Crédito Depósito Débito" at bounding box center [549, 156] width 147 height 32
select select "Efectivo"
click at [476, 140] on select "Seleccionar Efectivo Tarjeta de Crédito Depósito Débito" at bounding box center [549, 156] width 147 height 32
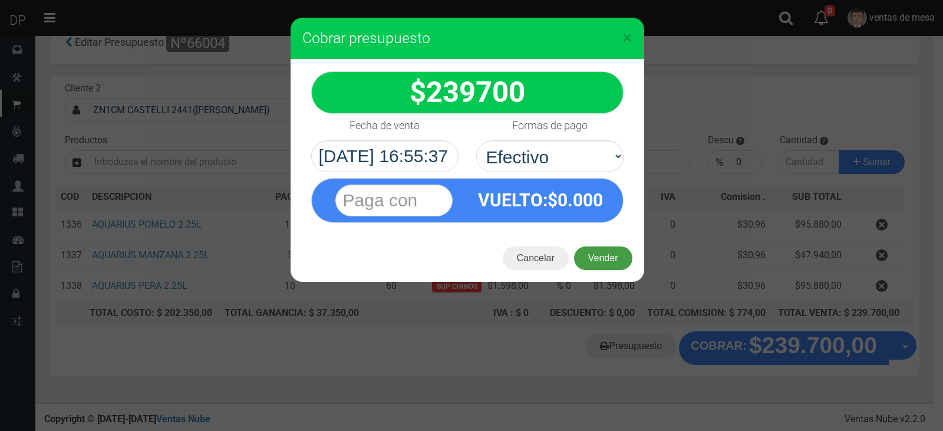
click at [597, 249] on button "Vender" at bounding box center [603, 258] width 58 height 24
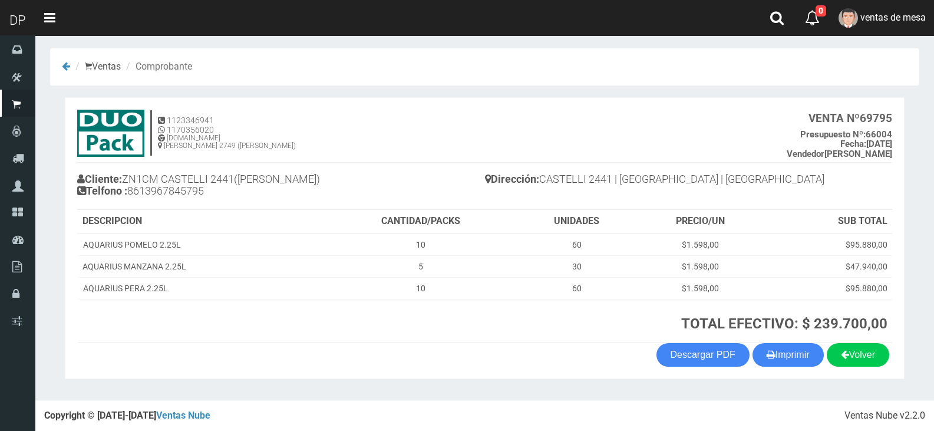
scroll to position [2, 0]
click at [761, 354] on button "Imprimir" at bounding box center [788, 354] width 71 height 24
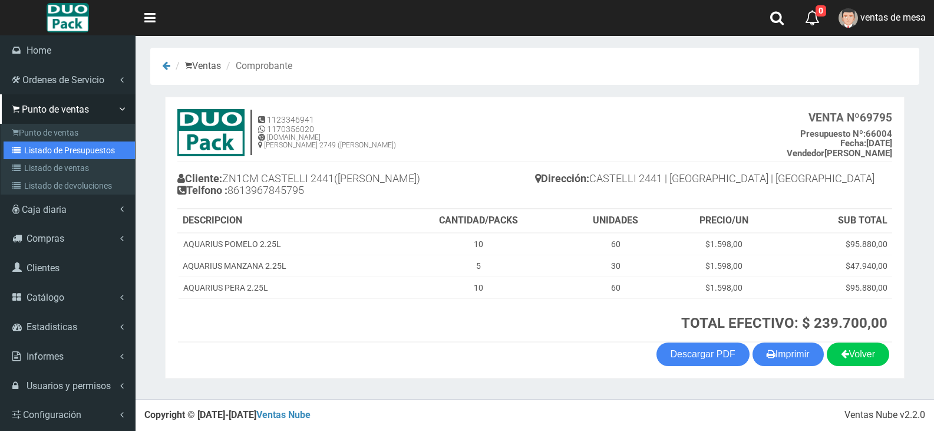
click at [56, 144] on link "Listado de Presupuestos" at bounding box center [69, 150] width 131 height 18
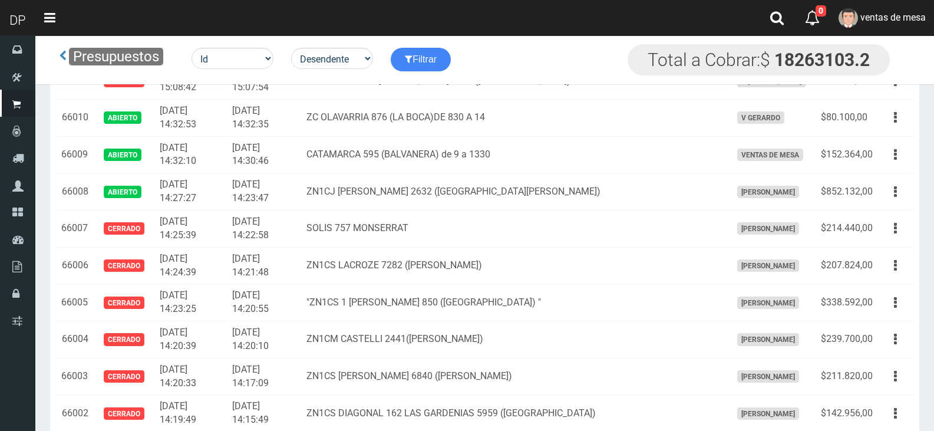
scroll to position [1529, 0]
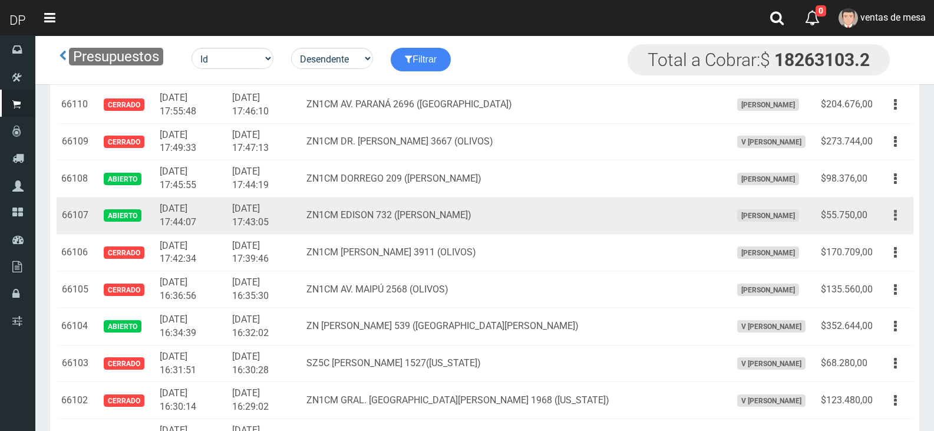
click at [899, 222] on button "button" at bounding box center [895, 215] width 27 height 21
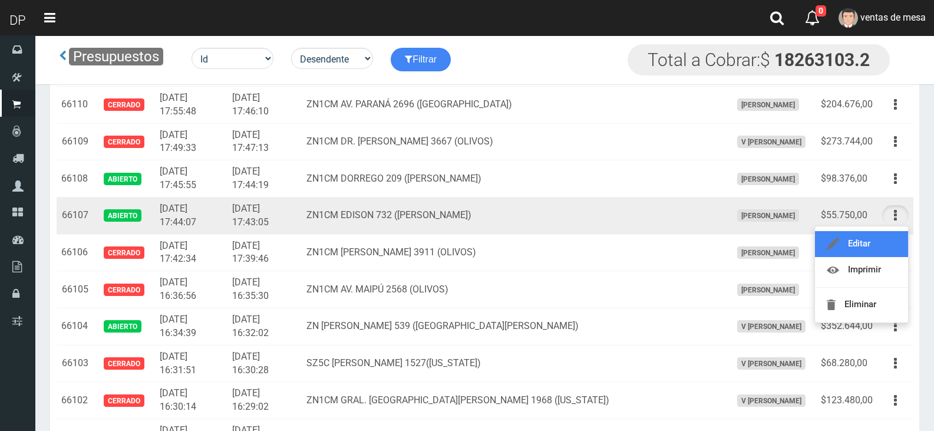
click at [895, 242] on link "Editar" at bounding box center [861, 244] width 93 height 26
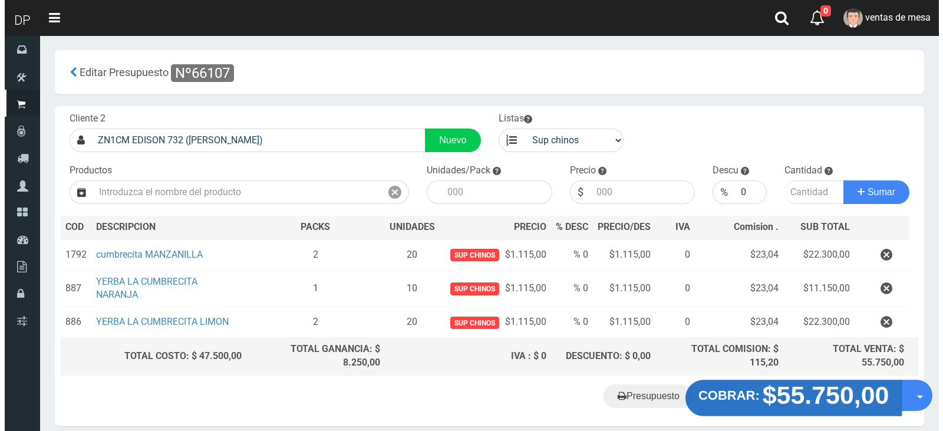
scroll to position [64, 0]
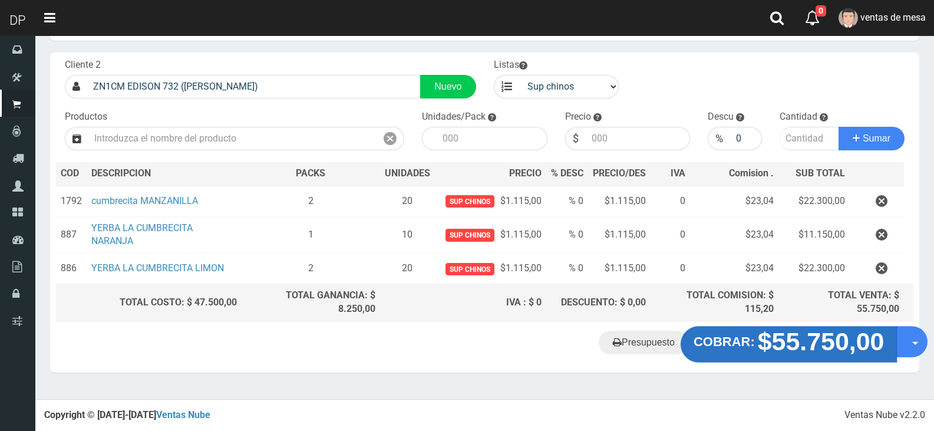
click at [768, 351] on strong "$55.750,00" at bounding box center [821, 342] width 127 height 28
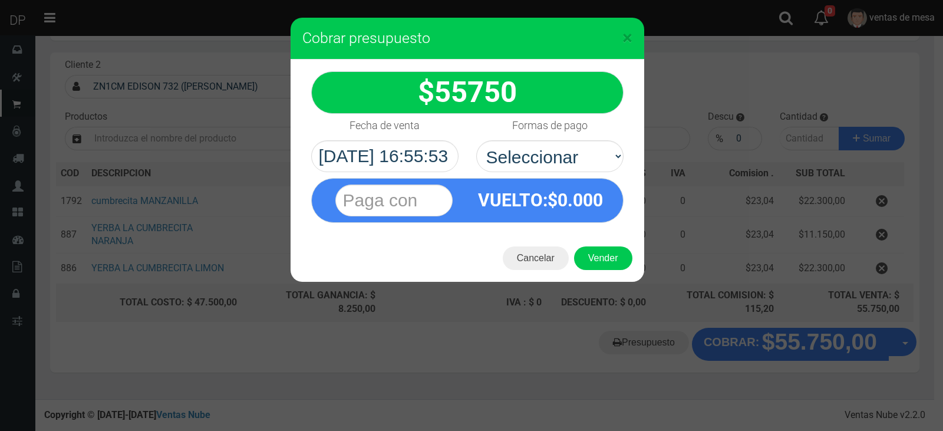
select select "Efectivo"
click at [476, 140] on select "Seleccionar Efectivo Tarjeta de Crédito Depósito Débito" at bounding box center [549, 156] width 147 height 32
click at [602, 250] on button "Vender" at bounding box center [603, 258] width 58 height 24
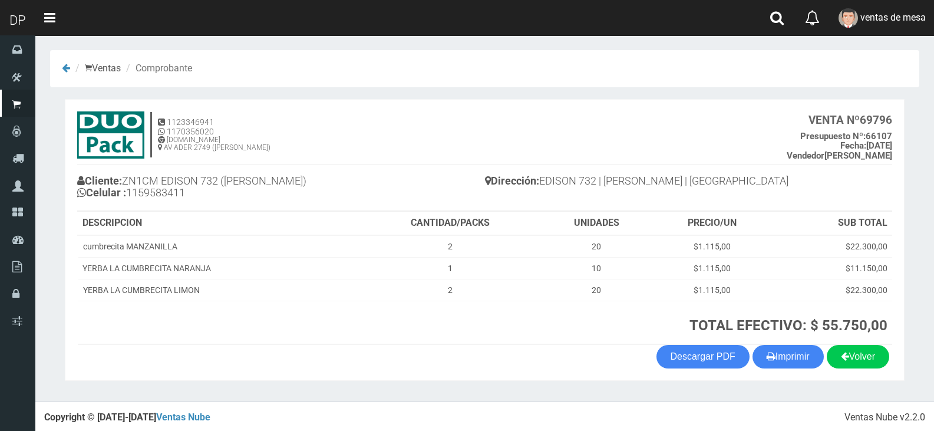
scroll to position [2, 0]
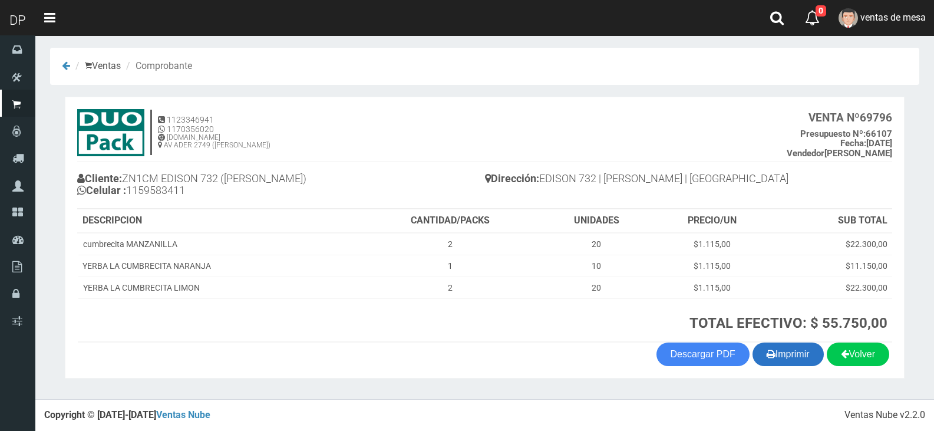
click at [770, 344] on button "Imprimir" at bounding box center [788, 354] width 71 height 24
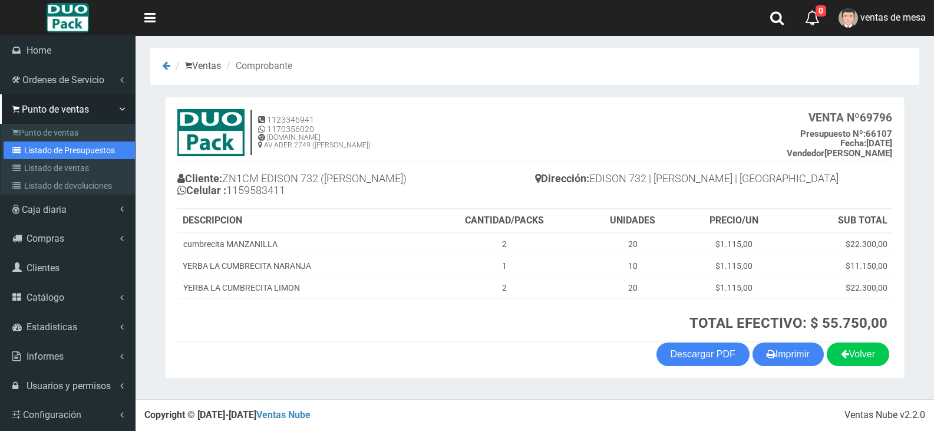
click at [41, 157] on link "Listado de Presupuestos" at bounding box center [69, 150] width 131 height 18
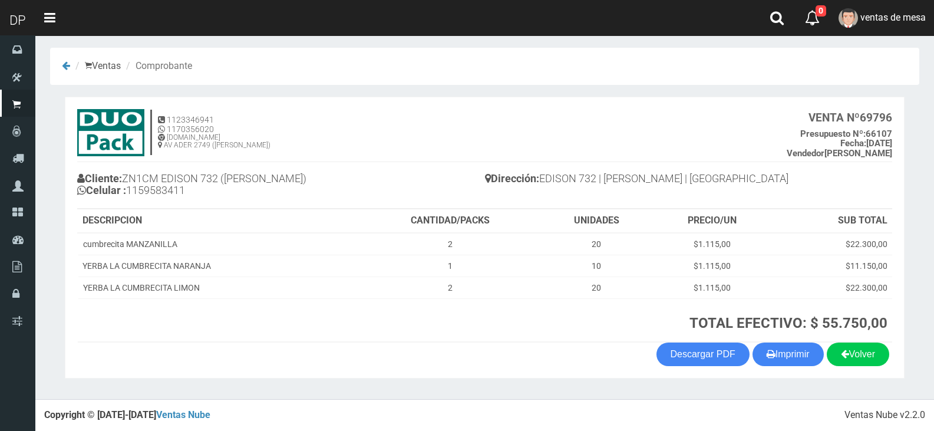
click at [365, 155] on h4 "1123346941 1170356020 WWW.DUOPACKS.COM.AR AV ADER 2749 (MUNRO) VENTA Nº 69796 P…" at bounding box center [484, 135] width 815 height 53
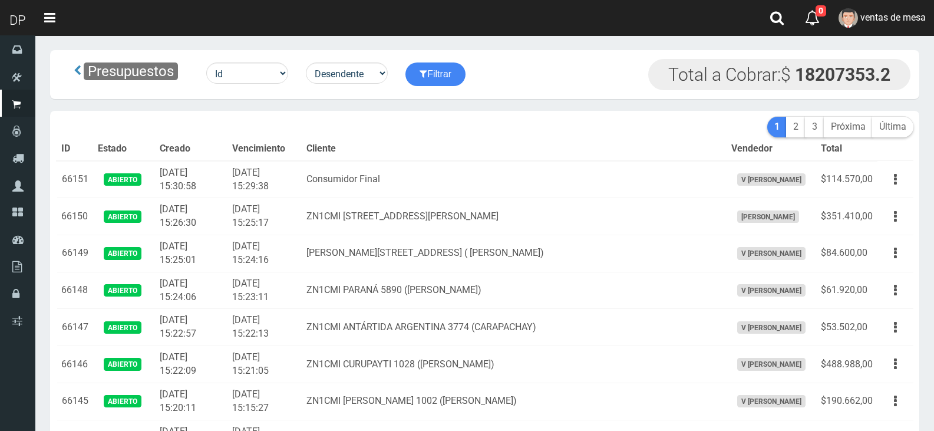
click at [384, 141] on th "Cliente" at bounding box center [514, 149] width 425 height 24
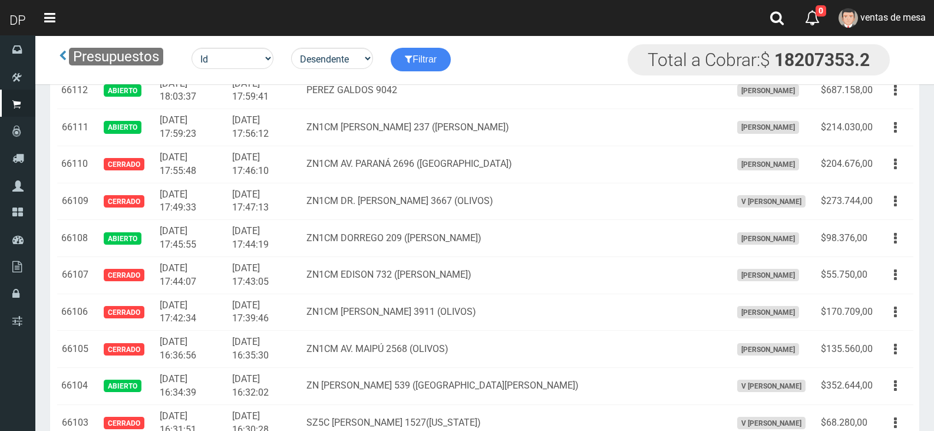
scroll to position [1468, 0]
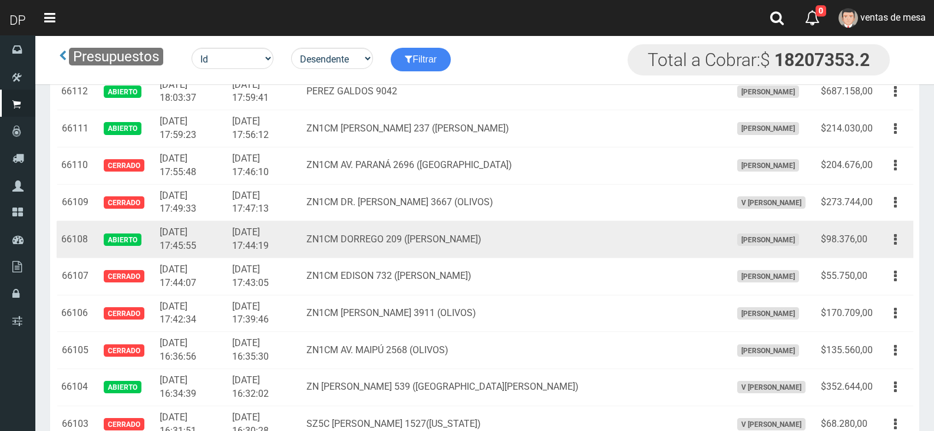
click at [880, 240] on td "Editar Imprimir Eliminar" at bounding box center [896, 239] width 36 height 37
click at [895, 246] on icon "button" at bounding box center [895, 239] width 3 height 21
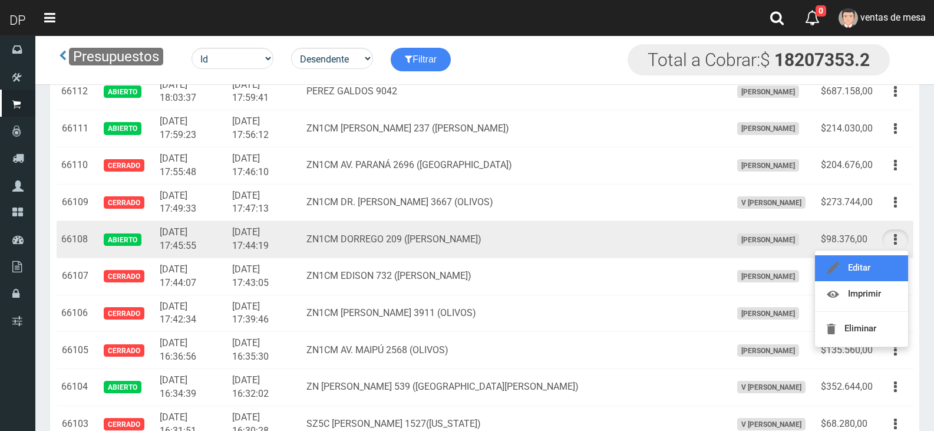
click at [889, 269] on link "Editar" at bounding box center [861, 268] width 93 height 26
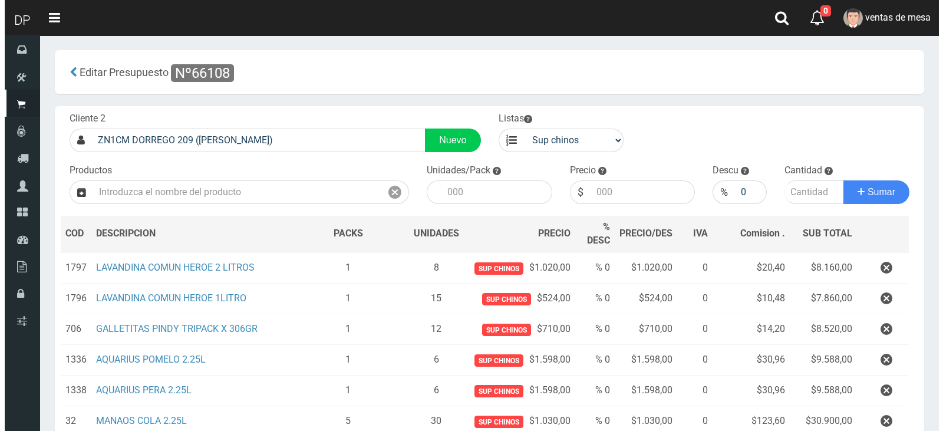
scroll to position [186, 0]
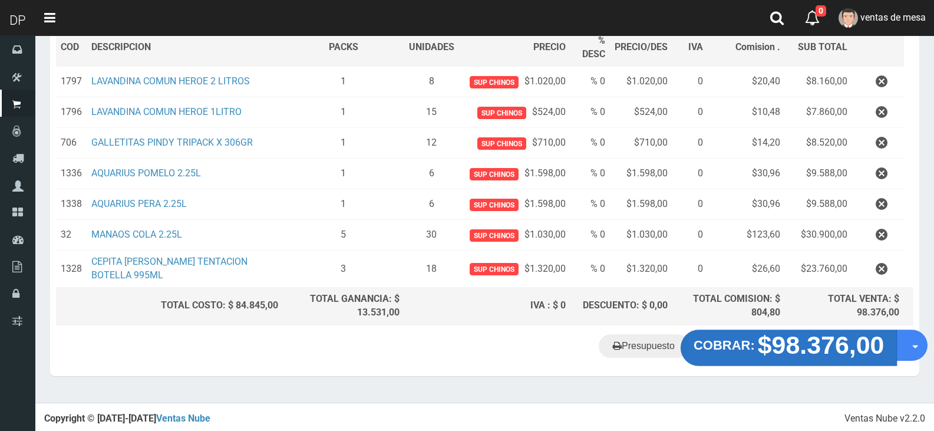
click at [707, 352] on strong "COBRAR:" at bounding box center [724, 345] width 61 height 14
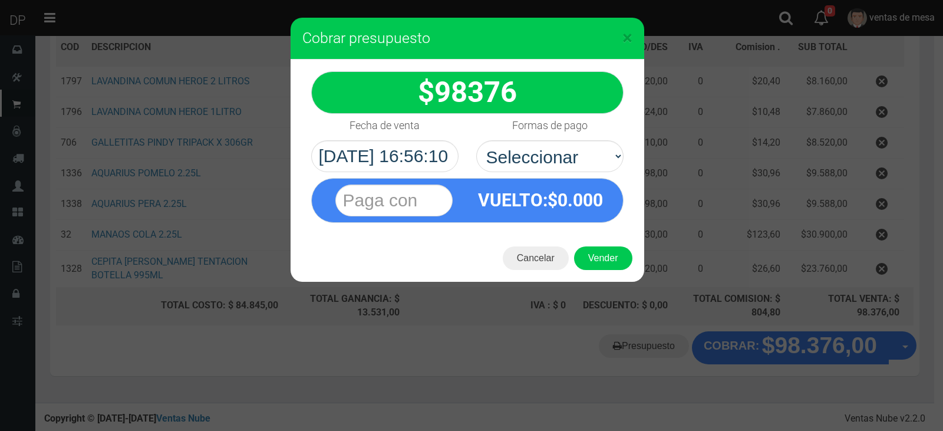
click at [572, 176] on div "VUELTO :$ 0.000" at bounding box center [467, 197] width 330 height 51
click at [563, 156] on select "Seleccionar Efectivo Tarjeta de Crédito Depósito Débito" at bounding box center [549, 156] width 147 height 32
select select "Efectivo"
click at [476, 140] on select "Seleccionar Efectivo Tarjeta de Crédito Depósito Débito" at bounding box center [549, 156] width 147 height 32
click at [606, 288] on div "× Cobrar presupuesto 98376 :$" at bounding box center [471, 215] width 943 height 431
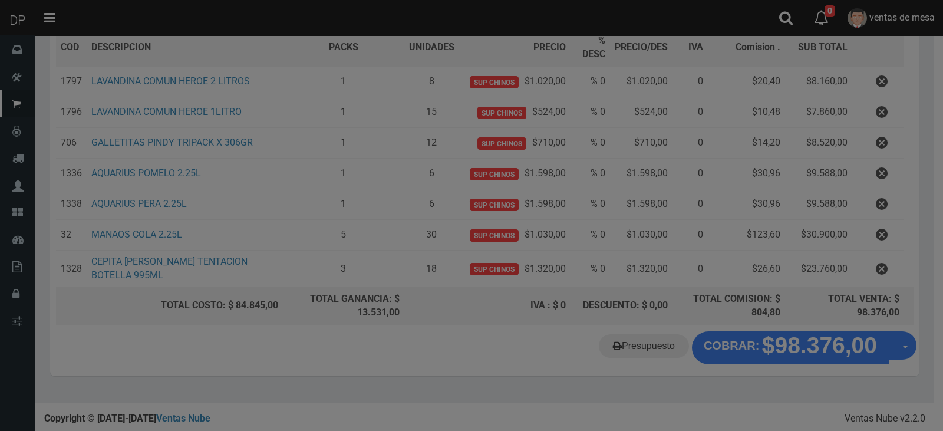
click at [593, 244] on div at bounding box center [471, 215] width 943 height 431
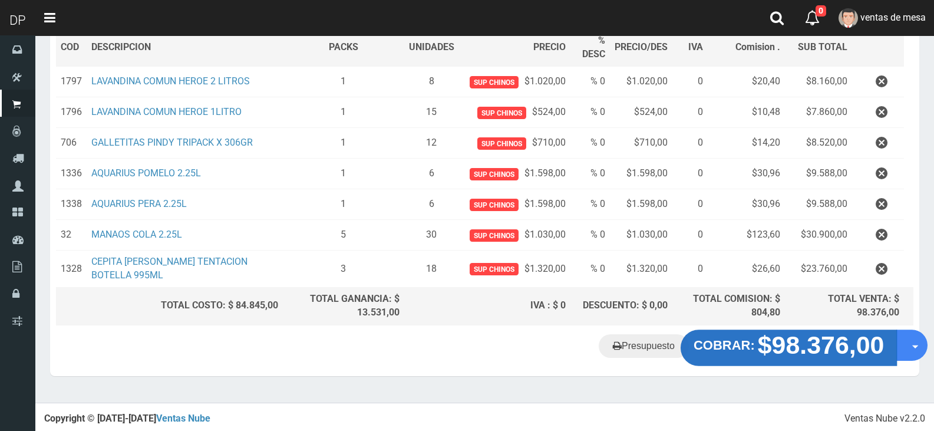
click at [747, 347] on strong "COBRAR:" at bounding box center [724, 345] width 61 height 14
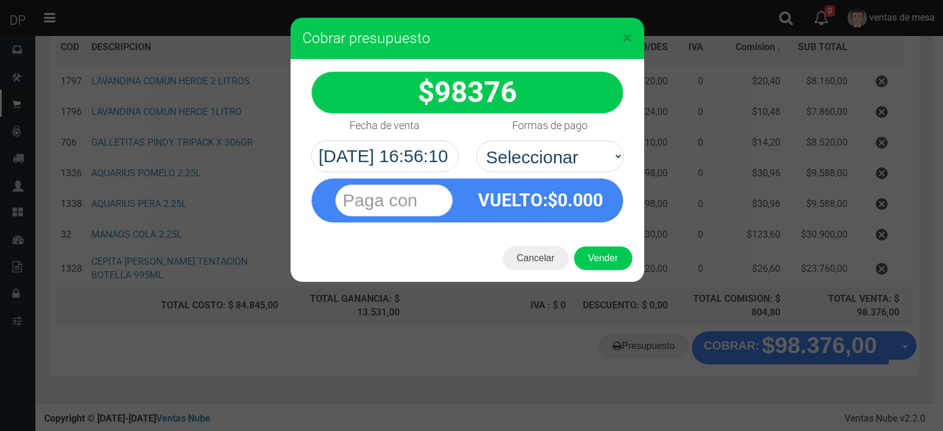
drag, startPoint x: 591, startPoint y: 199, endPoint x: 583, endPoint y: 157, distance: 42.5
click at [591, 198] on span "0.000" at bounding box center [580, 200] width 45 height 21
drag, startPoint x: 583, startPoint y: 157, endPoint x: 584, endPoint y: 167, distance: 10.6
click at [584, 163] on select "Seleccionar Efectivo Tarjeta de Crédito Depósito Débito" at bounding box center [549, 156] width 147 height 32
select select "Efectivo"
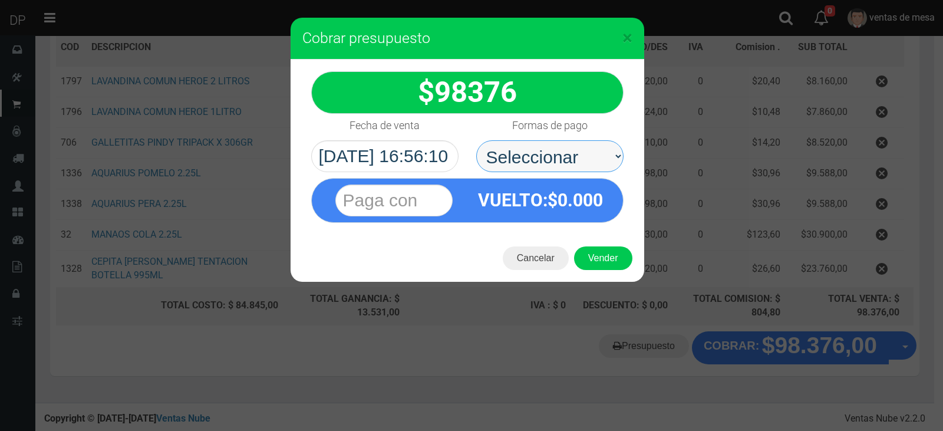
click at [476, 140] on select "Seleccionar Efectivo Tarjeta de Crédito Depósito Débito" at bounding box center [549, 156] width 147 height 32
click at [596, 245] on div "Cancelar Vender" at bounding box center [468, 258] width 354 height 47
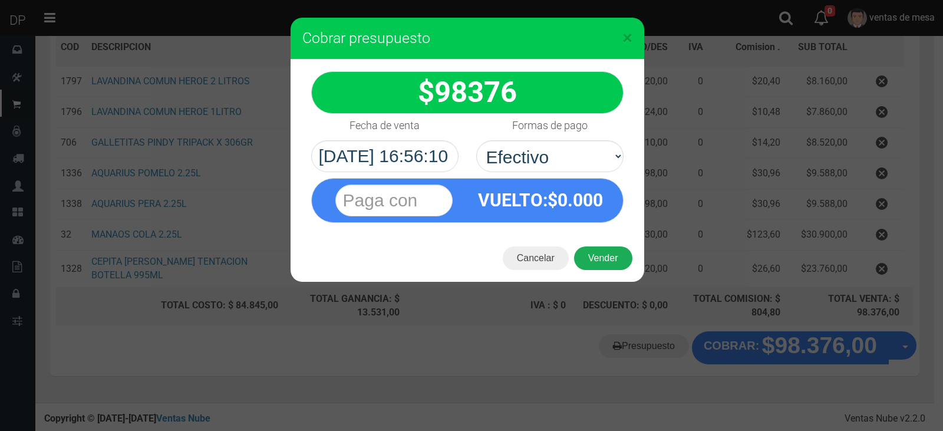
click at [596, 249] on button "Vender" at bounding box center [603, 258] width 58 height 24
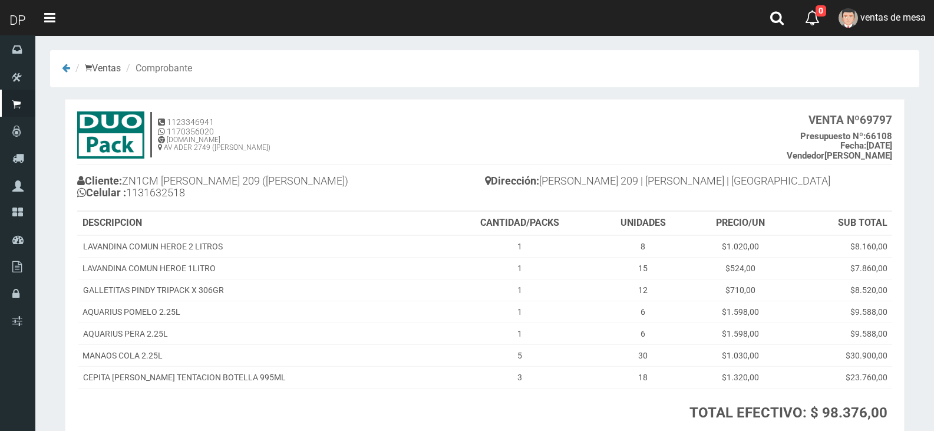
scroll to position [90, 0]
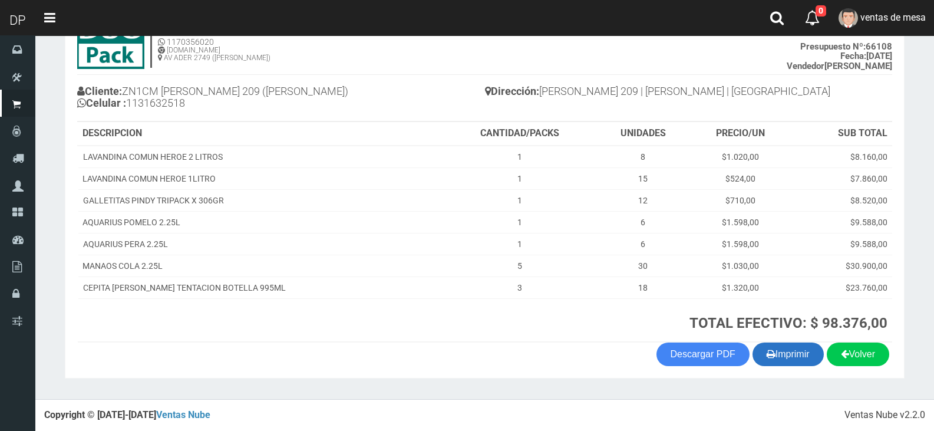
click at [794, 358] on button "Imprimir" at bounding box center [788, 354] width 71 height 24
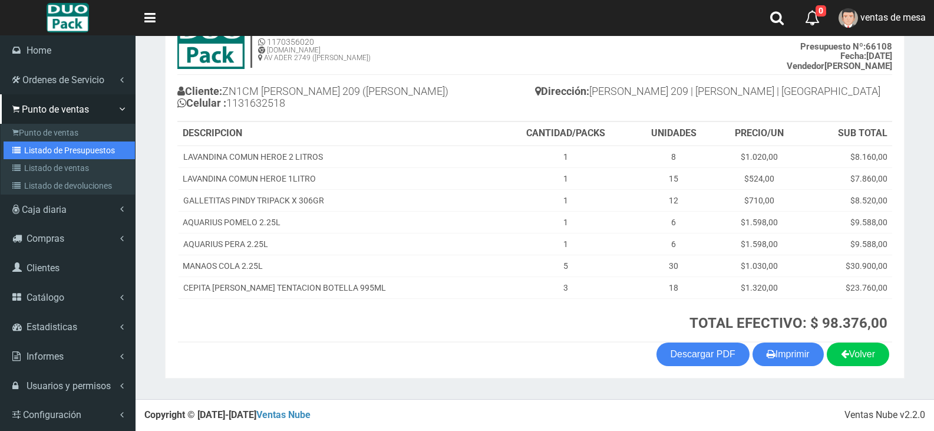
click at [91, 150] on link "Listado de Presupuestos" at bounding box center [69, 150] width 131 height 18
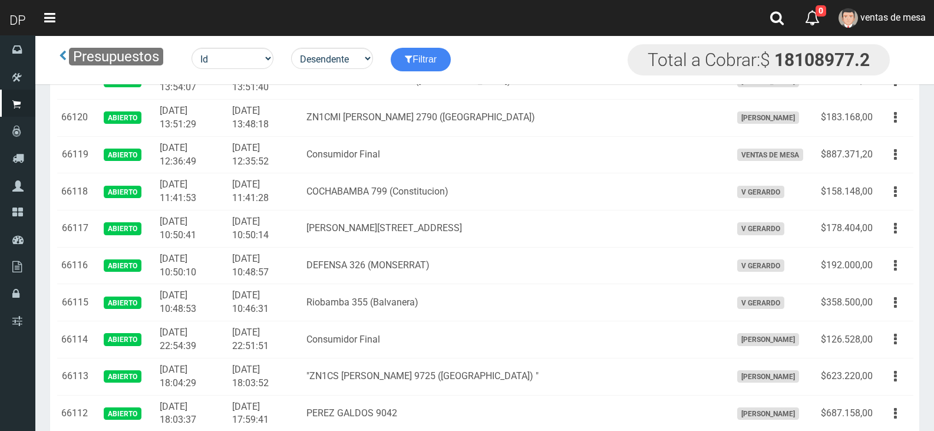
scroll to position [1381, 0]
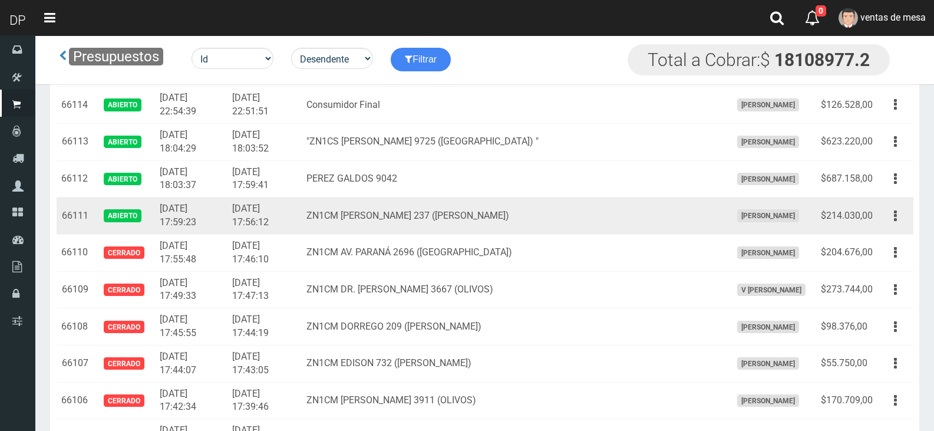
click at [908, 225] on div "Editar Imprimir Eliminar" at bounding box center [895, 216] width 27 height 21
click at [889, 218] on button "button" at bounding box center [895, 216] width 27 height 21
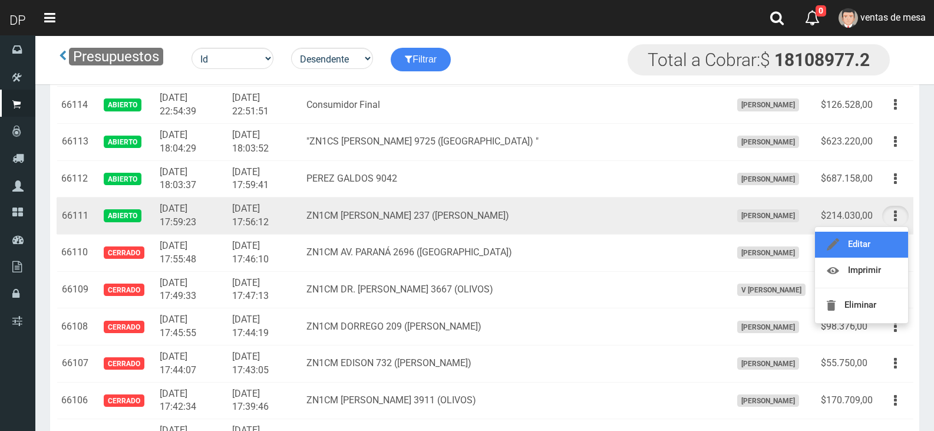
click at [884, 249] on link "Editar" at bounding box center [861, 245] width 93 height 26
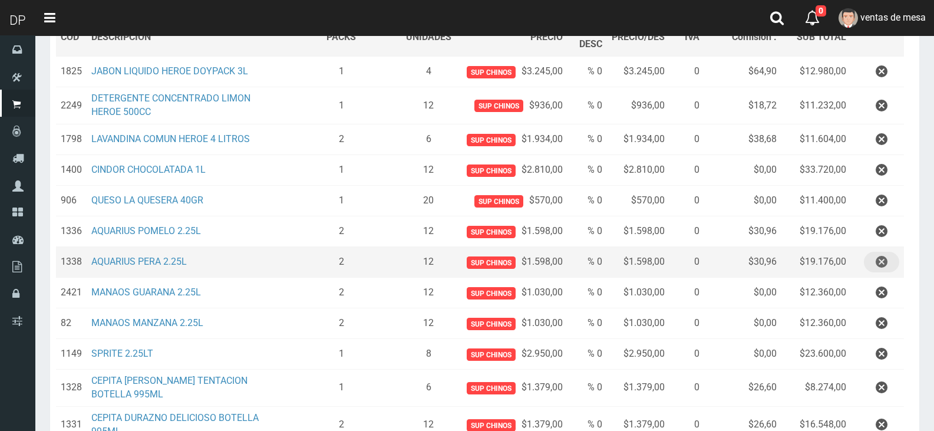
scroll to position [382, 0]
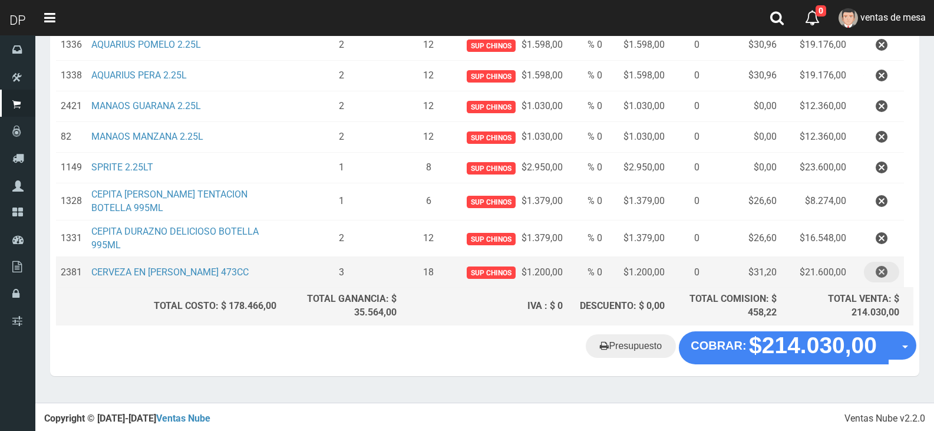
click at [883, 267] on icon "button" at bounding box center [882, 272] width 12 height 21
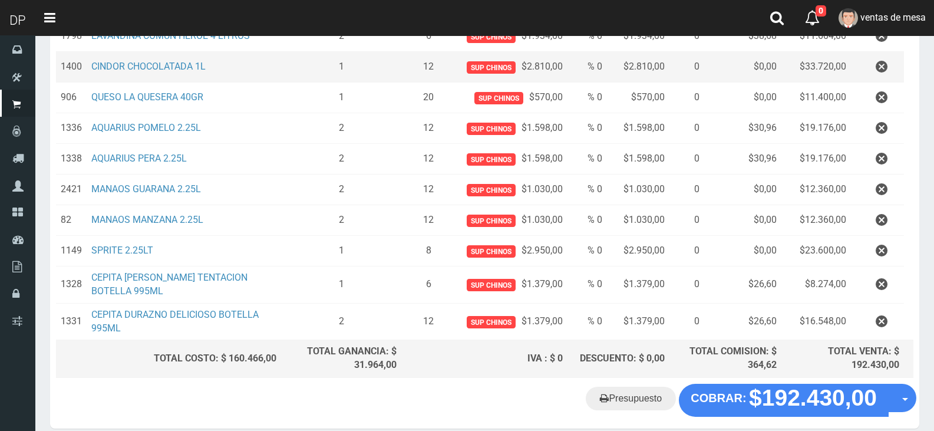
scroll to position [234, 0]
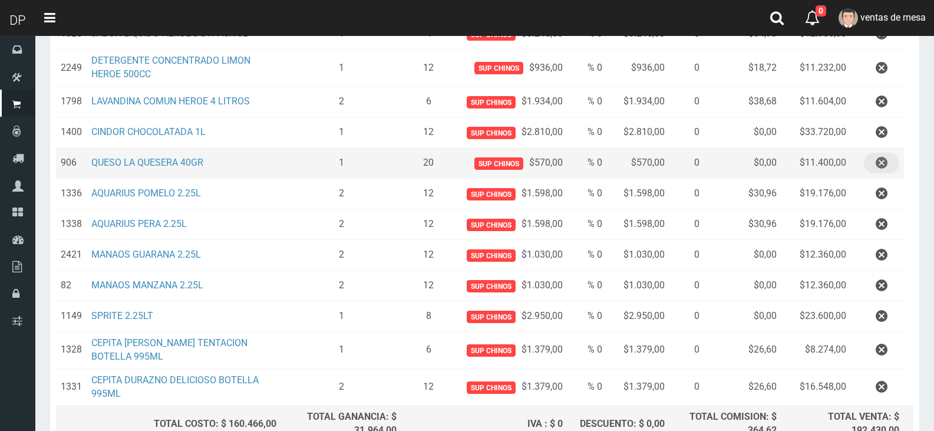
click at [871, 160] on button "button" at bounding box center [881, 163] width 35 height 21
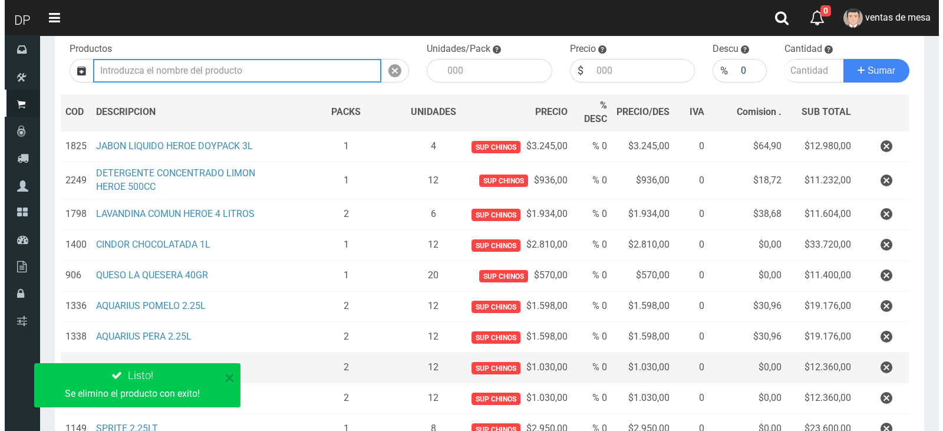
scroll to position [321, 0]
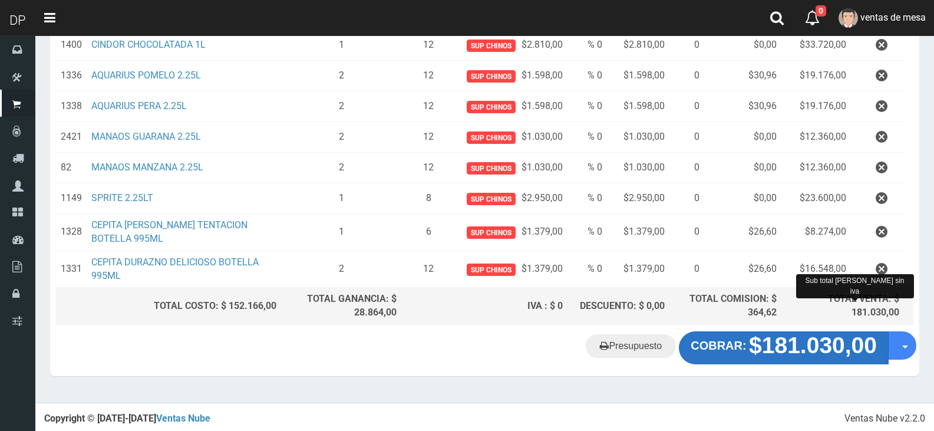
click at [808, 334] on strong "$181.030,00" at bounding box center [813, 344] width 128 height 25
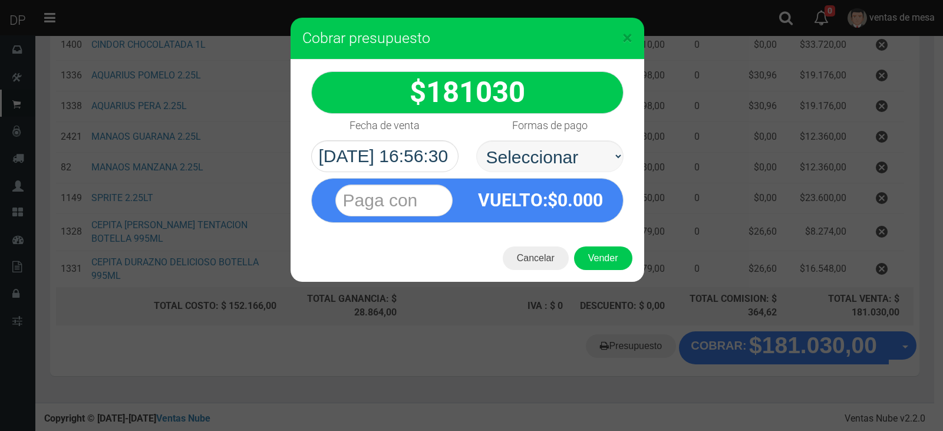
click at [538, 153] on select "Seleccionar Efectivo Tarjeta de Crédito Depósito Débito" at bounding box center [549, 156] width 147 height 32
select select "Efectivo"
click at [476, 140] on select "Seleccionar Efectivo Tarjeta de Crédito Depósito Débito" at bounding box center [549, 156] width 147 height 32
click at [591, 252] on button "Vender" at bounding box center [603, 258] width 58 height 24
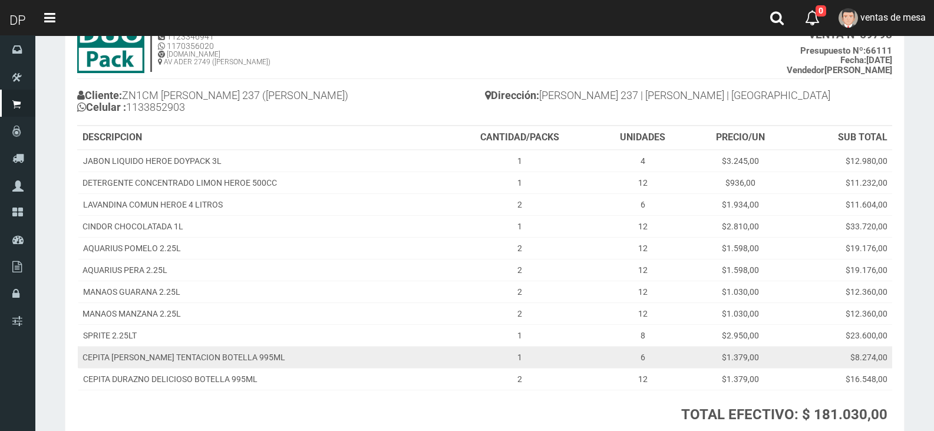
scroll to position [177, 0]
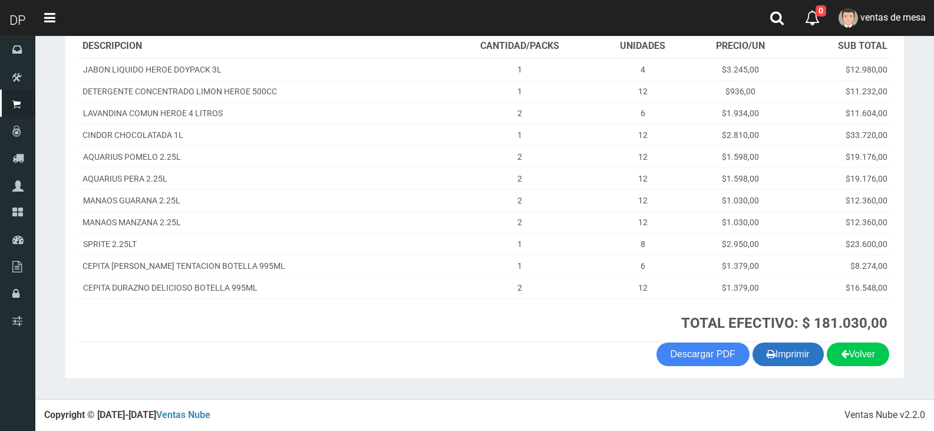
click at [790, 351] on button "Imprimir" at bounding box center [788, 354] width 71 height 24
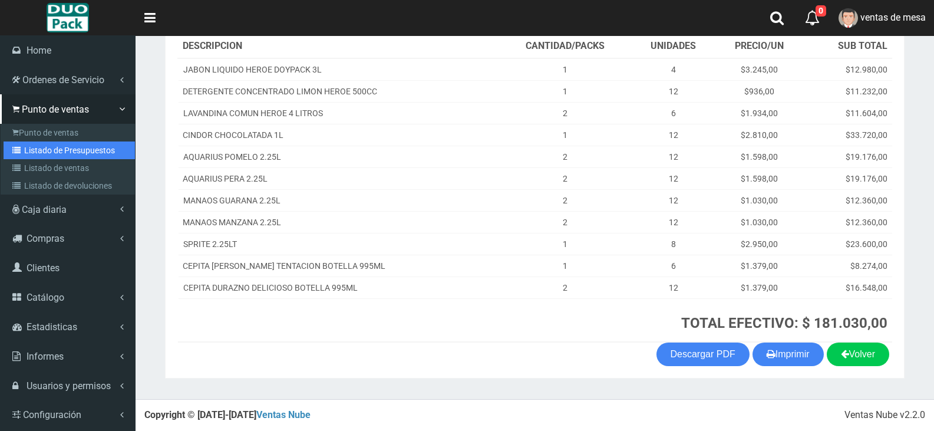
click at [22, 146] on icon at bounding box center [18, 150] width 12 height 8
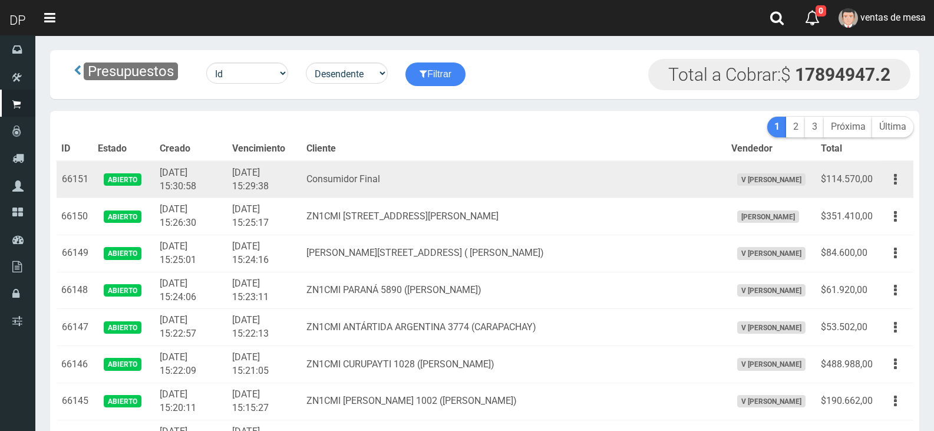
click at [227, 196] on td "2025-09-03 15:30:58" at bounding box center [191, 179] width 72 height 37
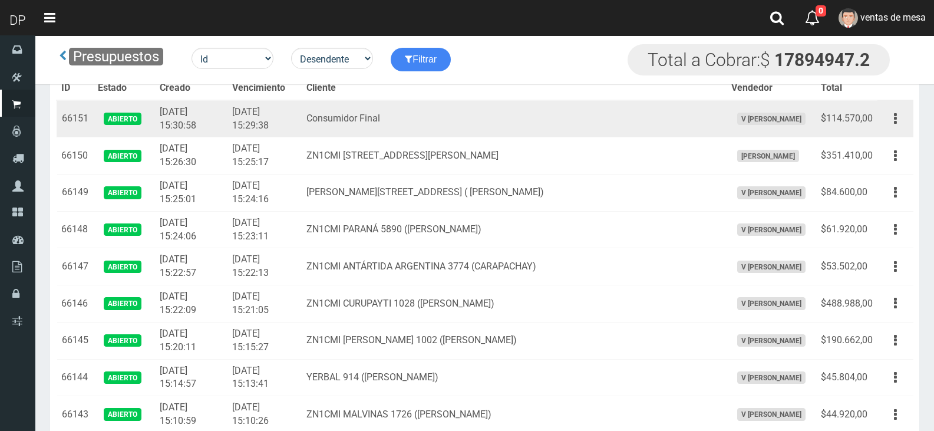
scroll to position [9903, 0]
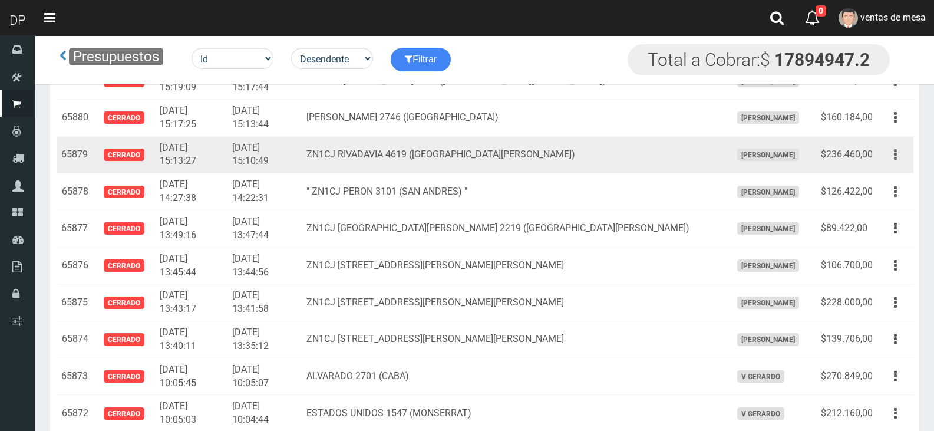
click at [885, 157] on button "button" at bounding box center [895, 154] width 27 height 21
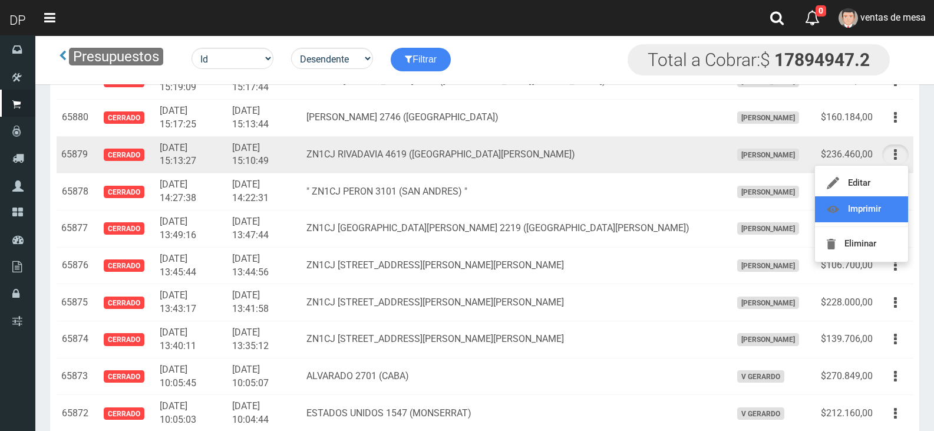
click at [891, 200] on link "Imprimir" at bounding box center [861, 209] width 93 height 26
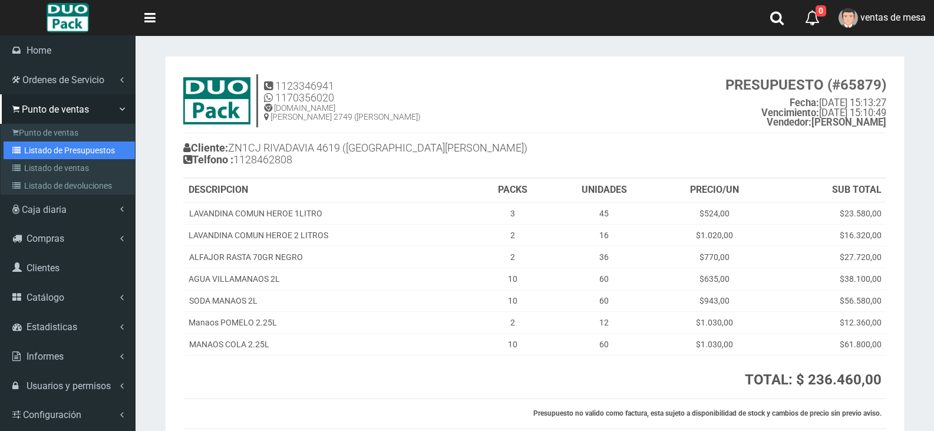
click at [32, 149] on link "Listado de Presupuestos" at bounding box center [69, 150] width 131 height 18
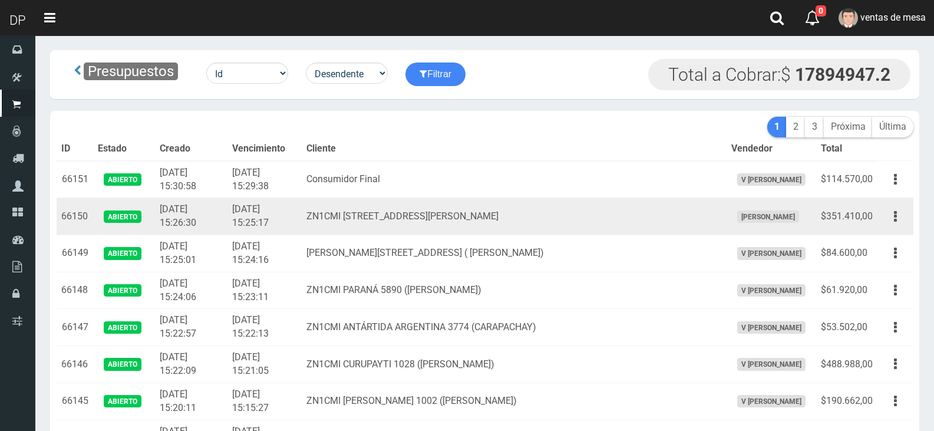
click at [652, 216] on td "ZN1CMI [STREET_ADDRESS][PERSON_NAME]" at bounding box center [514, 216] width 425 height 37
drag, startPoint x: 652, startPoint y: 216, endPoint x: 632, endPoint y: 219, distance: 20.3
click at [637, 221] on td "ZN1CMI [STREET_ADDRESS][PERSON_NAME]" at bounding box center [514, 216] width 425 height 37
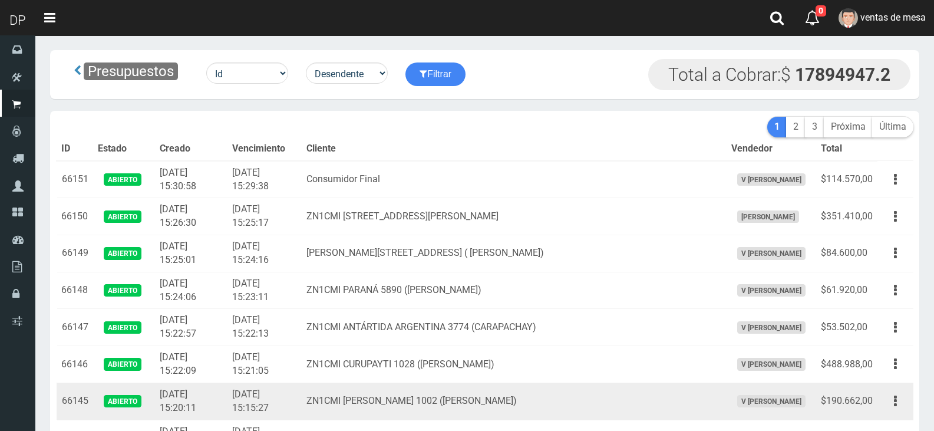
drag, startPoint x: 632, startPoint y: 219, endPoint x: 606, endPoint y: 418, distance: 200.2
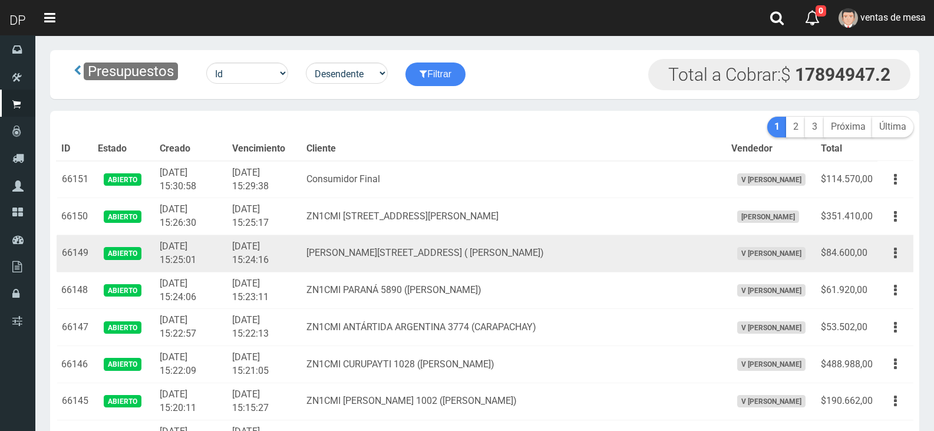
click at [344, 268] on td "[PERSON_NAME][STREET_ADDRESS] ( [PERSON_NAME])" at bounding box center [514, 253] width 425 height 37
